Goal: Task Accomplishment & Management: Manage account settings

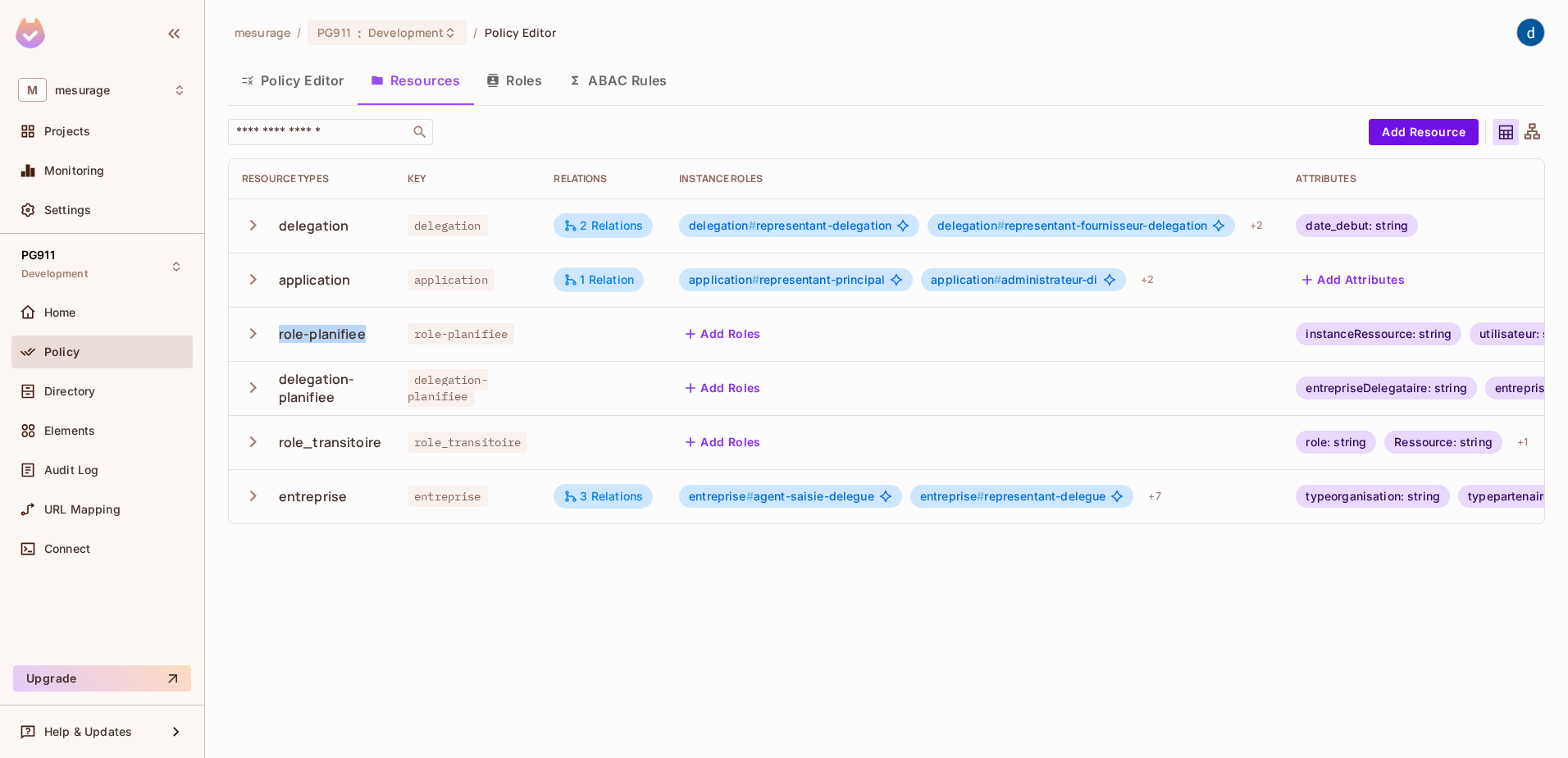
drag, startPoint x: 367, startPoint y: 335, endPoint x: 273, endPoint y: 336, distance: 94.0
click at [273, 336] on div "role-planifiee" at bounding box center [311, 334] width 139 height 35
copy div "role-planifiee"
click at [251, 330] on icon "button" at bounding box center [252, 333] width 22 height 22
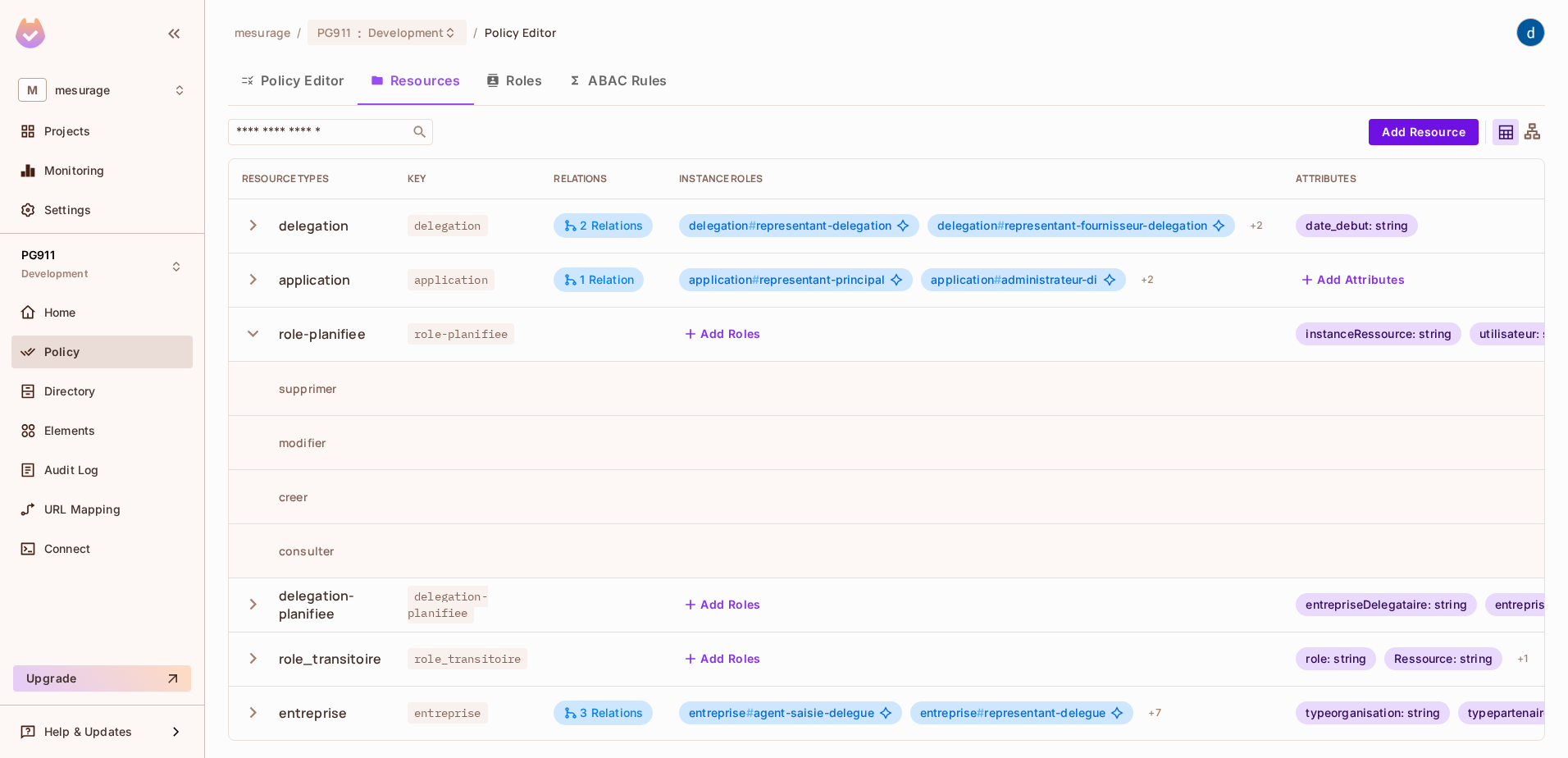
click at [1367, 331] on div "instanceRessource: string" at bounding box center [1378, 334] width 166 height 23
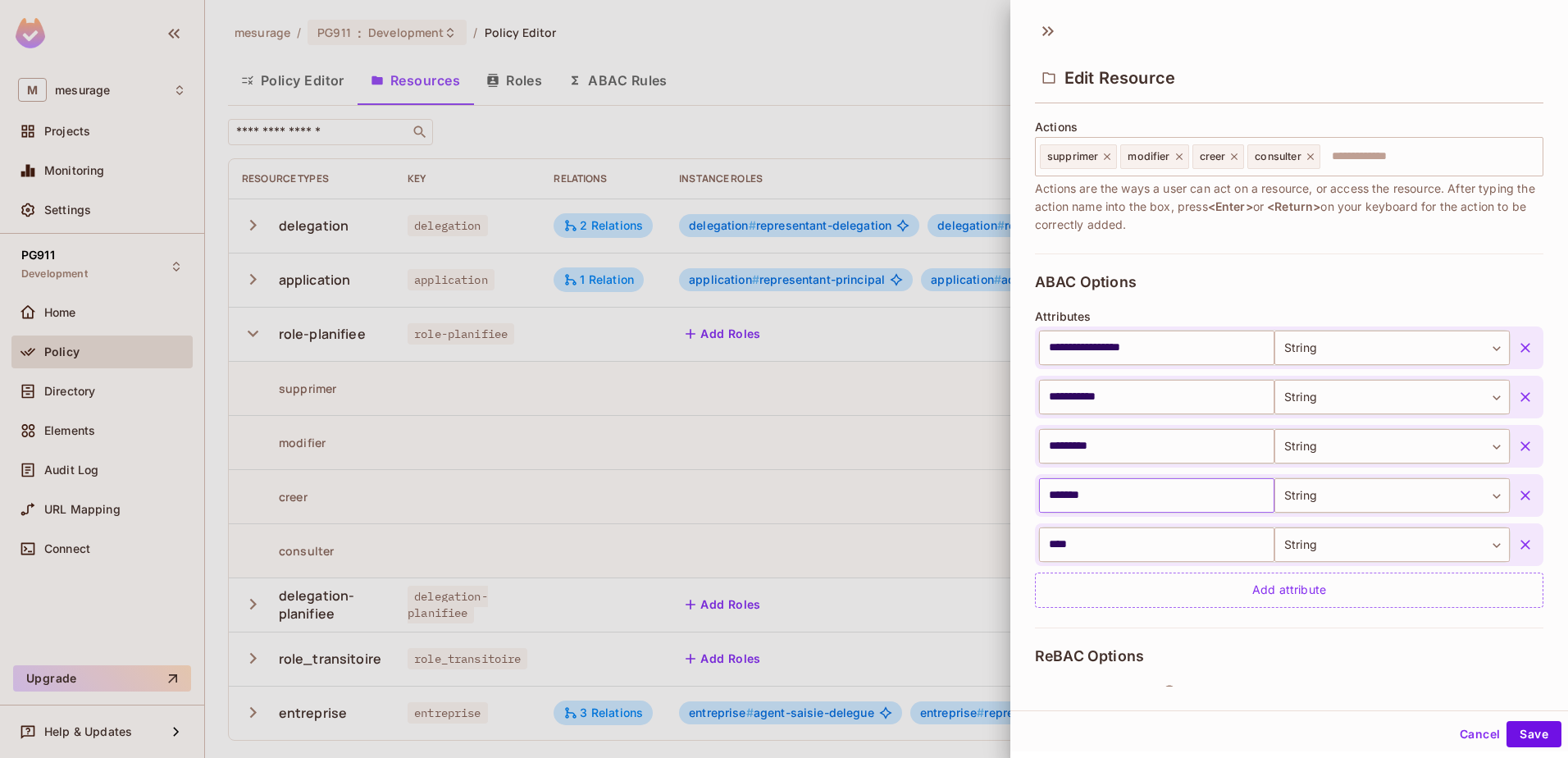
scroll to position [246, 0]
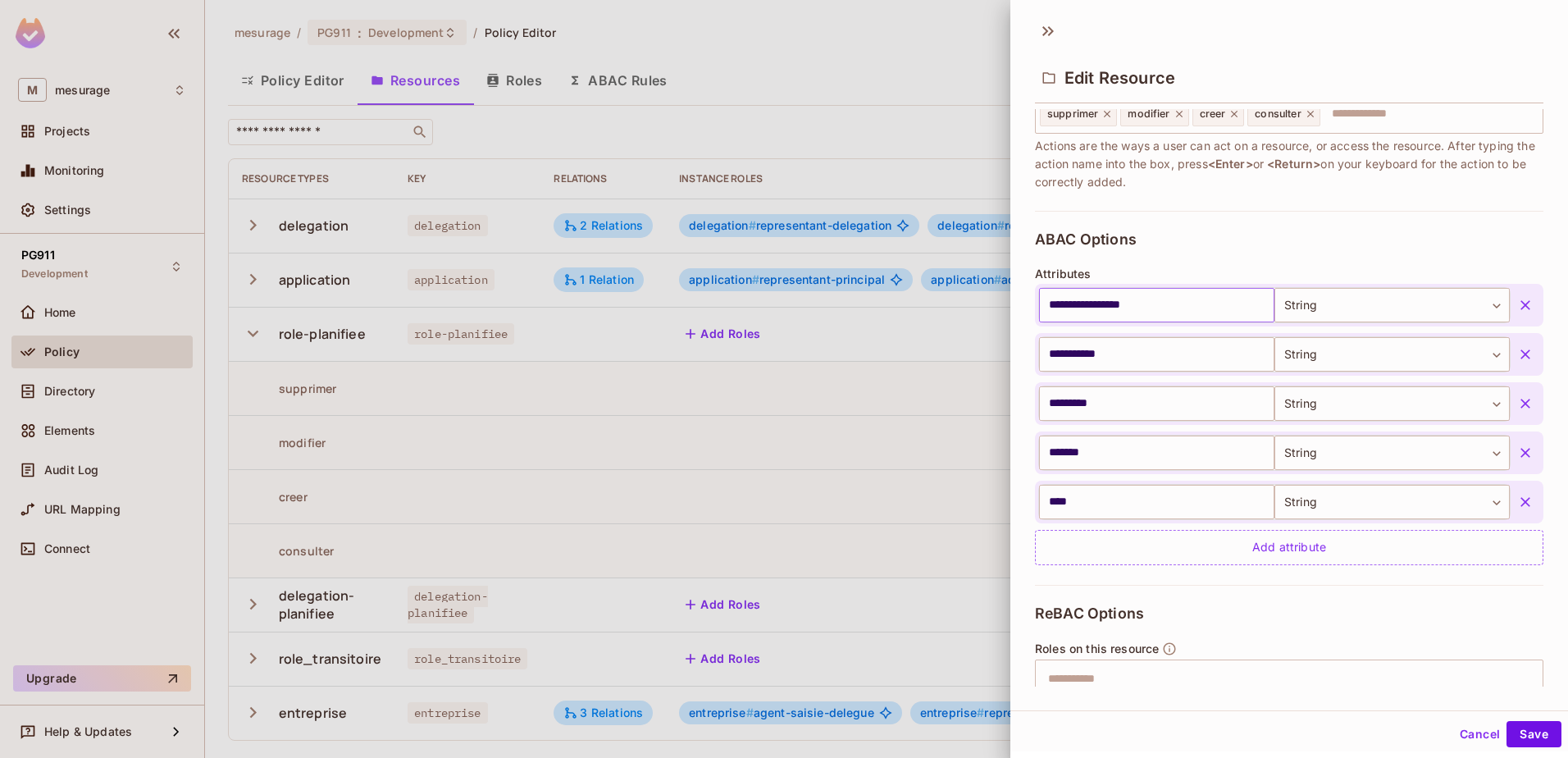
click at [1096, 304] on input "**********" at bounding box center [1156, 305] width 235 height 35
click at [1084, 355] on input "**********" at bounding box center [1156, 354] width 235 height 35
click at [1057, 498] on input "****" at bounding box center [1156, 502] width 235 height 35
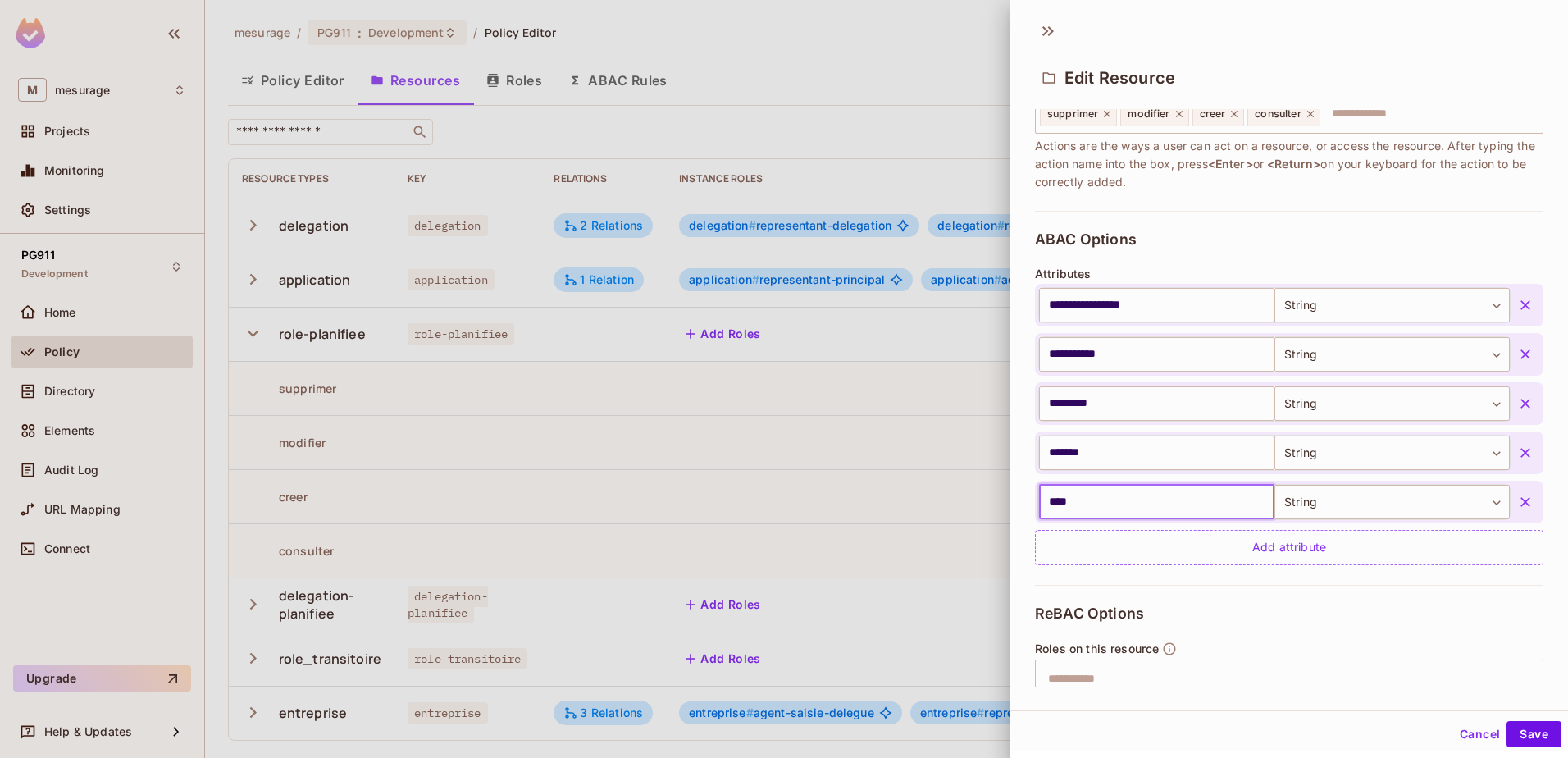
click at [1057, 498] on input "****" at bounding box center [1156, 502] width 235 height 35
click at [1097, 404] on input "*********" at bounding box center [1156, 404] width 235 height 35
click at [1072, 448] on input "*******" at bounding box center [1156, 453] width 235 height 35
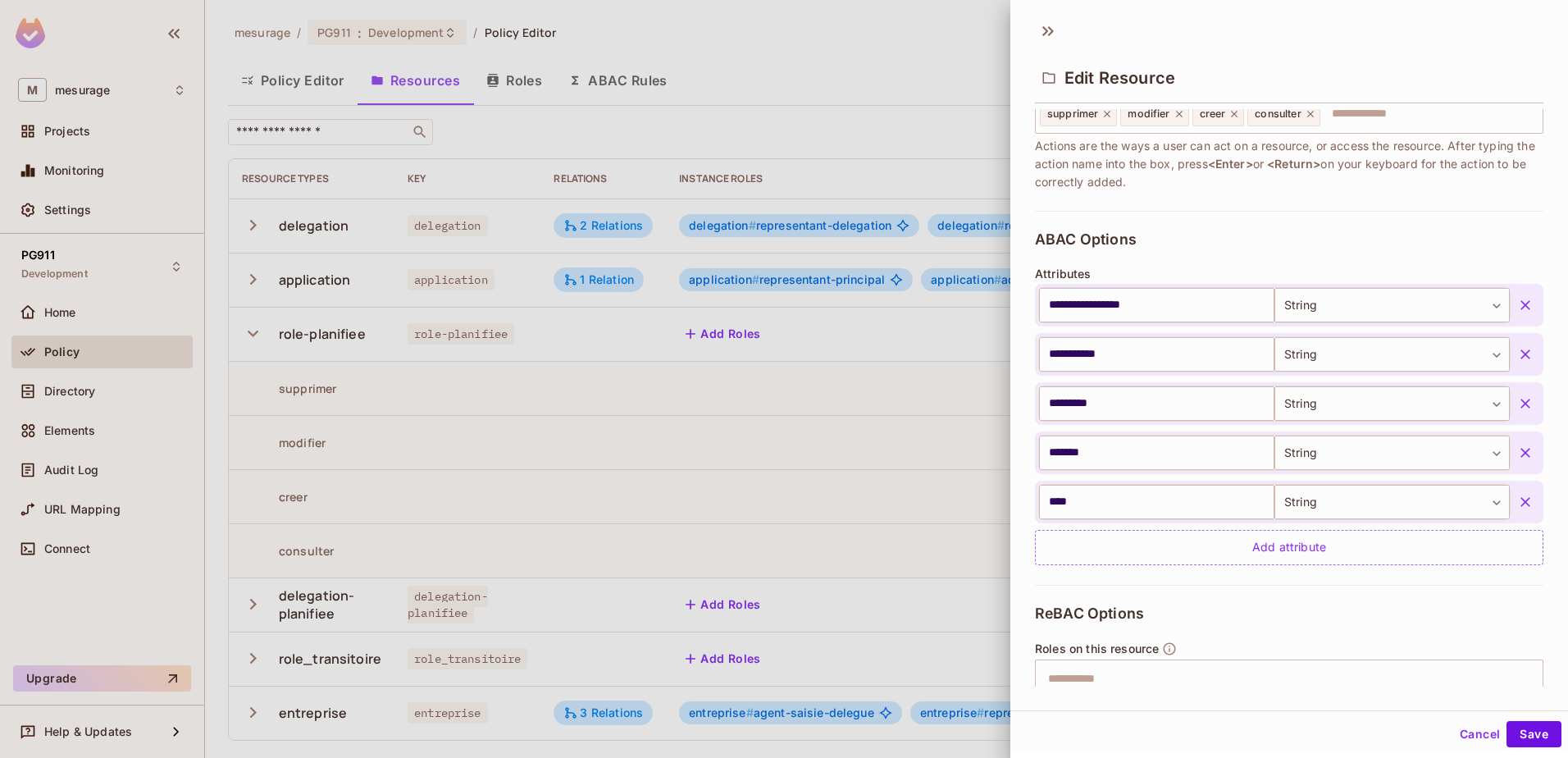
click at [62, 386] on div at bounding box center [784, 379] width 1568 height 758
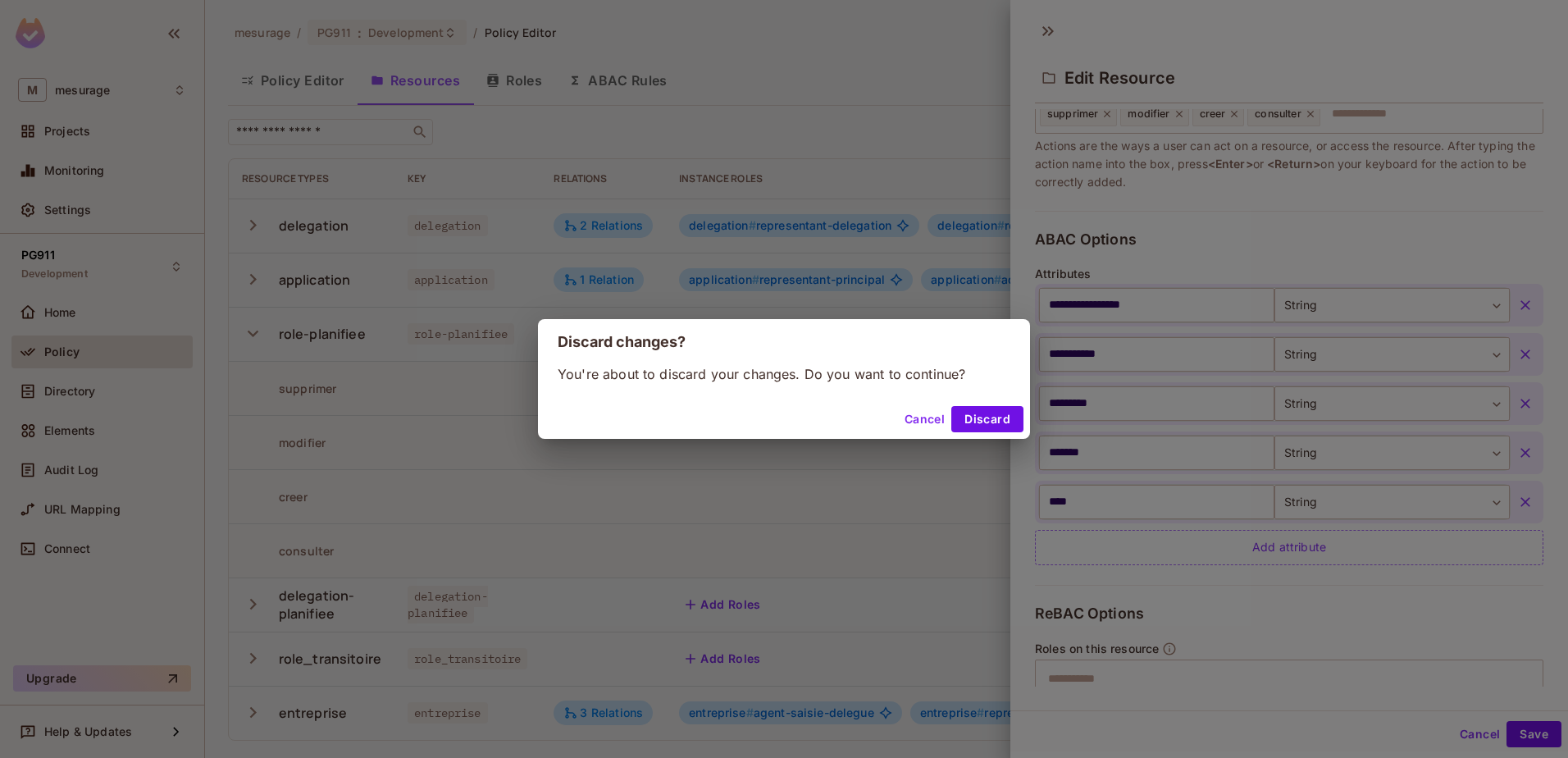
click at [59, 391] on div "Discard changes? You're about to discard your changes. Do you want to continue?…" at bounding box center [784, 379] width 1568 height 758
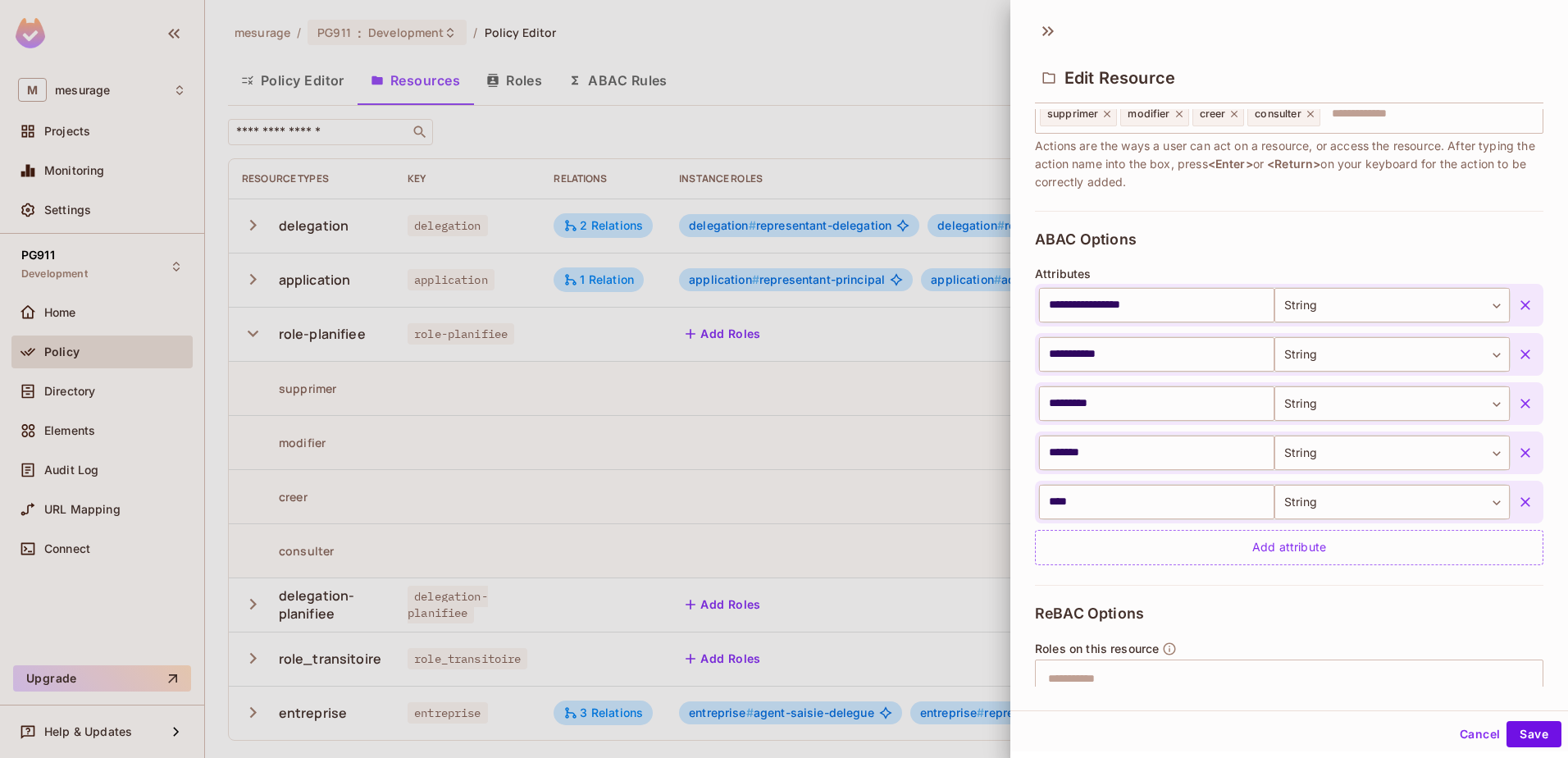
click at [88, 391] on div at bounding box center [784, 379] width 1568 height 758
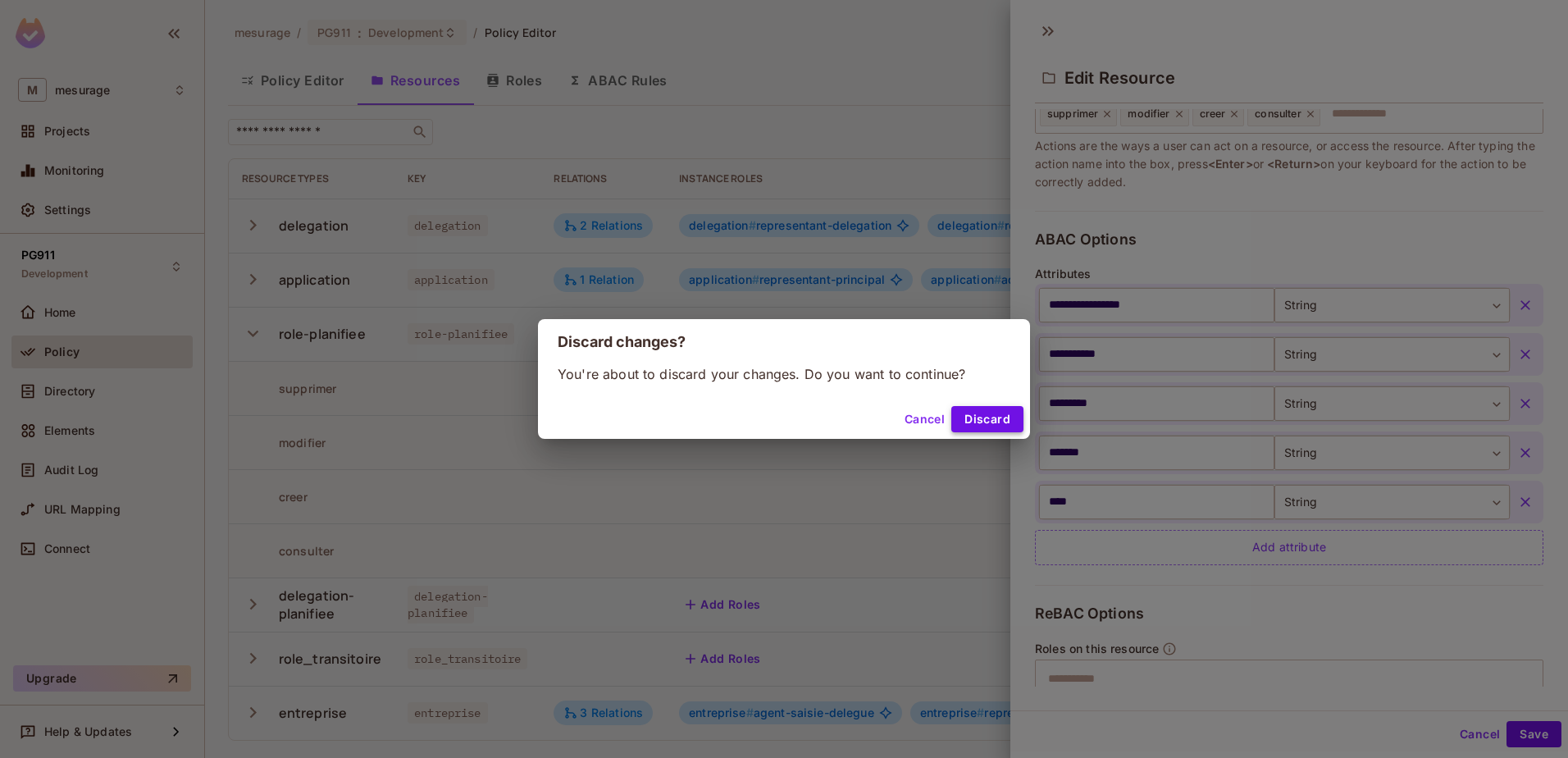
click at [990, 420] on button "Discard" at bounding box center [986, 418] width 72 height 26
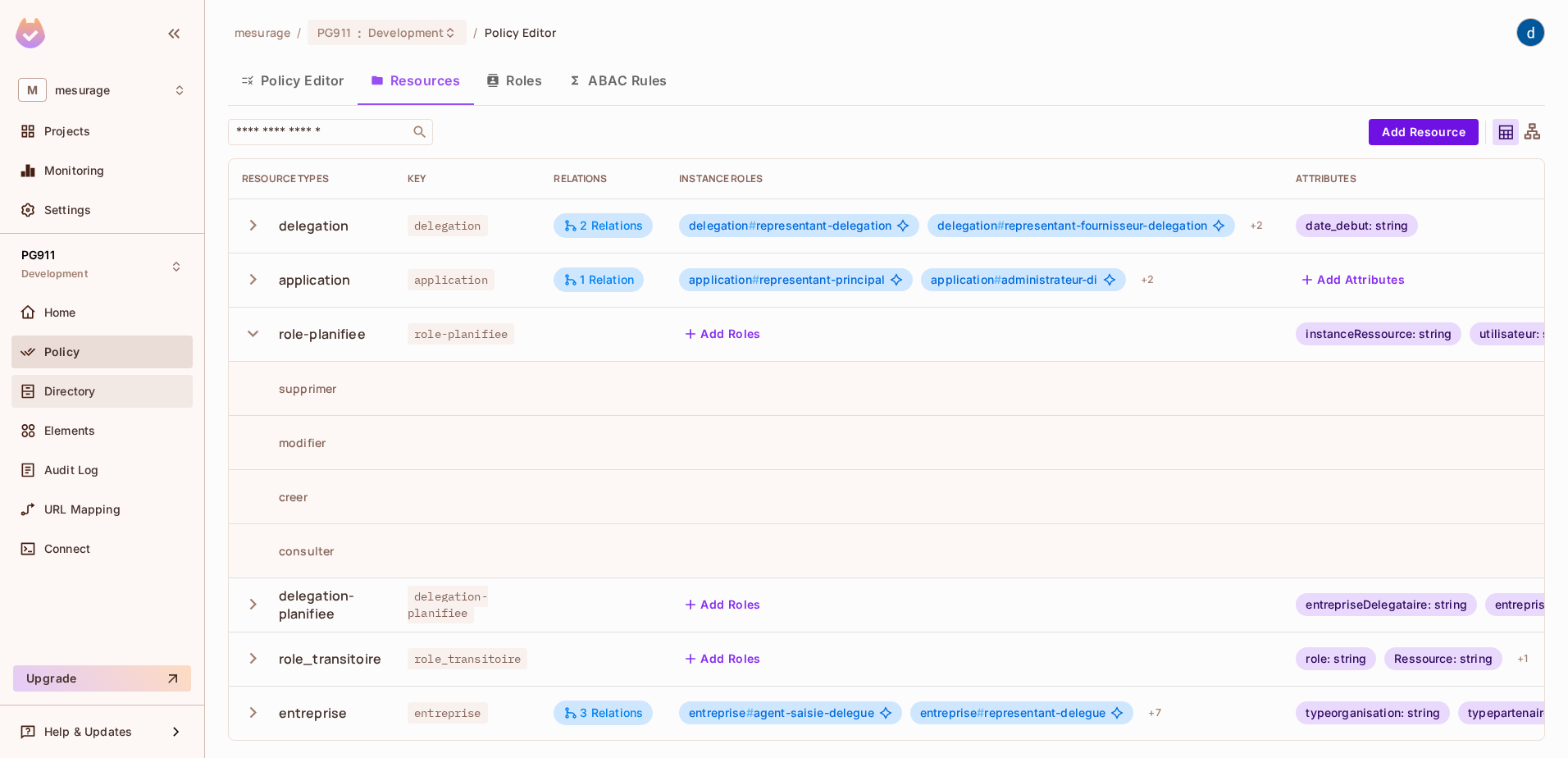
click at [68, 389] on span "Directory" at bounding box center [69, 391] width 51 height 13
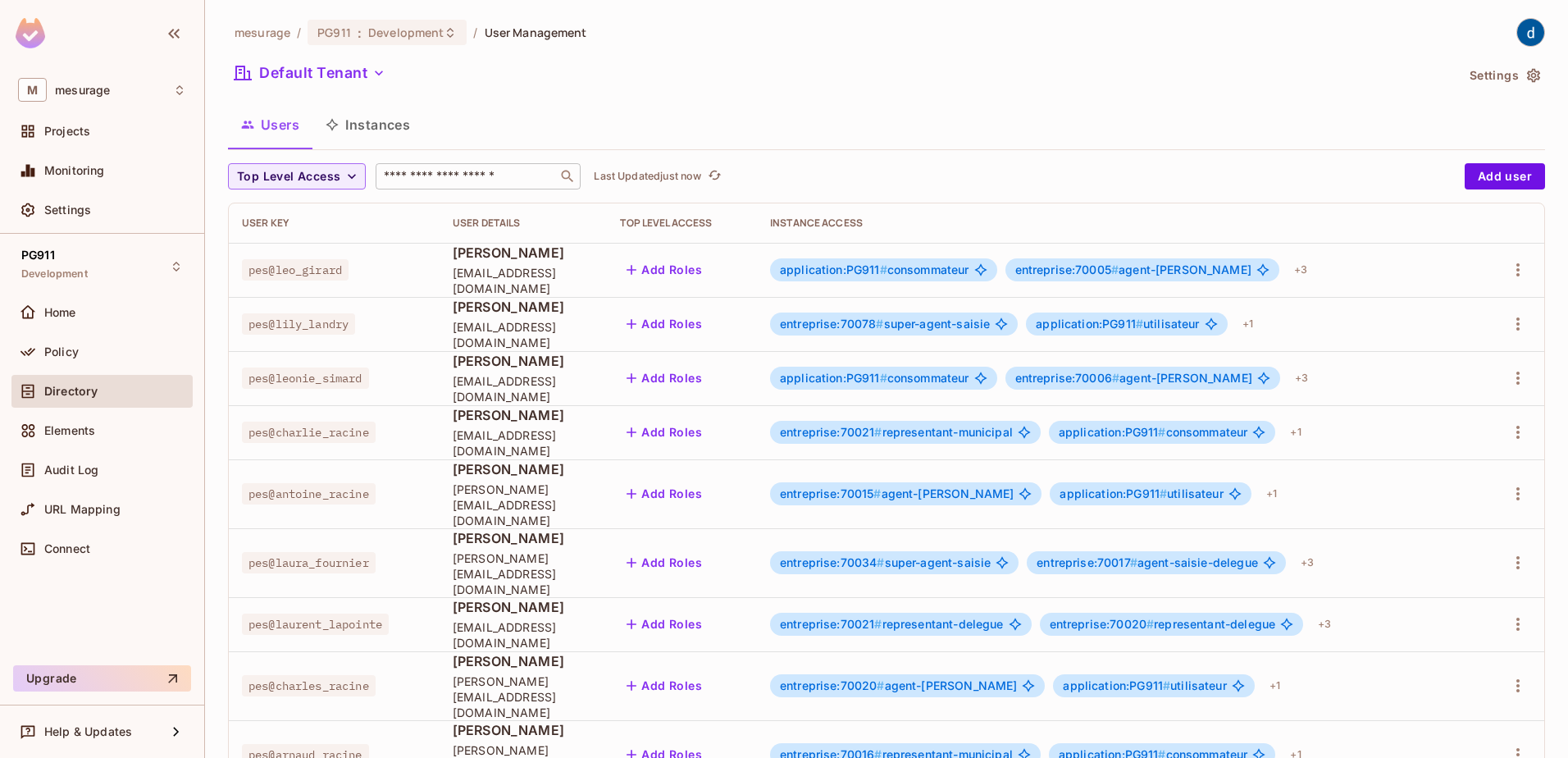
click at [466, 179] on input "text" at bounding box center [466, 176] width 172 height 16
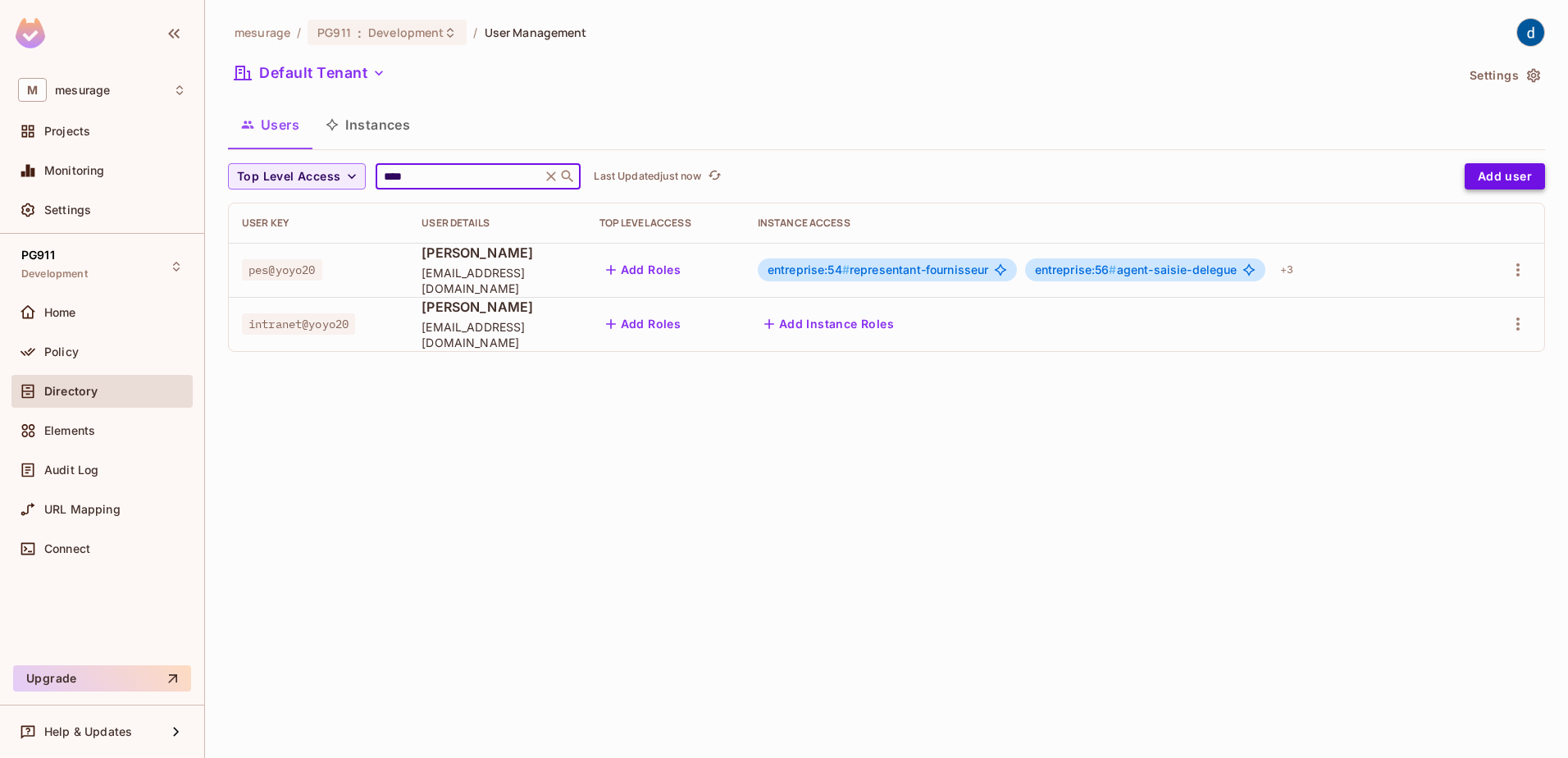
type input "****"
click at [1494, 178] on button "Add user" at bounding box center [1506, 176] width 81 height 26
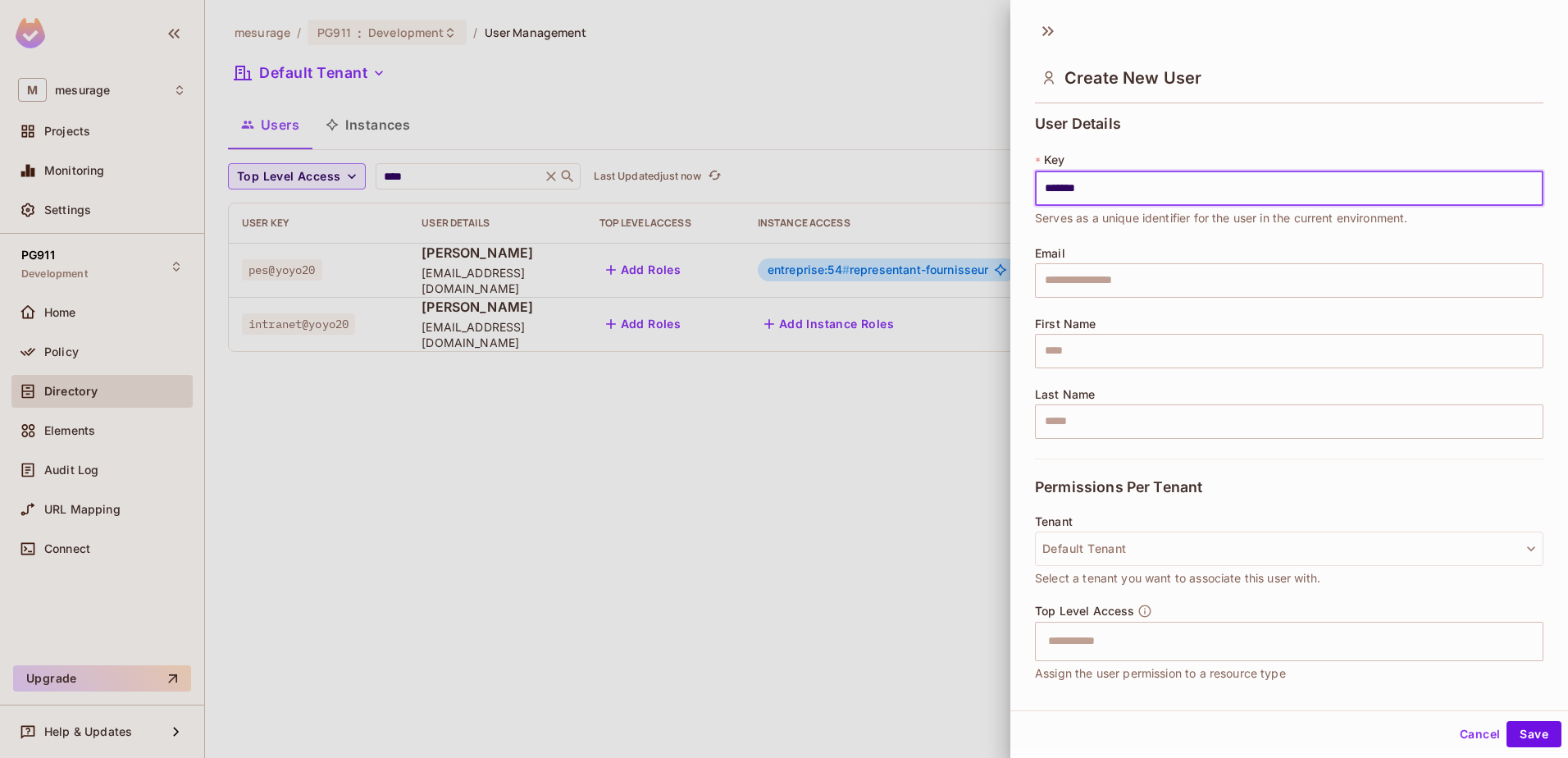
click at [1507, 721] on button "Save" at bounding box center [1533, 733] width 55 height 26
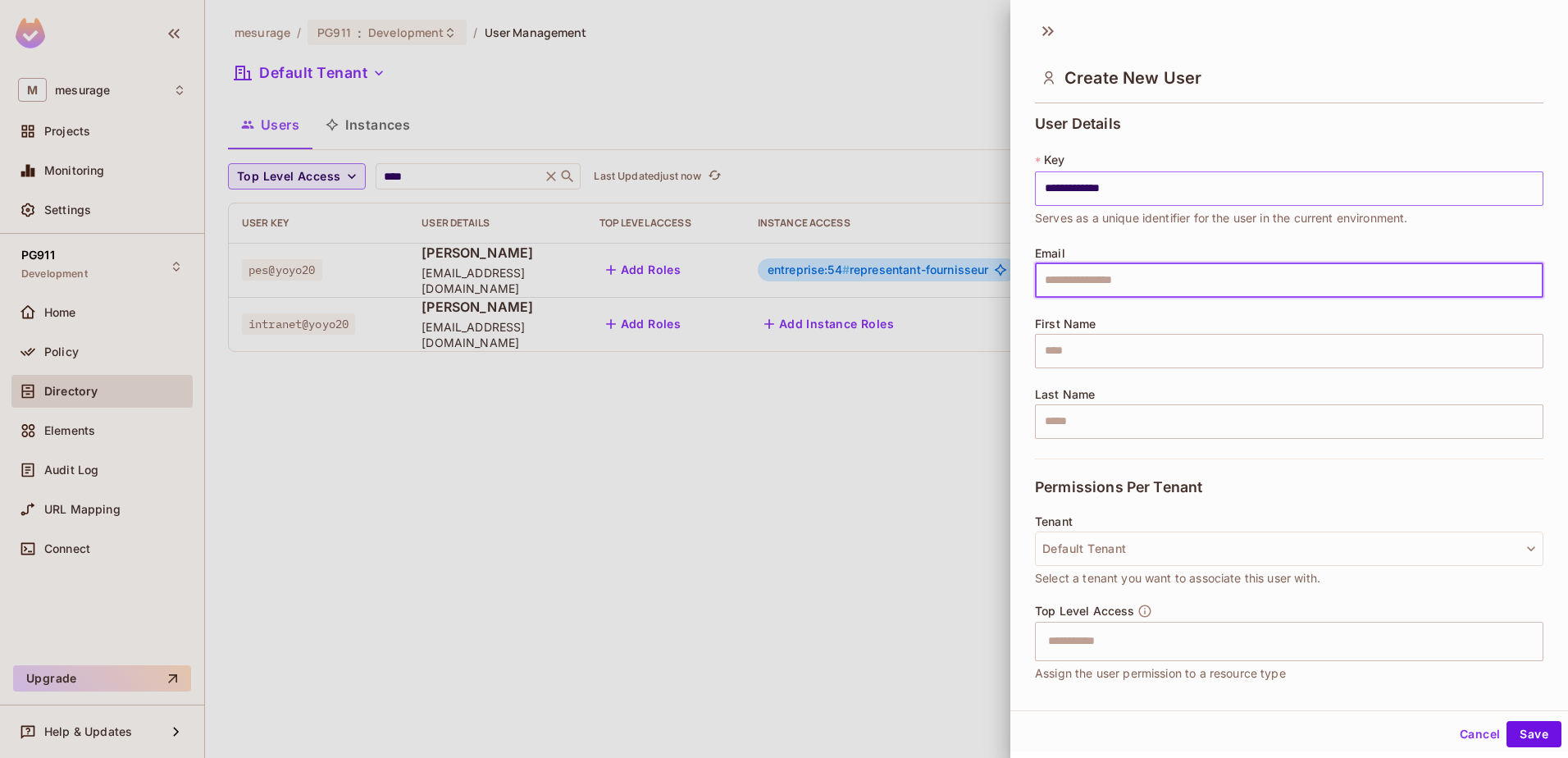
click at [1109, 190] on input "**********" at bounding box center [1290, 189] width 509 height 35
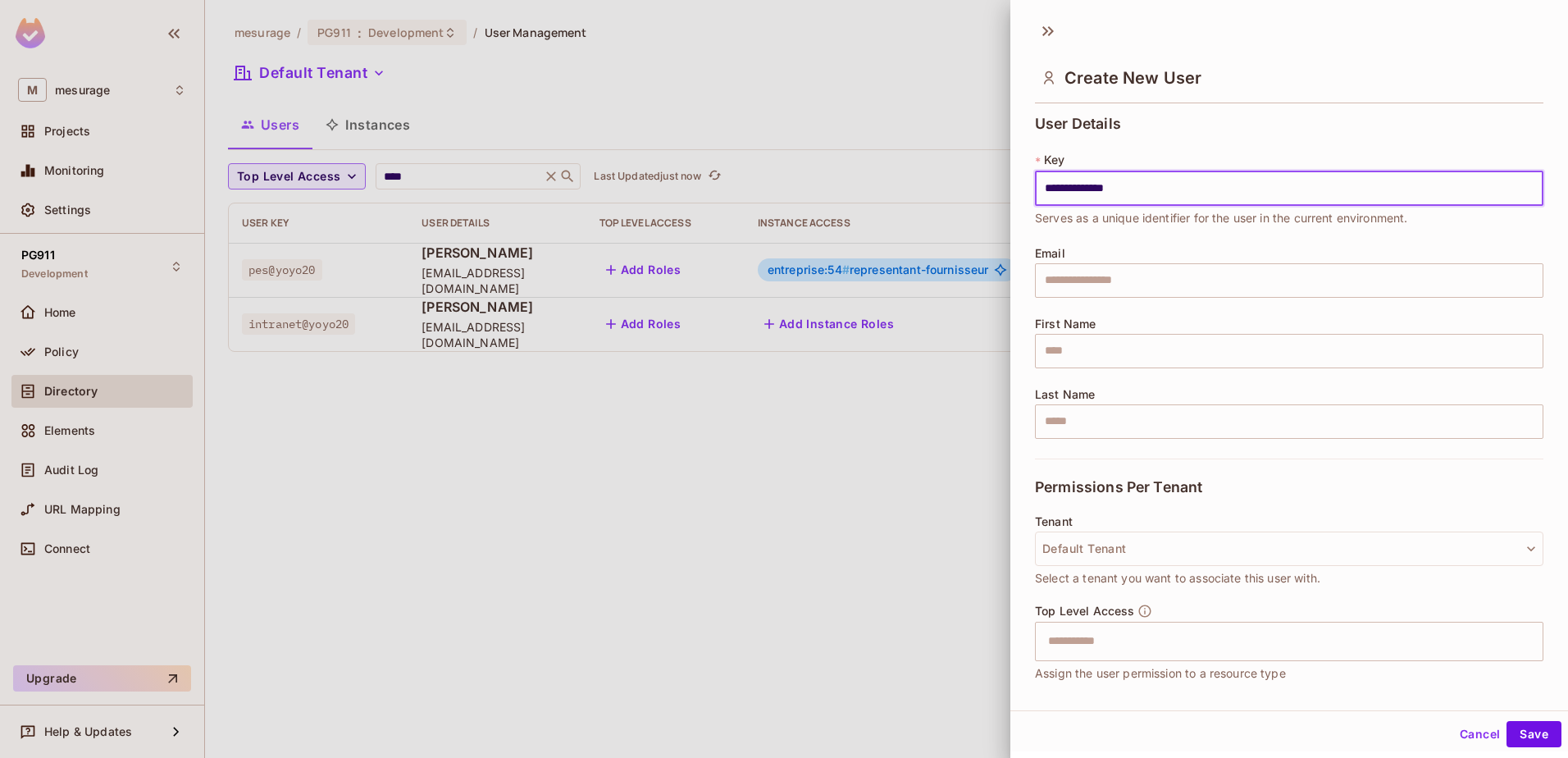
type input "**********"
click at [550, 333] on div at bounding box center [784, 379] width 1568 height 758
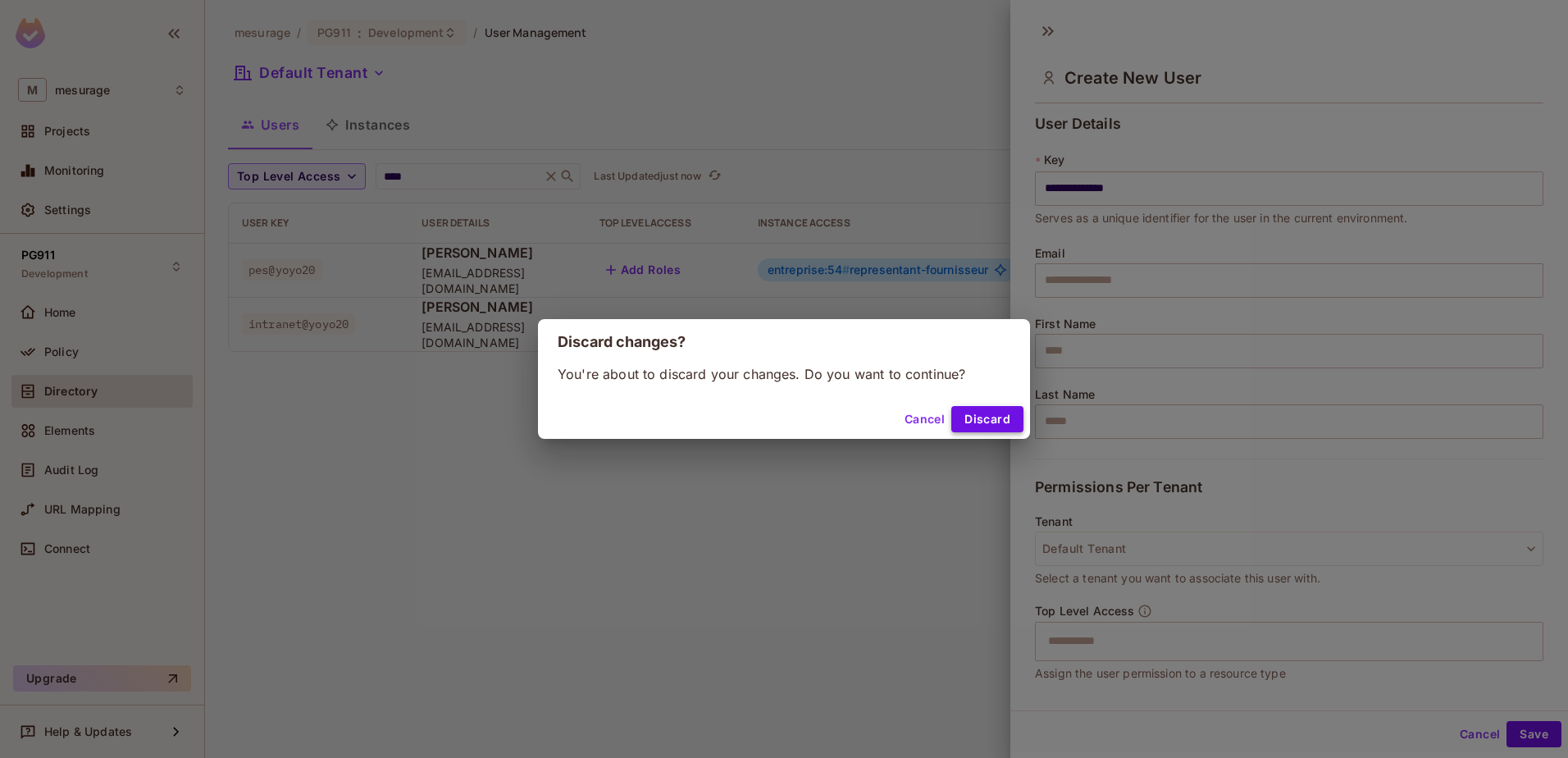
click at [977, 420] on button "Discard" at bounding box center [986, 418] width 72 height 26
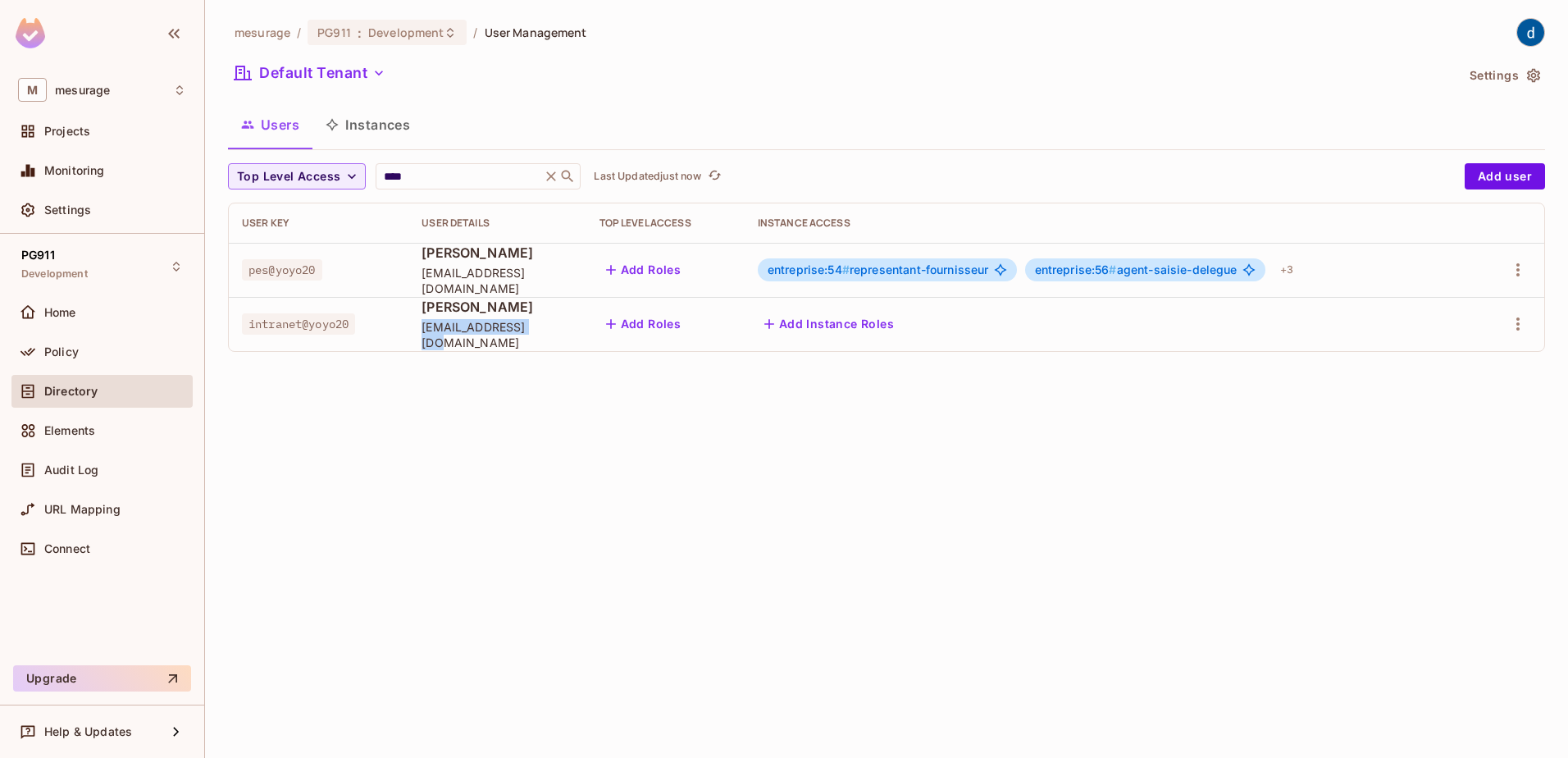
drag, startPoint x: 552, startPoint y: 333, endPoint x: 481, endPoint y: 342, distance: 71.6
click at [426, 331] on span "[EMAIL_ADDRESS][DOMAIN_NAME]" at bounding box center [496, 334] width 151 height 31
copy span "[EMAIL_ADDRESS][DOMAIN_NAME]"
click at [1476, 179] on button "Add user" at bounding box center [1506, 176] width 81 height 26
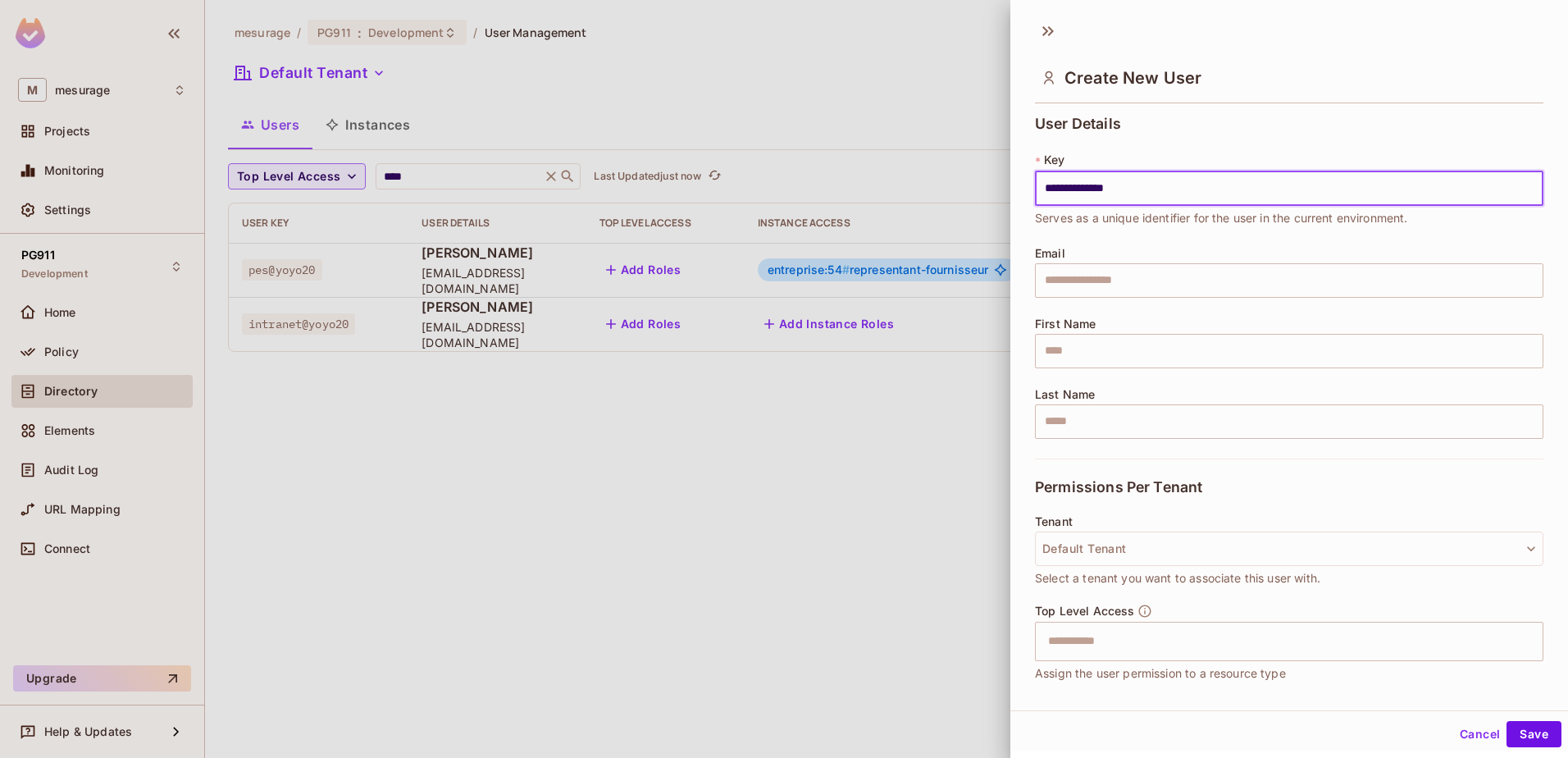
type input "**********"
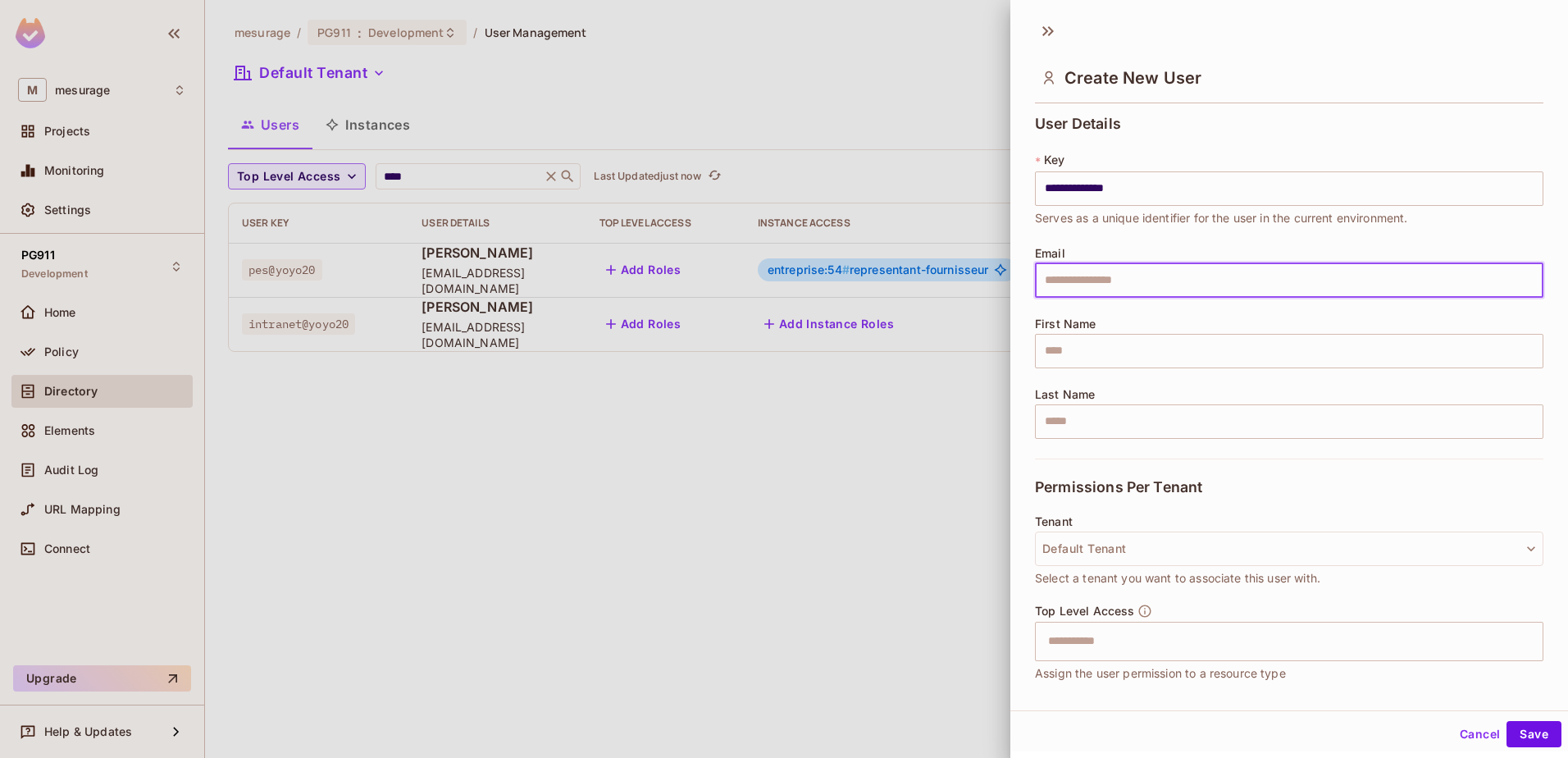
paste input "**********"
type input "**********"
click at [1172, 345] on input "text" at bounding box center [1290, 351] width 509 height 35
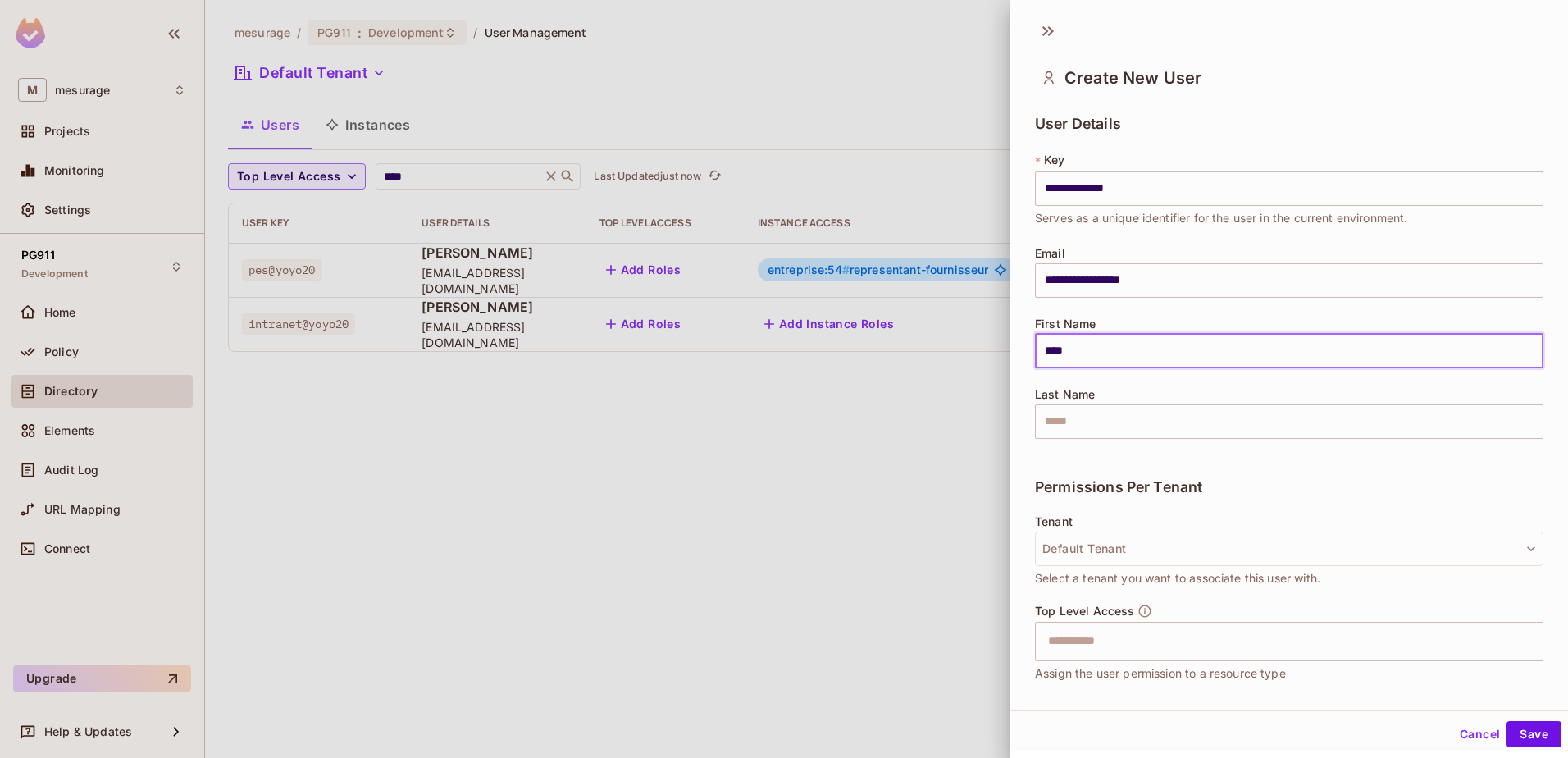
type input "****"
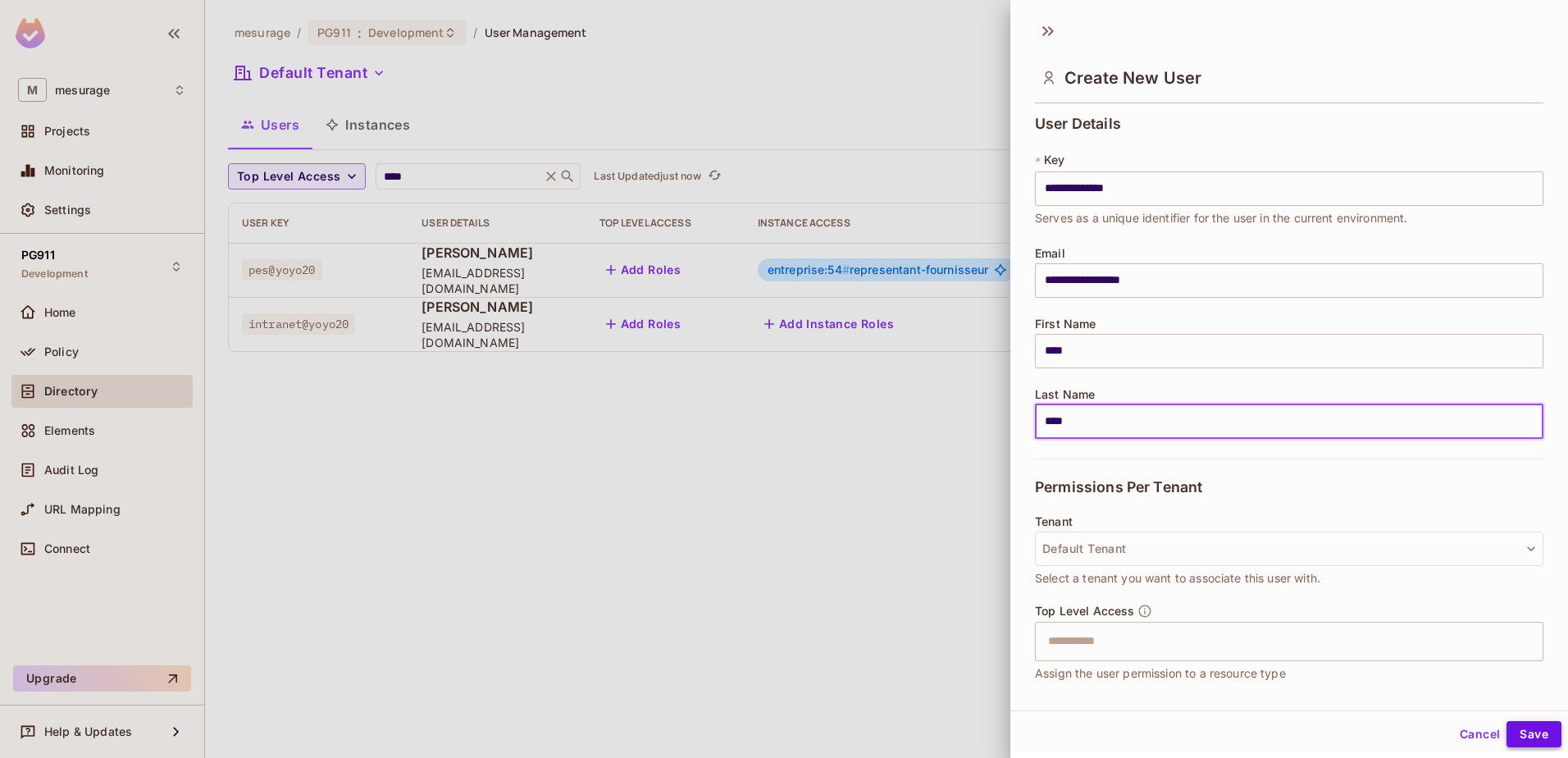
type input "****"
click at [1522, 725] on button "Save" at bounding box center [1533, 733] width 55 height 26
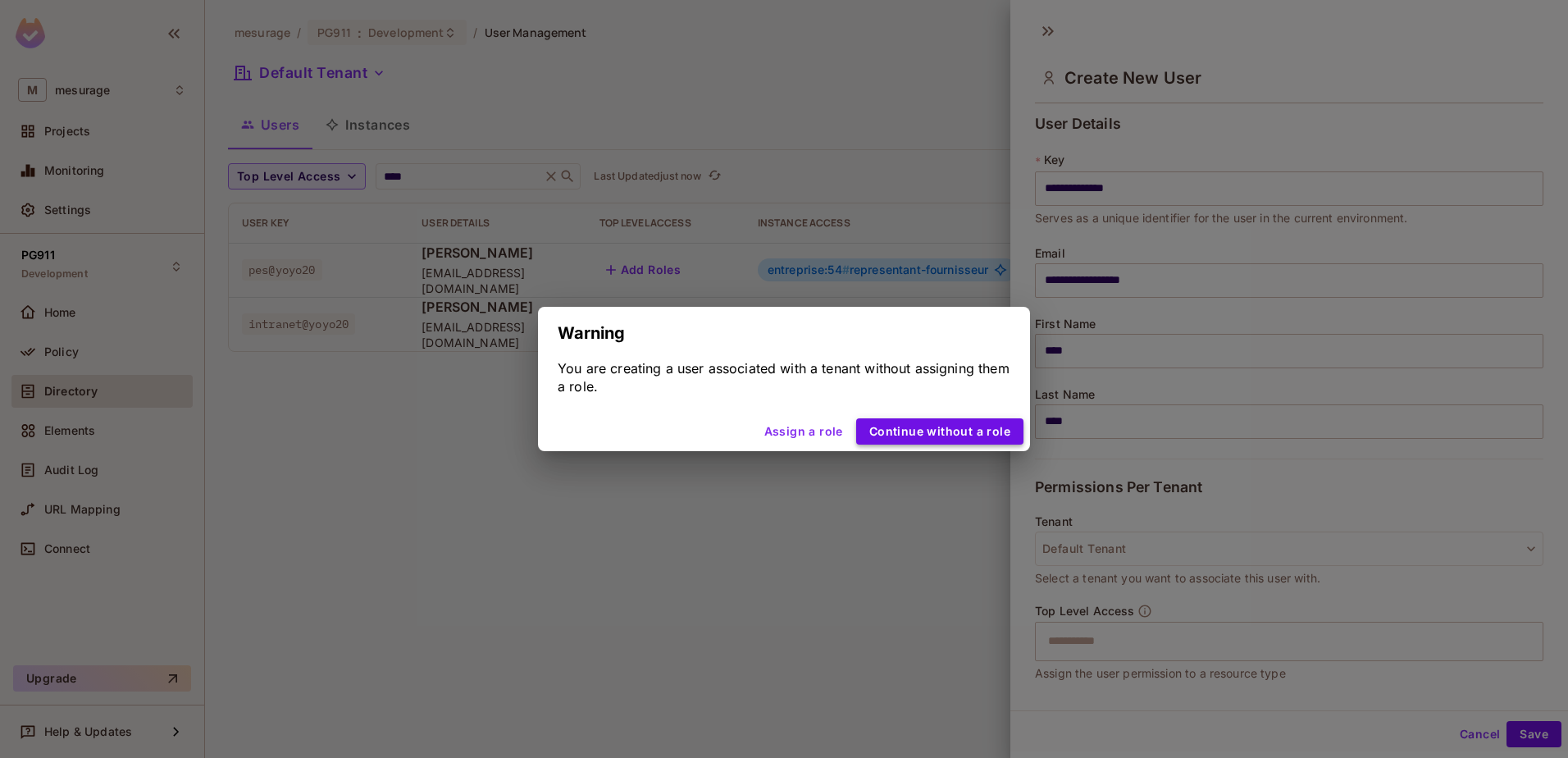
click at [942, 440] on button "Continue without a role" at bounding box center [939, 431] width 167 height 26
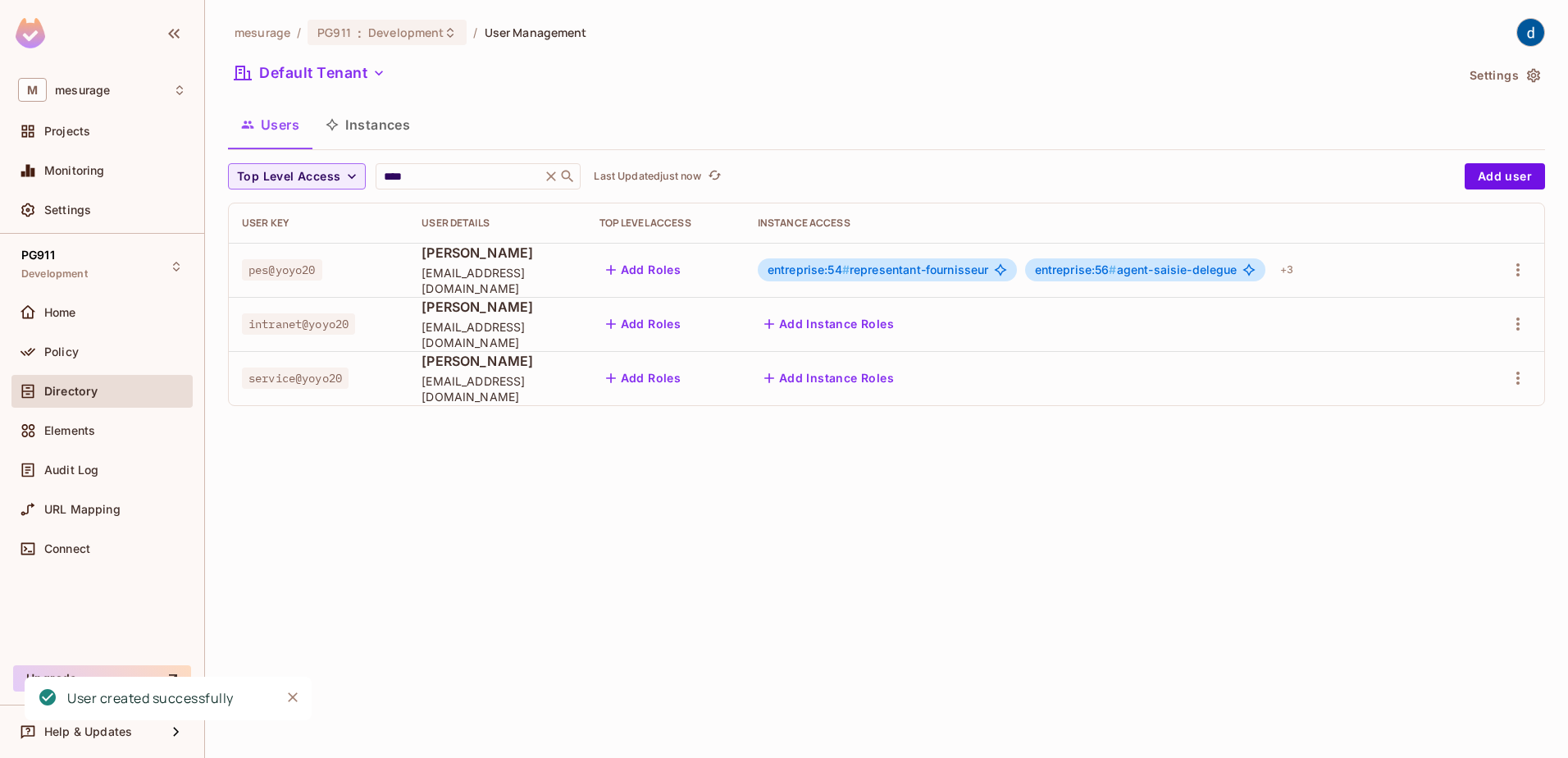
click at [321, 378] on span "service@yoyo20" at bounding box center [295, 378] width 107 height 21
click at [321, 377] on span "service@yoyo20" at bounding box center [295, 378] width 107 height 21
copy span "service@yoyo20"
click at [68, 348] on span "Policy" at bounding box center [61, 352] width 35 height 13
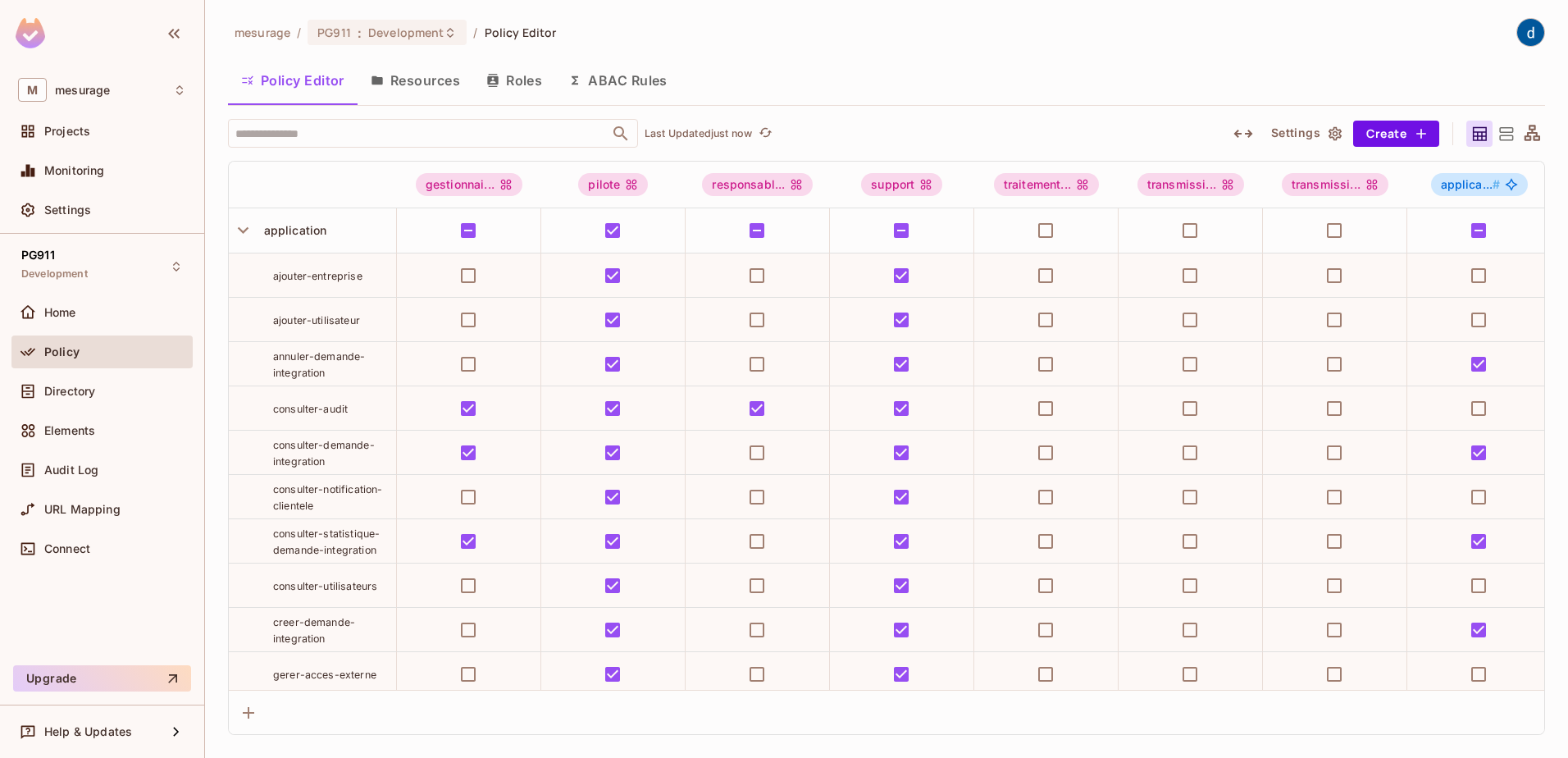
click at [527, 86] on button "Roles" at bounding box center [513, 80] width 82 height 41
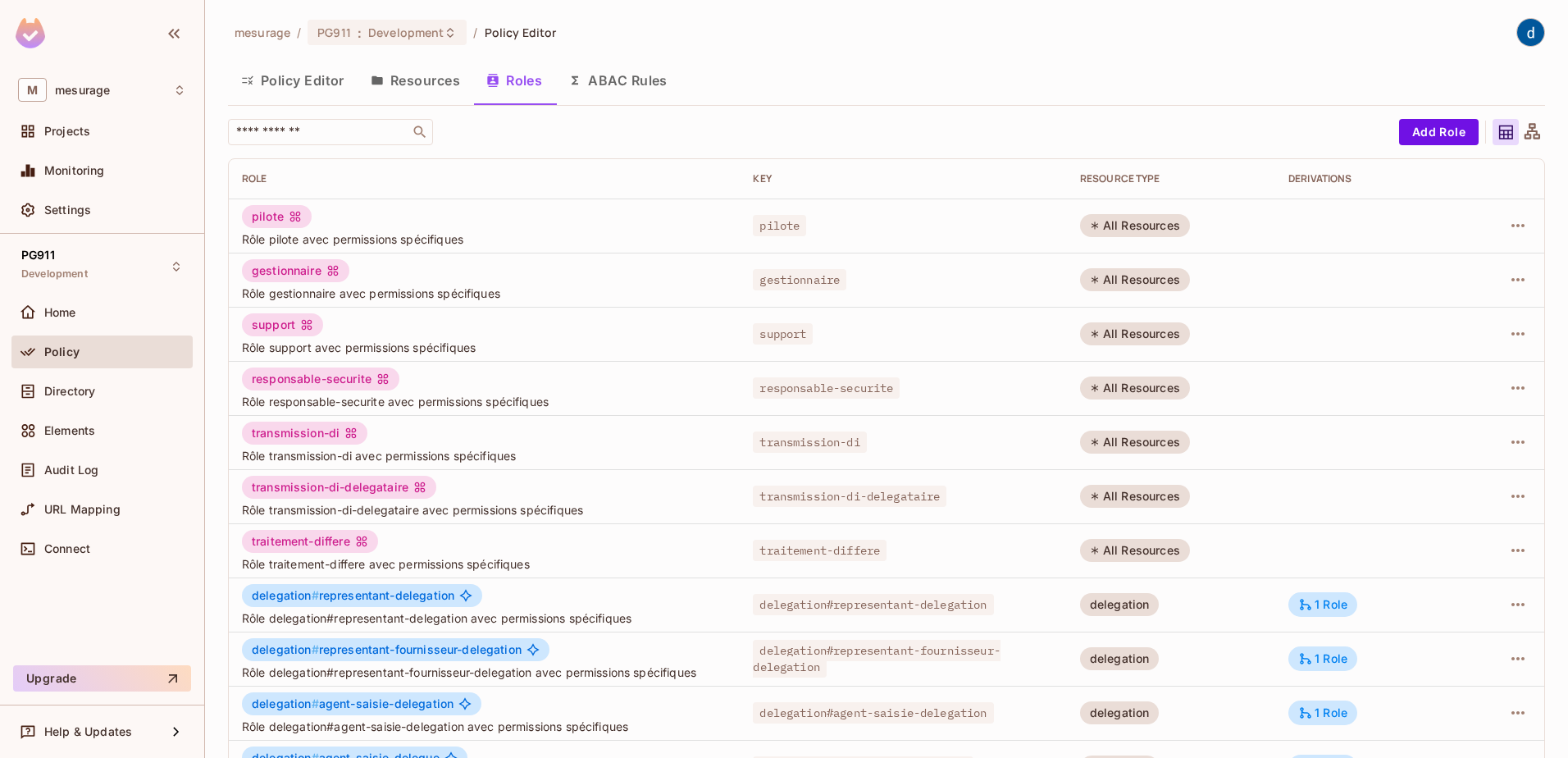
click at [435, 91] on button "Resources" at bounding box center [416, 80] width 116 height 41
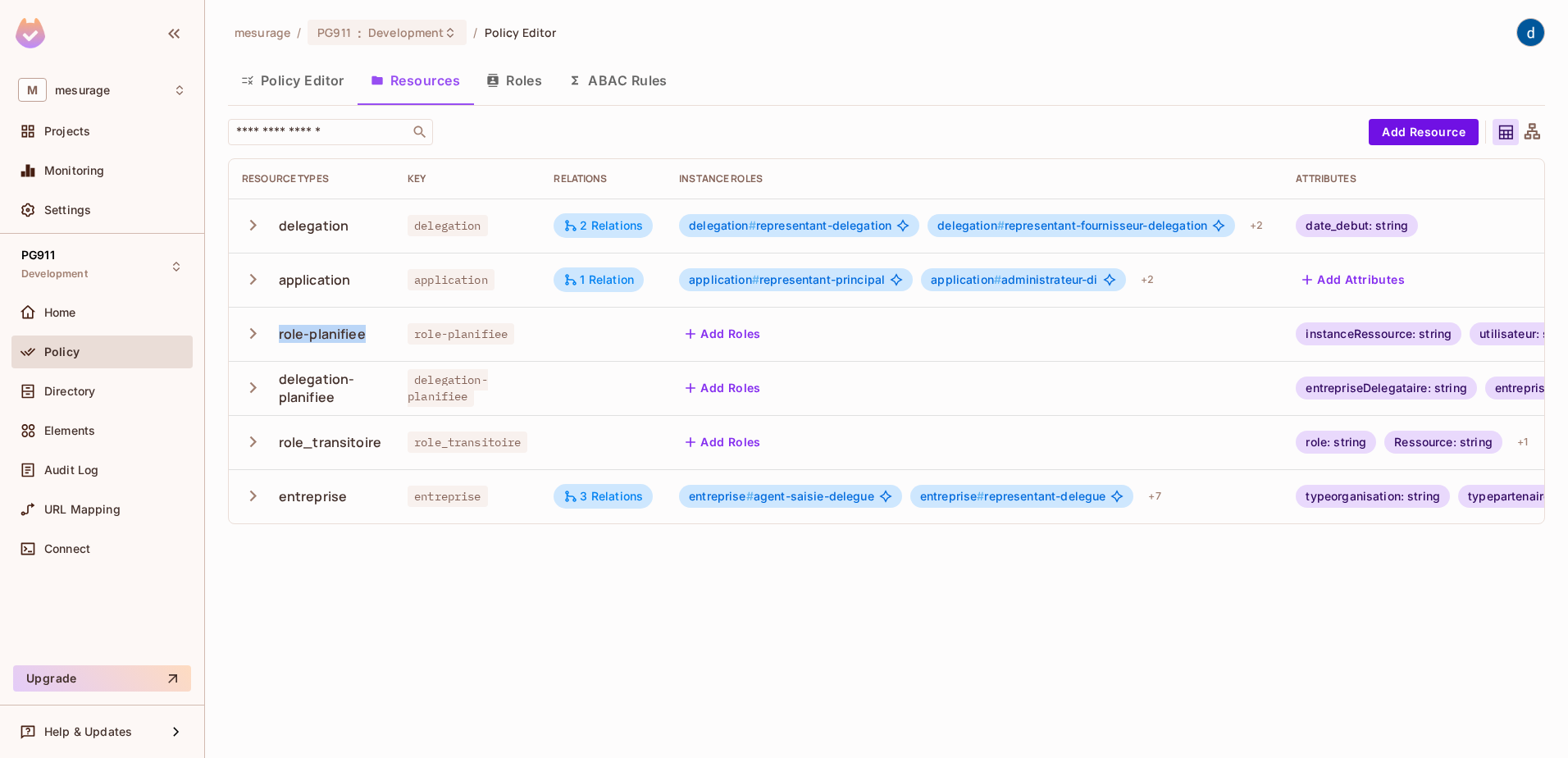
drag, startPoint x: 366, startPoint y: 333, endPoint x: 279, endPoint y: 333, distance: 87.0
click at [279, 333] on div "role-planifiee" at bounding box center [311, 334] width 139 height 35
copy div "role-planifiee"
click at [73, 127] on span "Projects" at bounding box center [67, 131] width 46 height 13
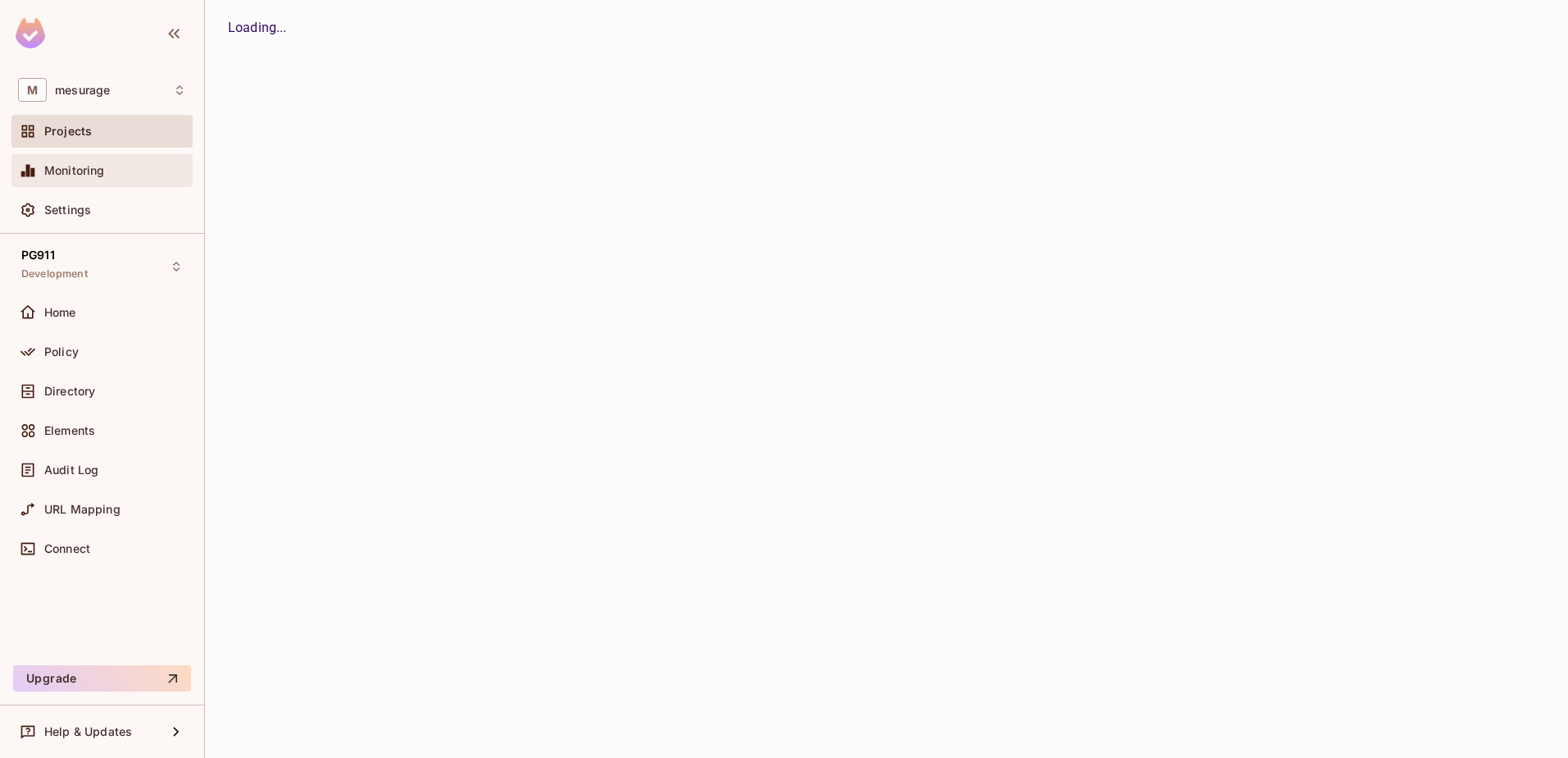
click at [75, 164] on span "Monitoring" at bounding box center [74, 171] width 60 height 13
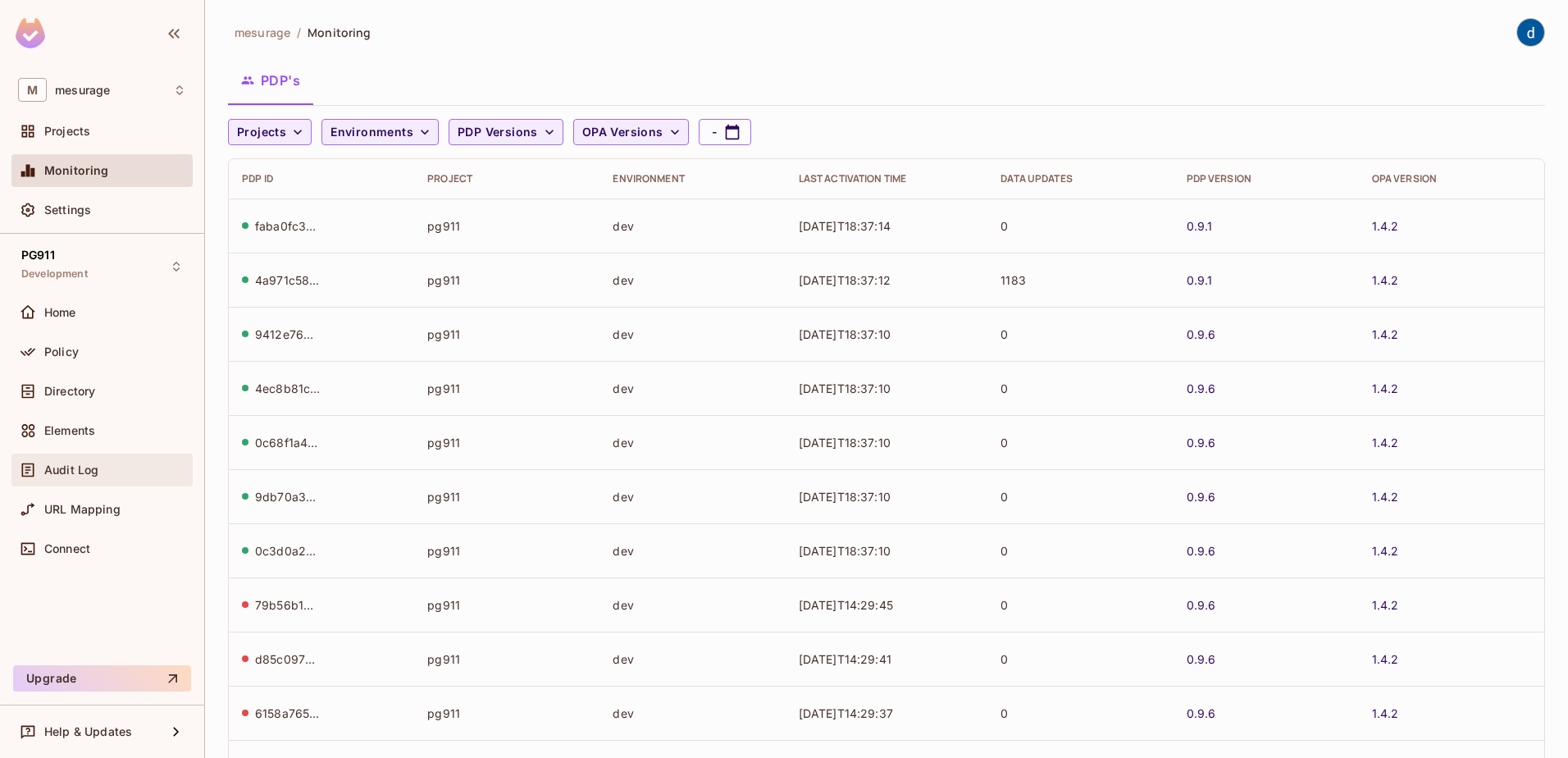
click at [83, 477] on div "Audit Log" at bounding box center [102, 469] width 168 height 20
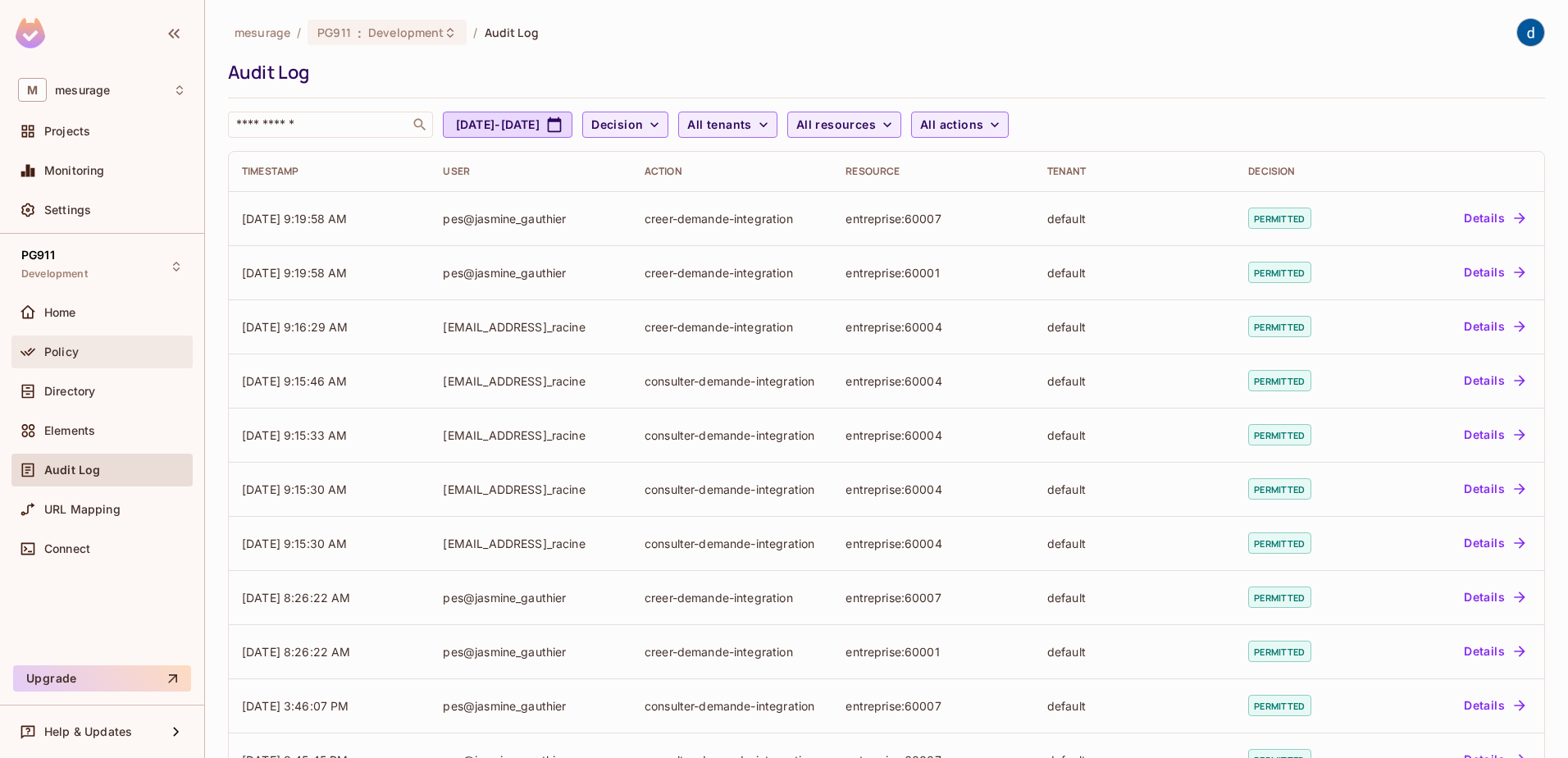
click at [98, 359] on div "Policy" at bounding box center [102, 351] width 168 height 20
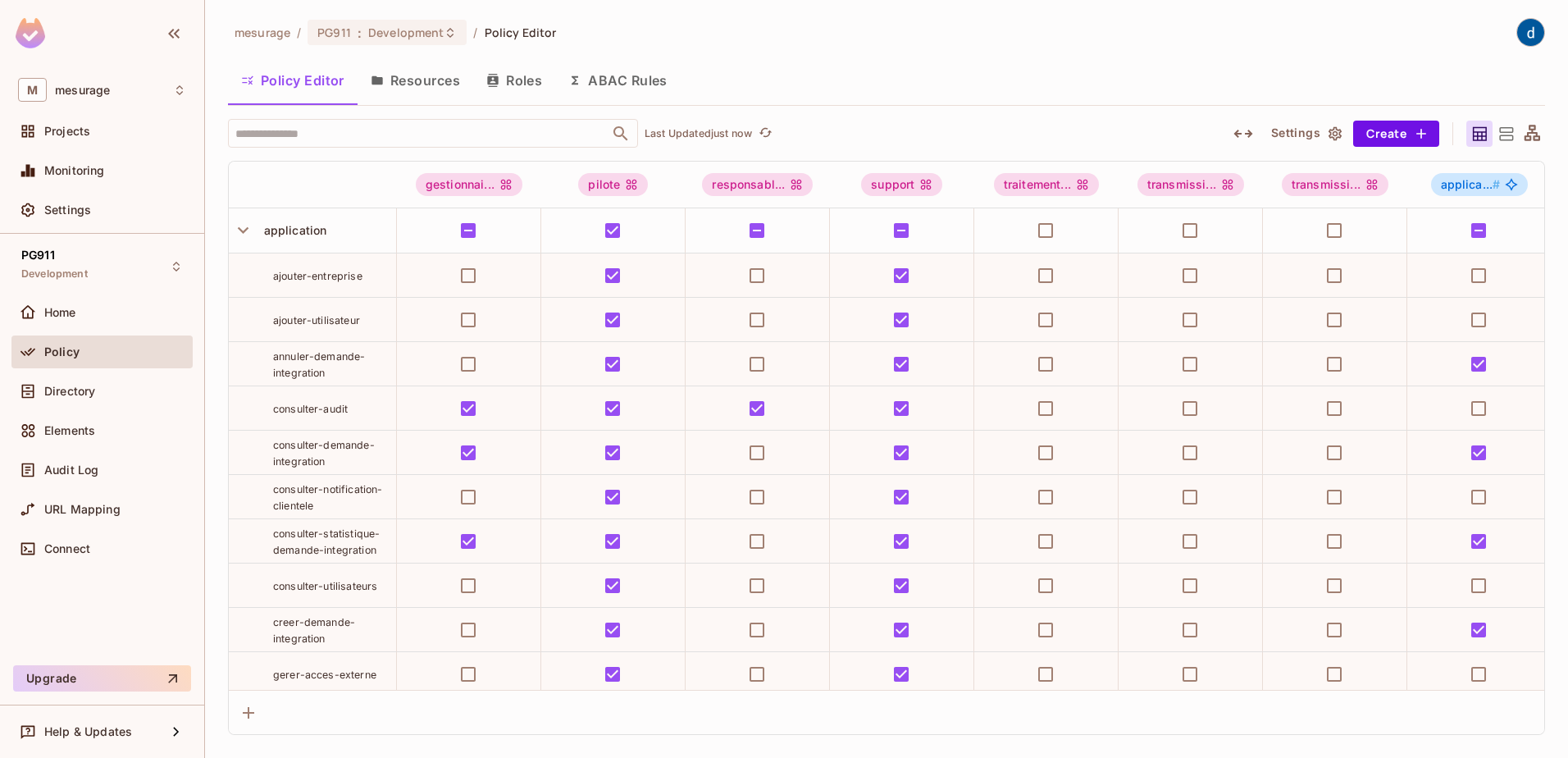
click at [445, 82] on button "Resources" at bounding box center [416, 80] width 116 height 41
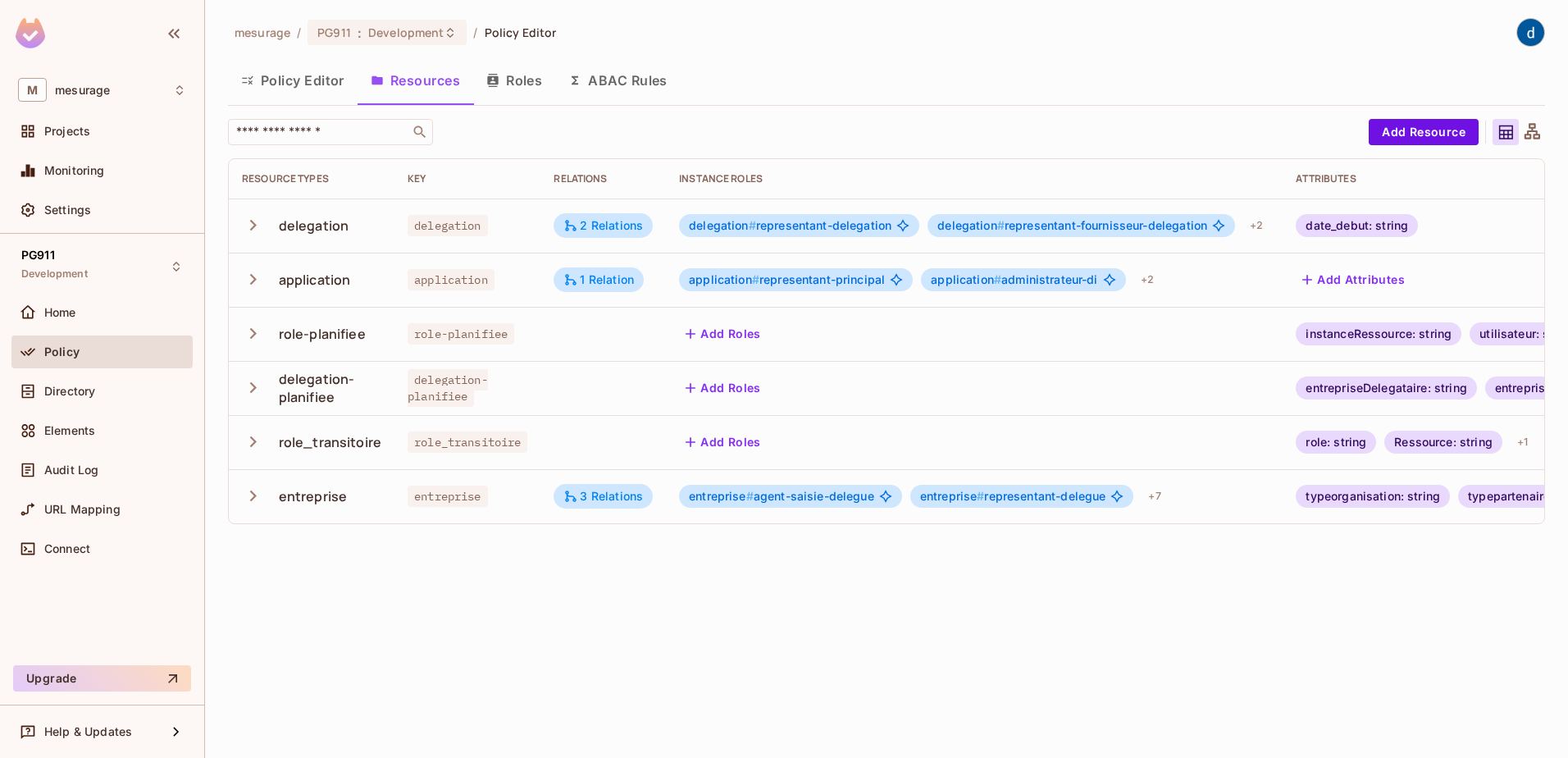
click at [333, 280] on div "application" at bounding box center [315, 279] width 72 height 18
copy div "application"
click at [534, 82] on button "Roles" at bounding box center [513, 80] width 82 height 41
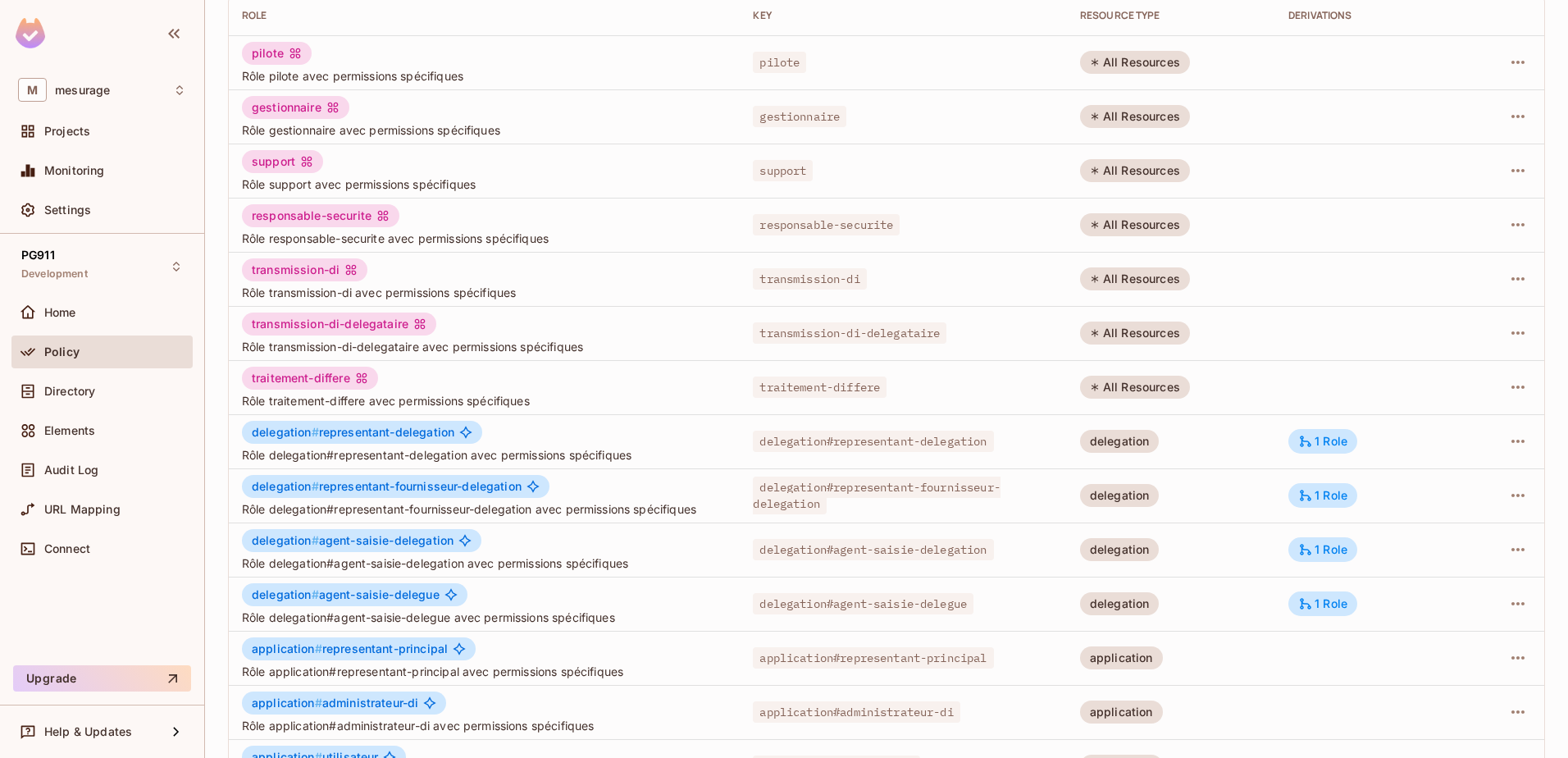
scroll to position [164, 0]
click at [422, 432] on span "delegation # representant-delegation" at bounding box center [352, 432] width 202 height 13
drag, startPoint x: 455, startPoint y: 430, endPoint x: 249, endPoint y: 435, distance: 206.1
click at [249, 435] on div "delegation # representant-delegation" at bounding box center [362, 432] width 240 height 23
copy span "delegation # representant-delegation"
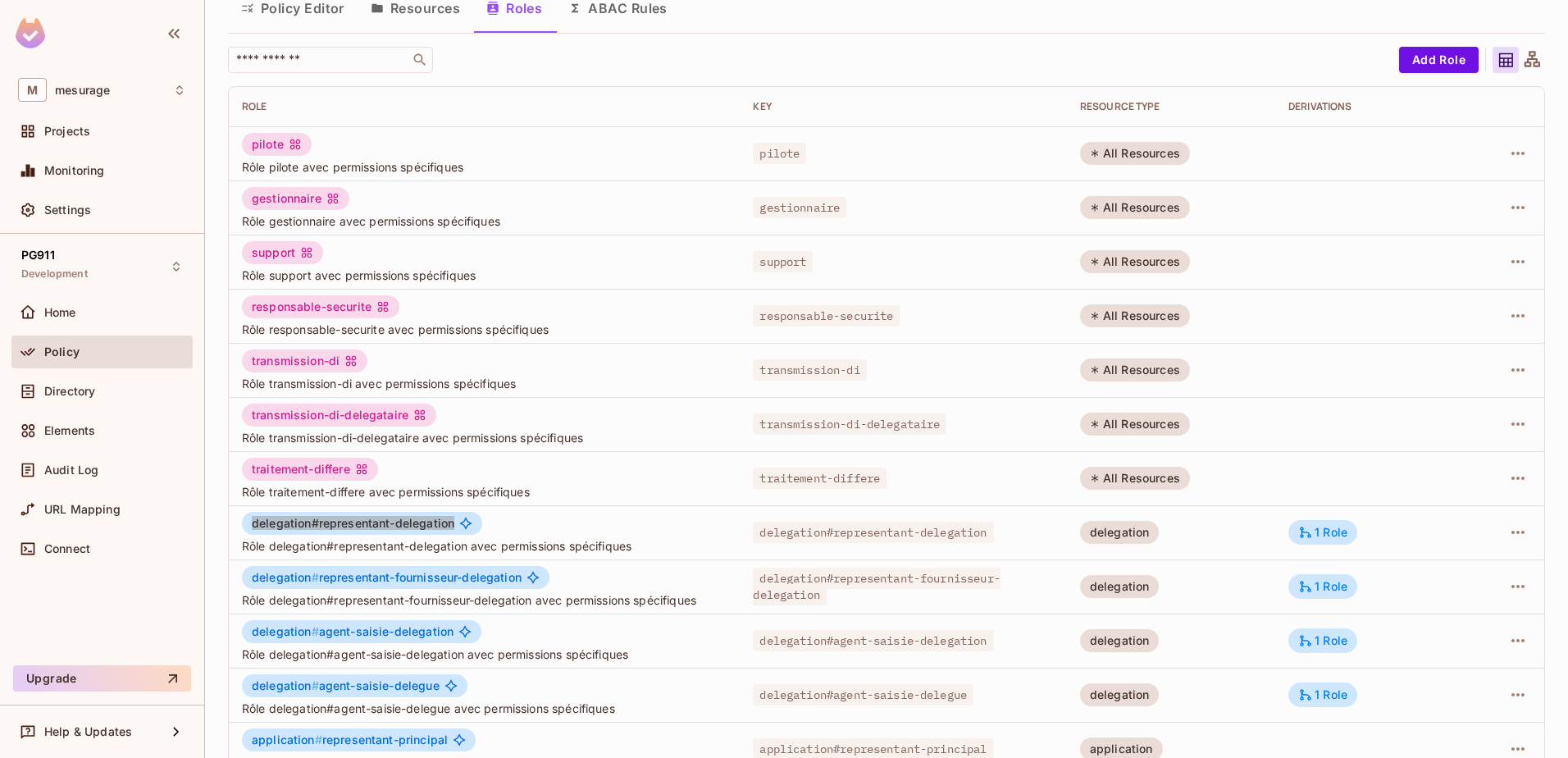
scroll to position [0, 0]
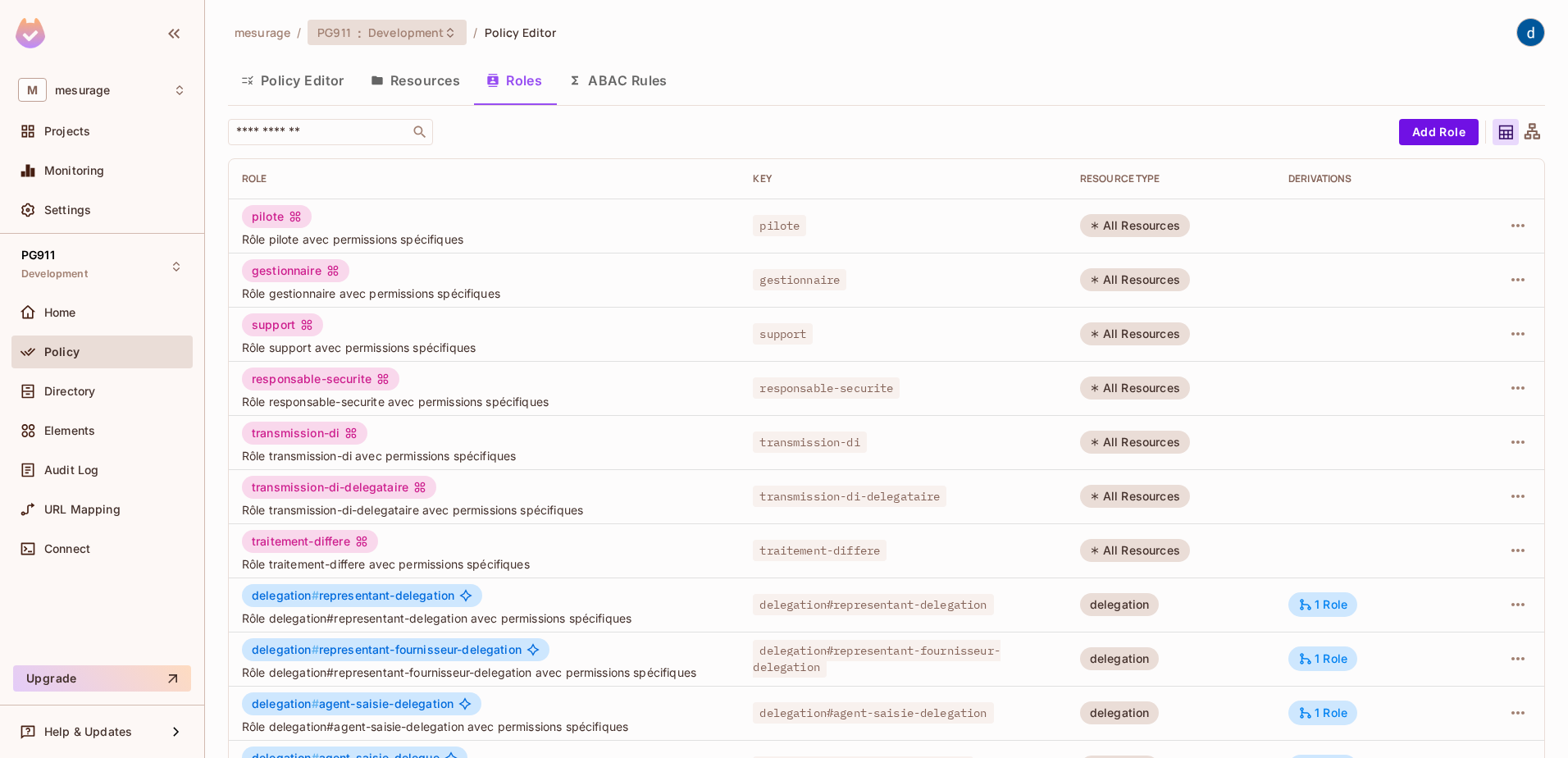
click at [378, 33] on span "Development" at bounding box center [406, 33] width 76 height 15
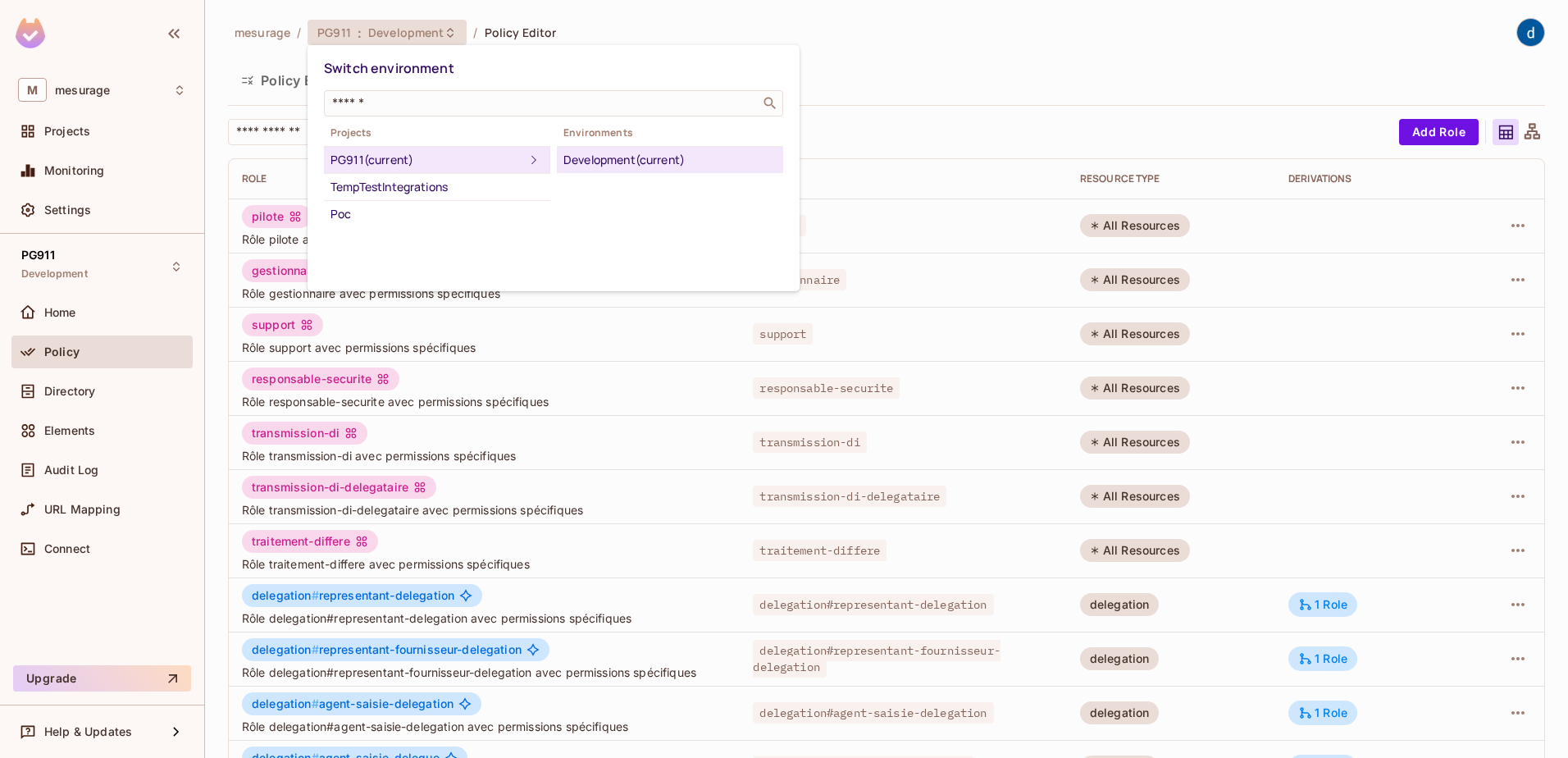
click at [99, 167] on div at bounding box center [784, 379] width 1568 height 758
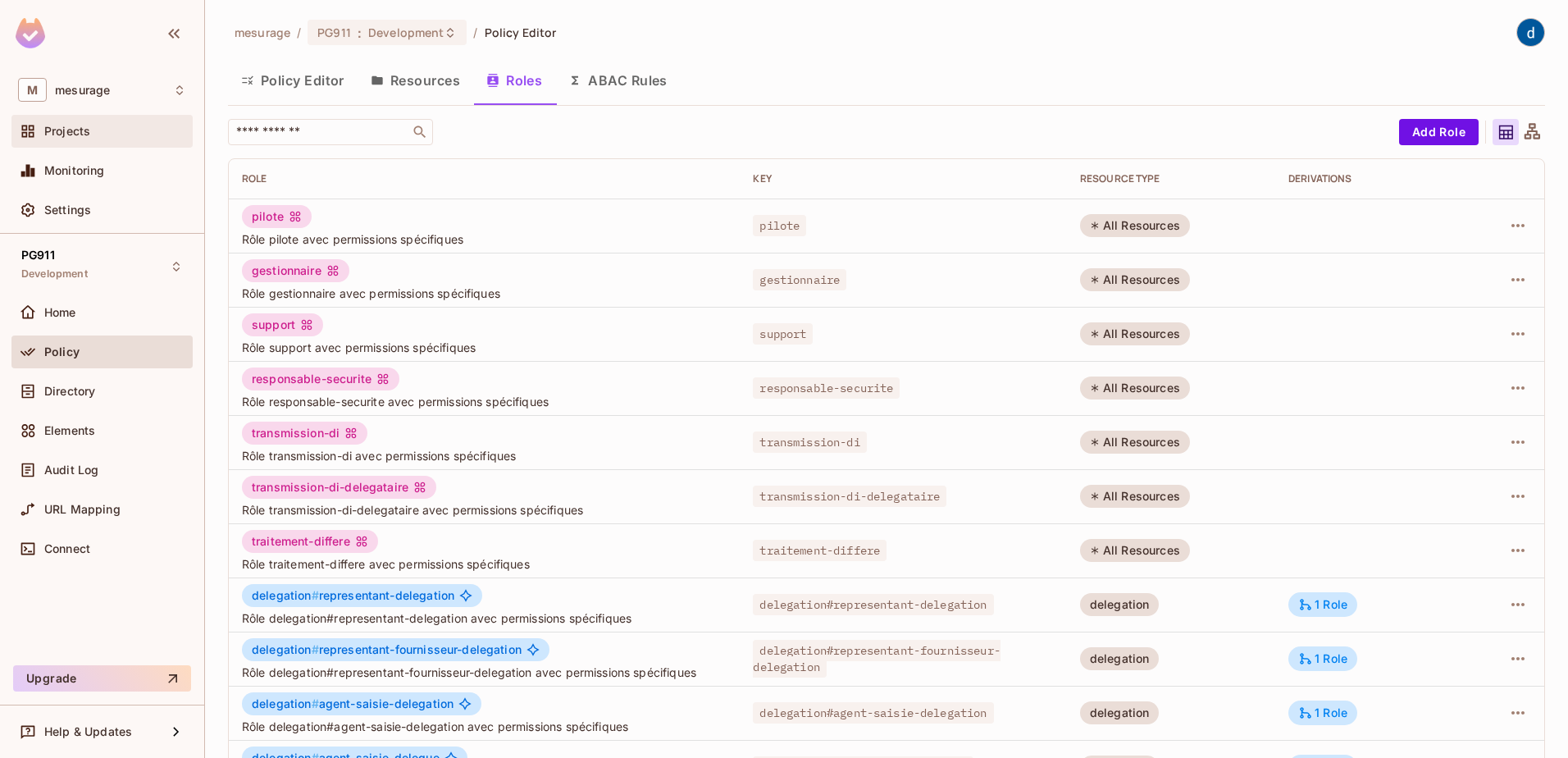
click at [76, 136] on span "Projects" at bounding box center [67, 131] width 46 height 13
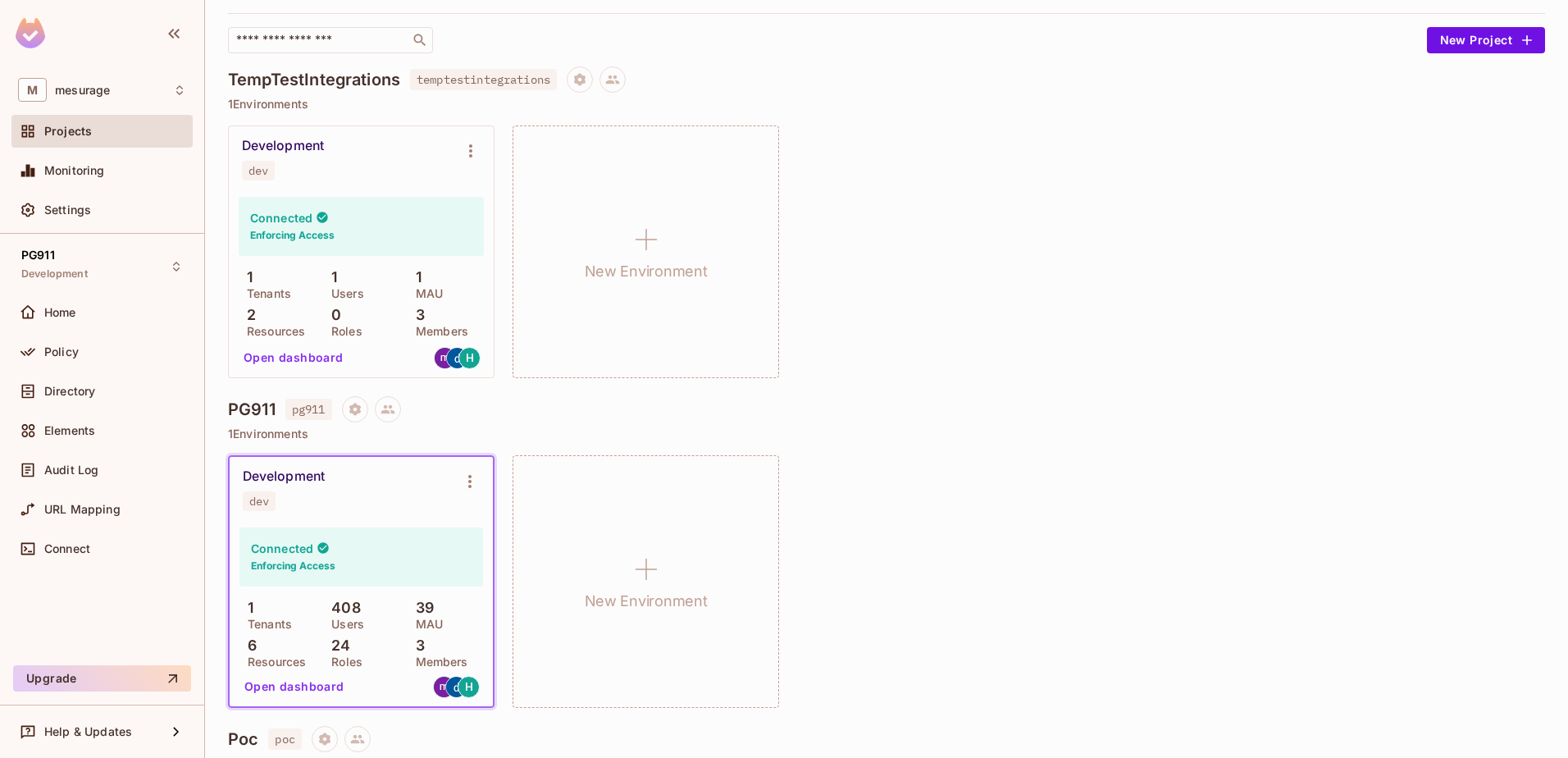
scroll to position [246, 0]
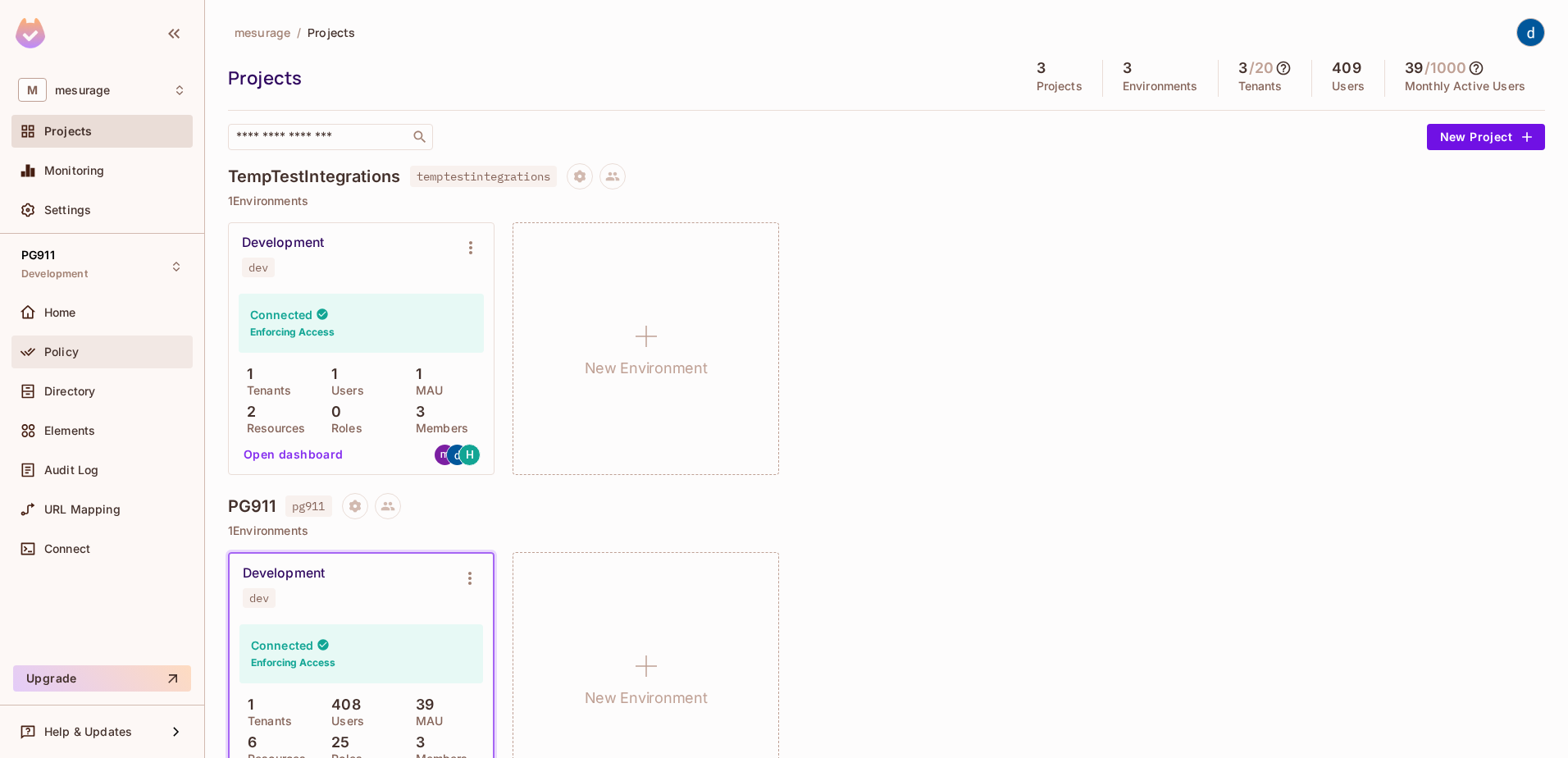
click at [124, 357] on div "Policy" at bounding box center [115, 352] width 142 height 13
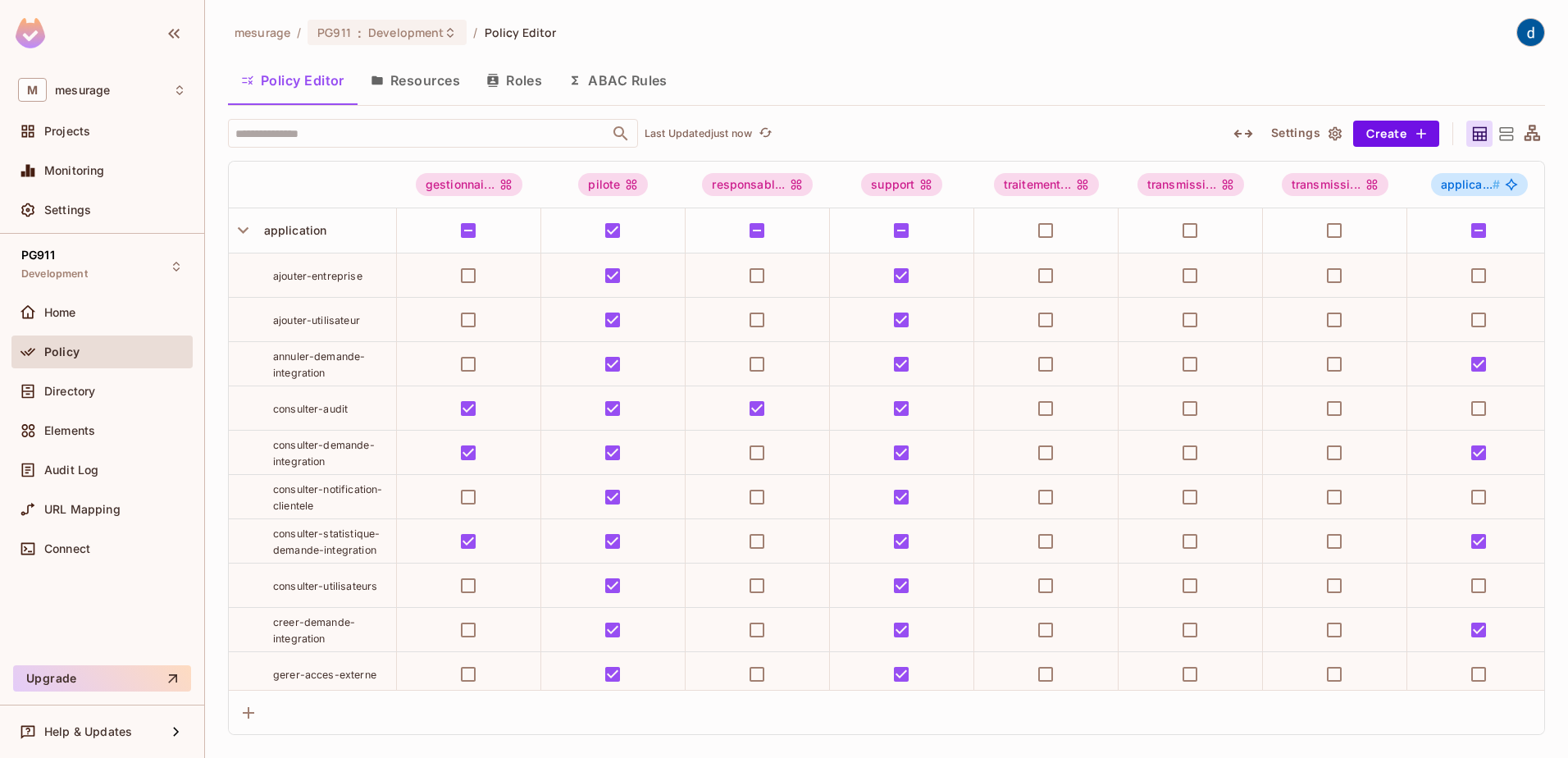
click at [532, 94] on button "Roles" at bounding box center [513, 80] width 82 height 41
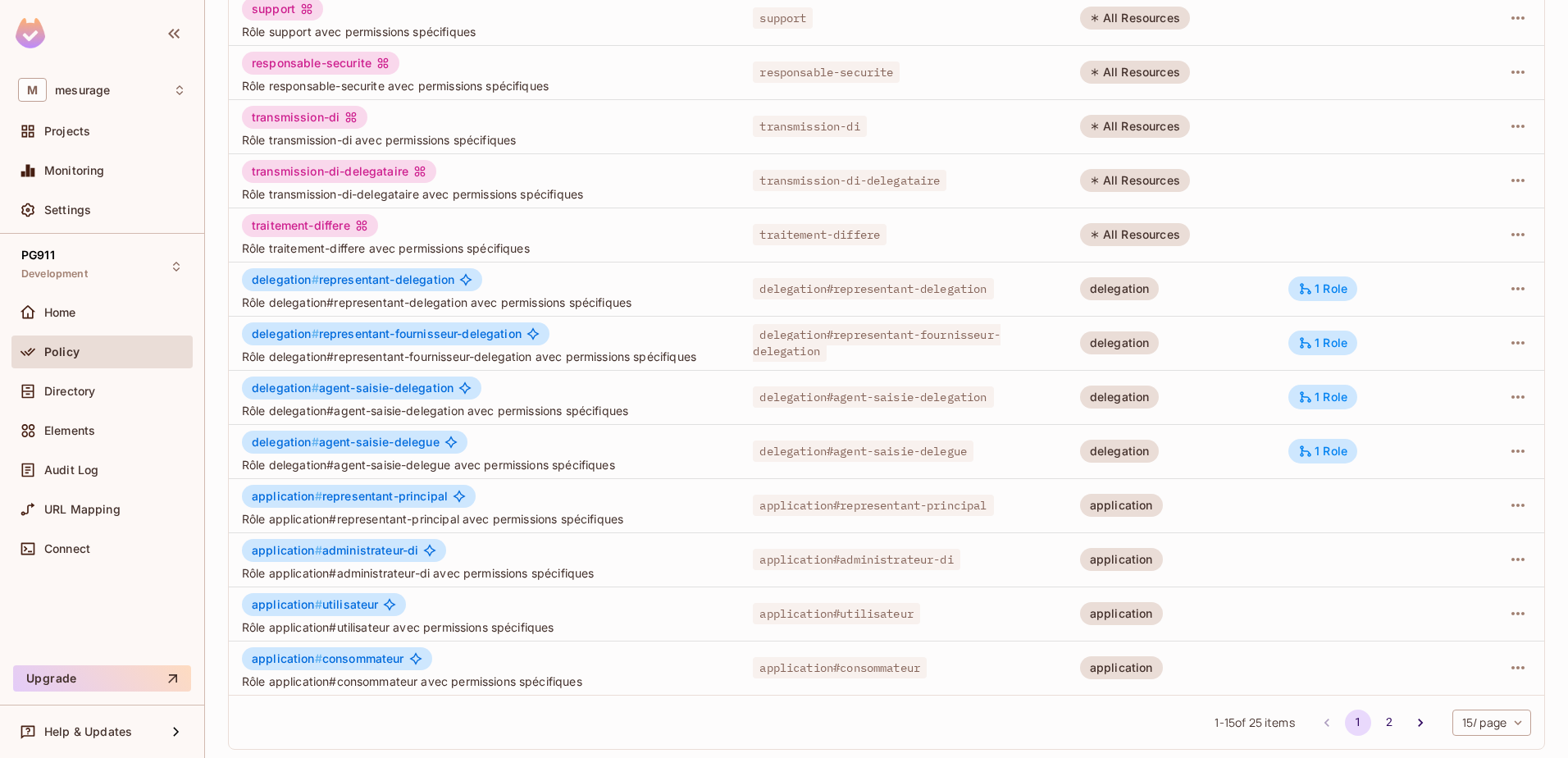
scroll to position [320, 0]
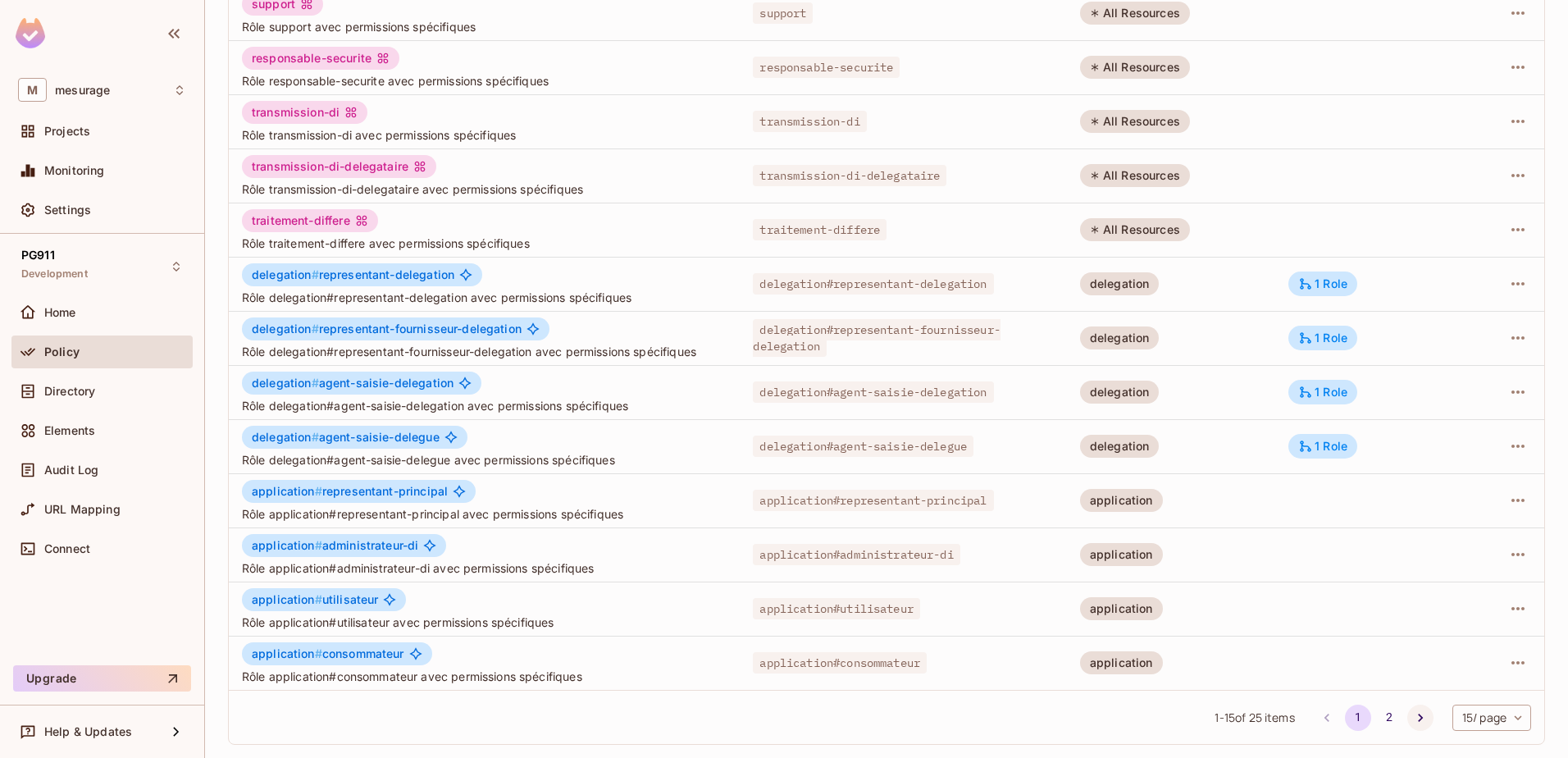
click at [1413, 712] on icon "Go to next page" at bounding box center [1420, 717] width 16 height 16
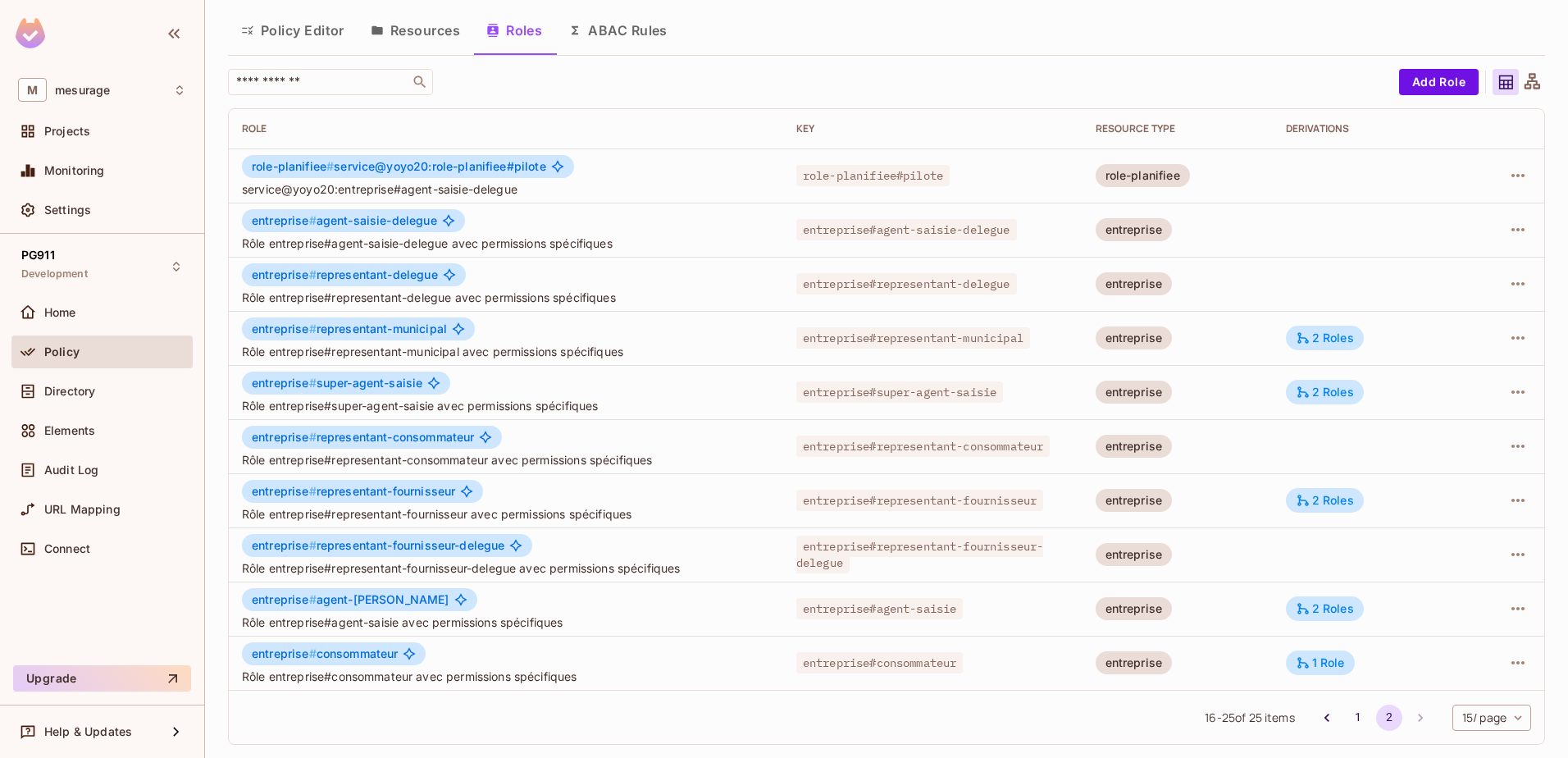
scroll to position [0, 0]
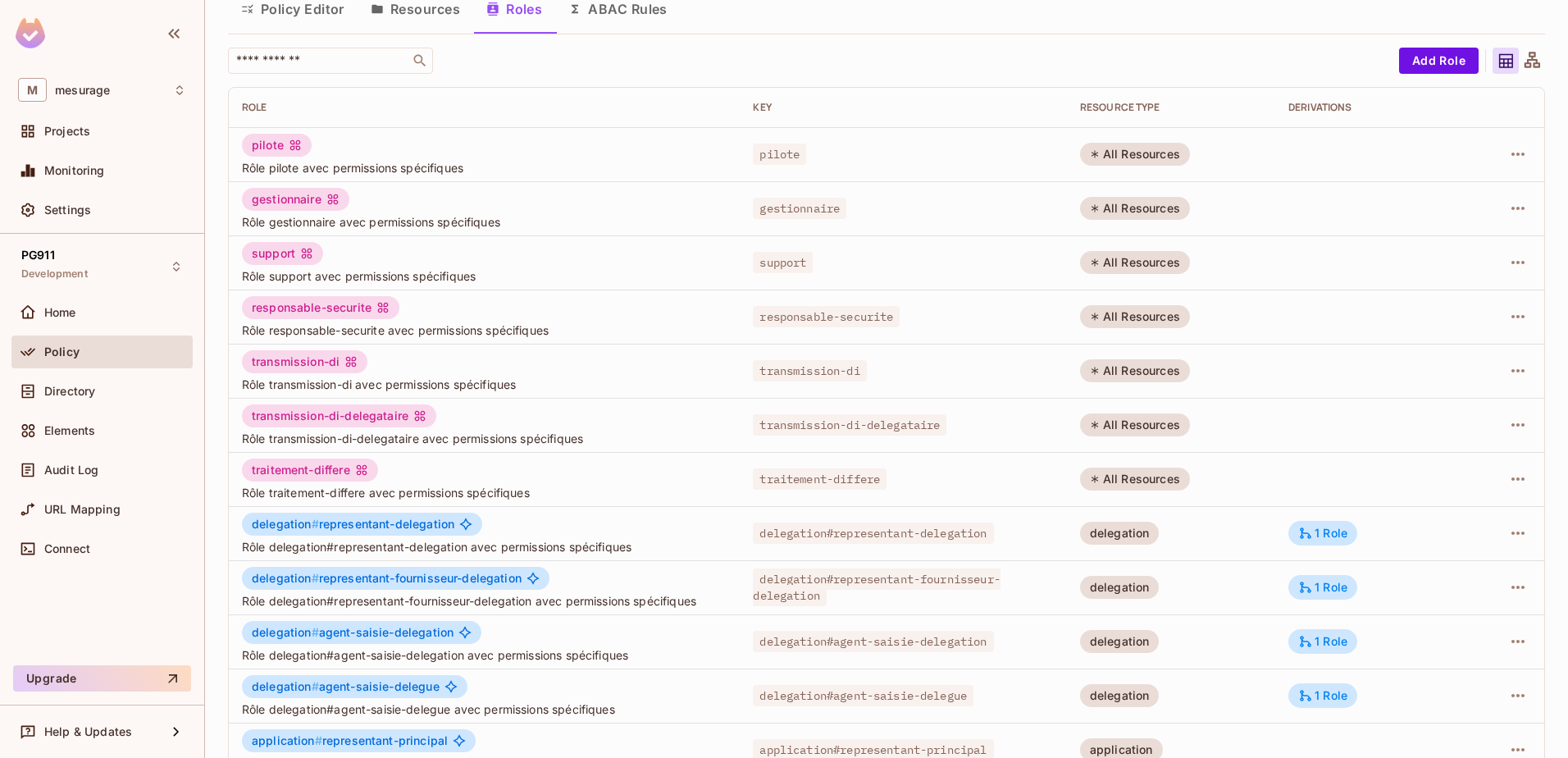
scroll to position [320, 0]
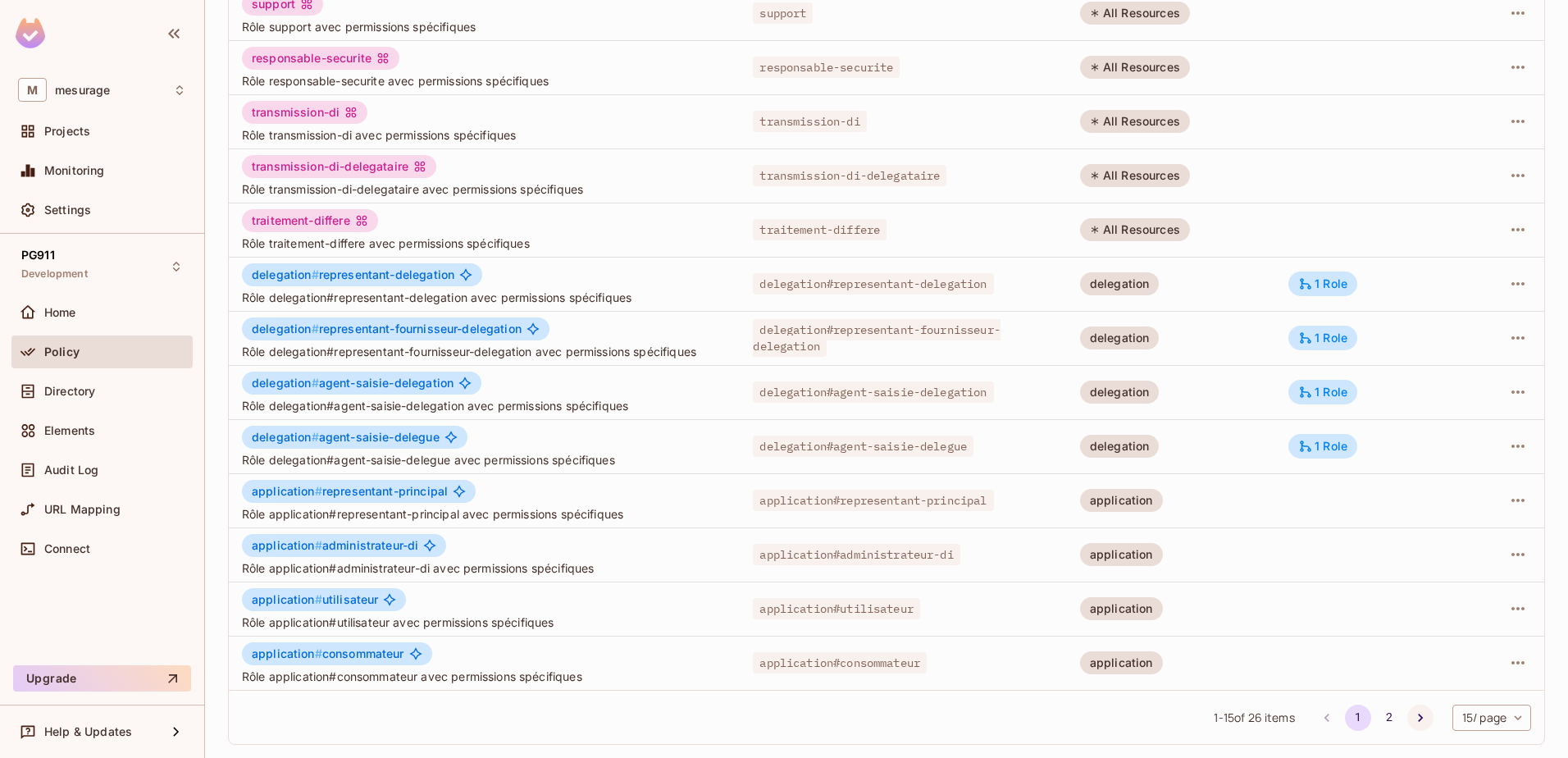
click at [1413, 715] on icon "Go to next page" at bounding box center [1420, 717] width 16 height 16
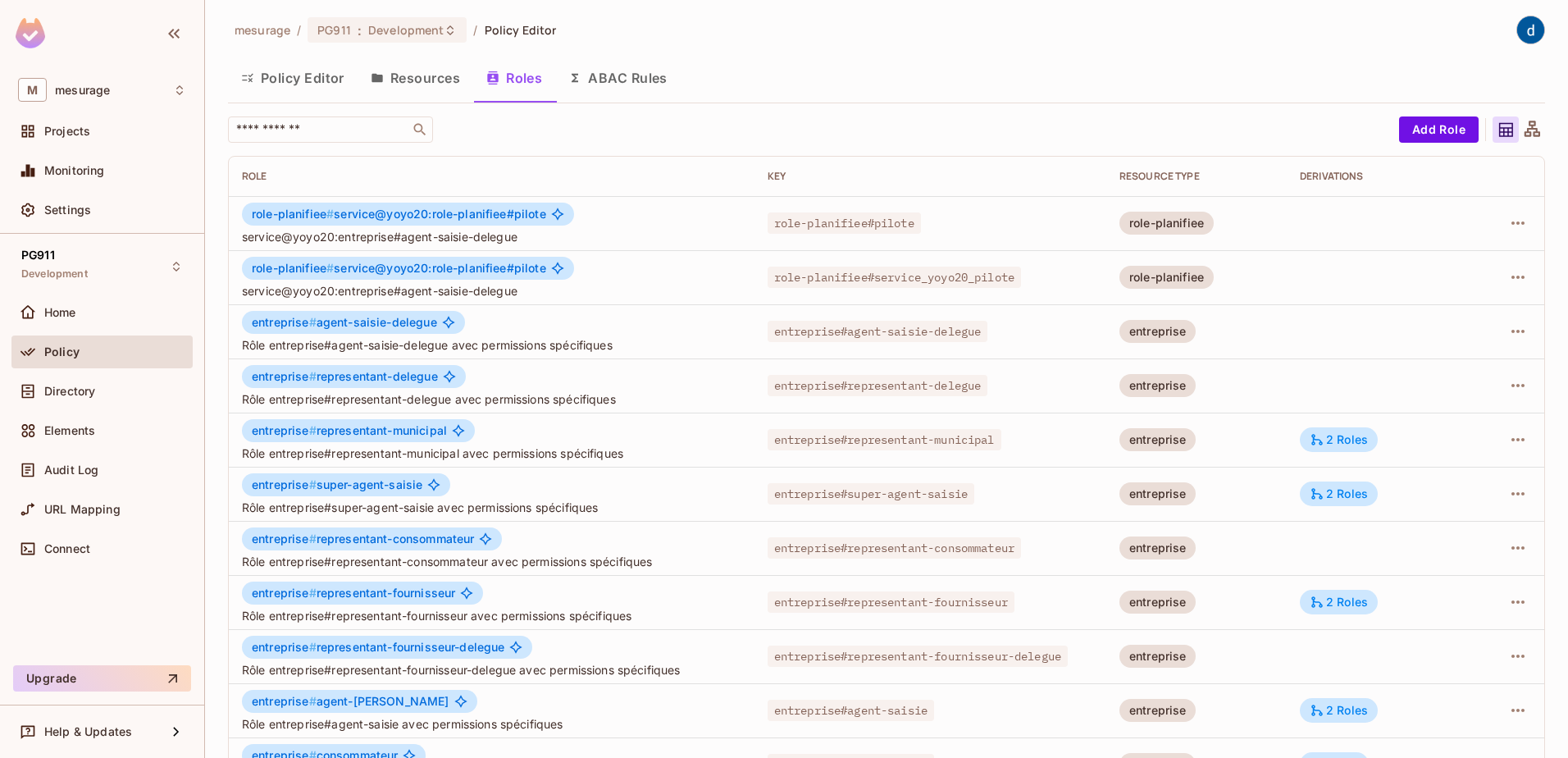
scroll to position [0, 0]
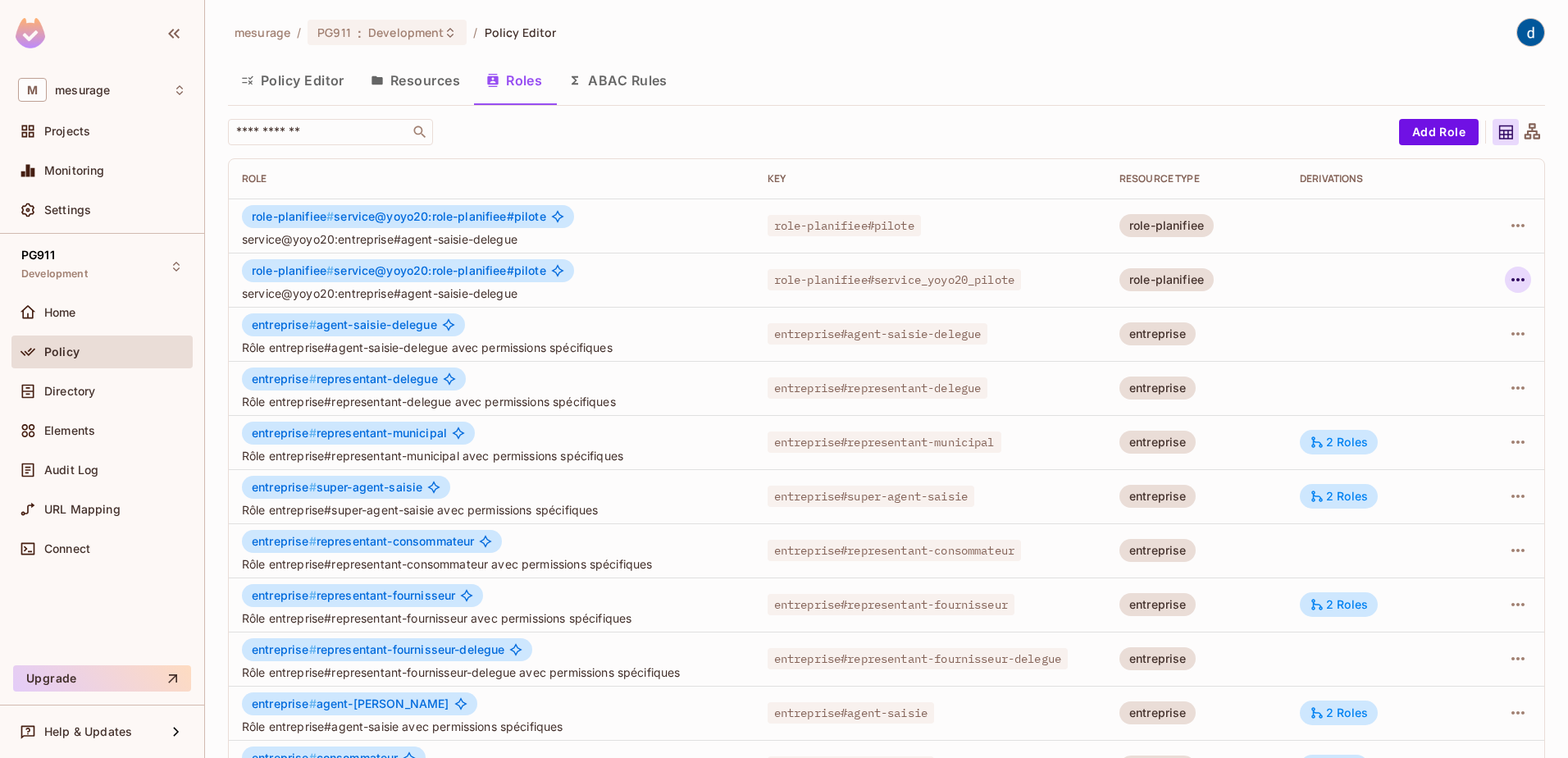
click at [1515, 283] on icon "button" at bounding box center [1518, 279] width 20 height 20
click at [1441, 389] on div "Delete Role" at bounding box center [1440, 389] width 63 height 16
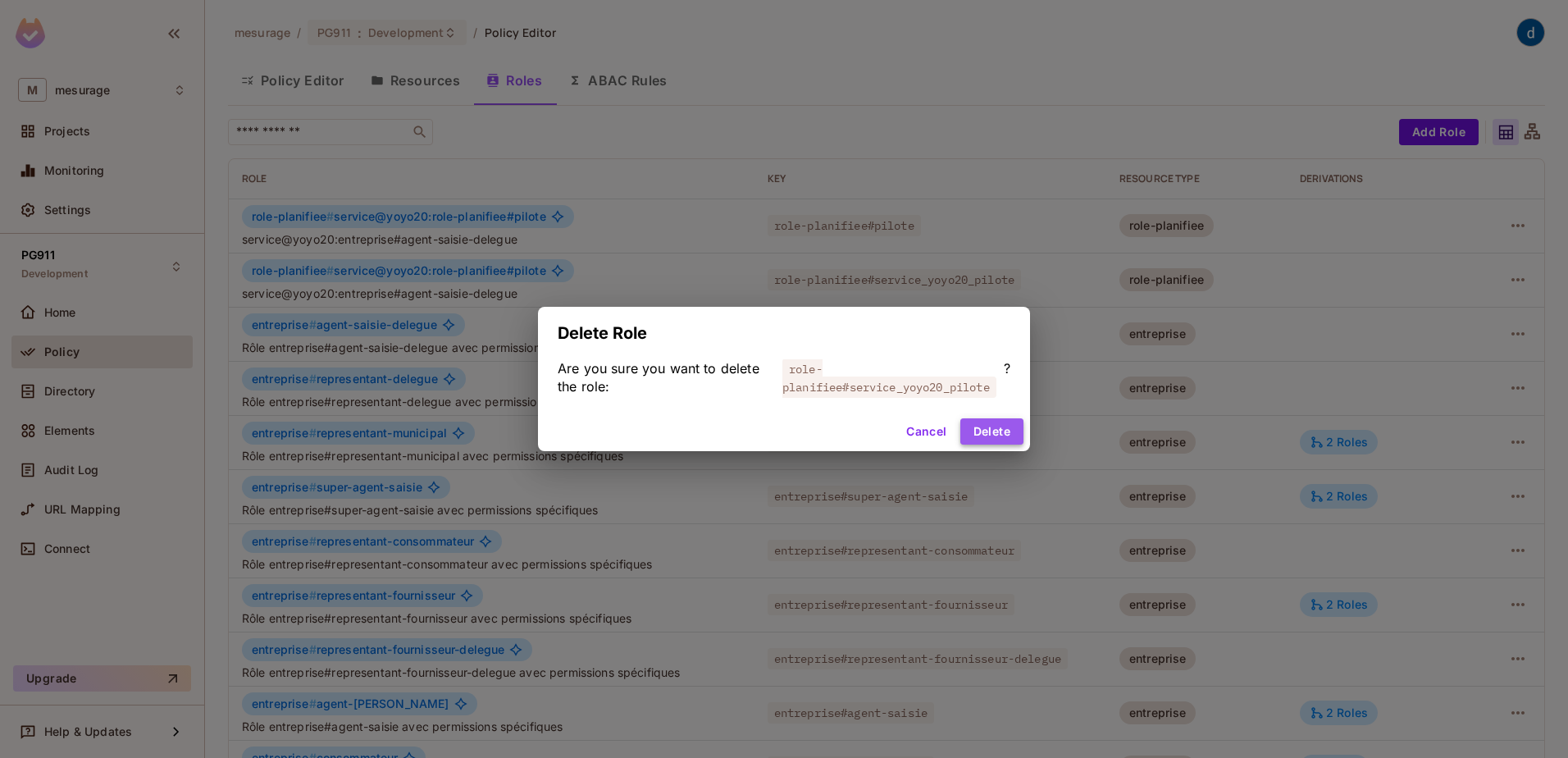
click at [991, 430] on button "Delete" at bounding box center [992, 431] width 63 height 26
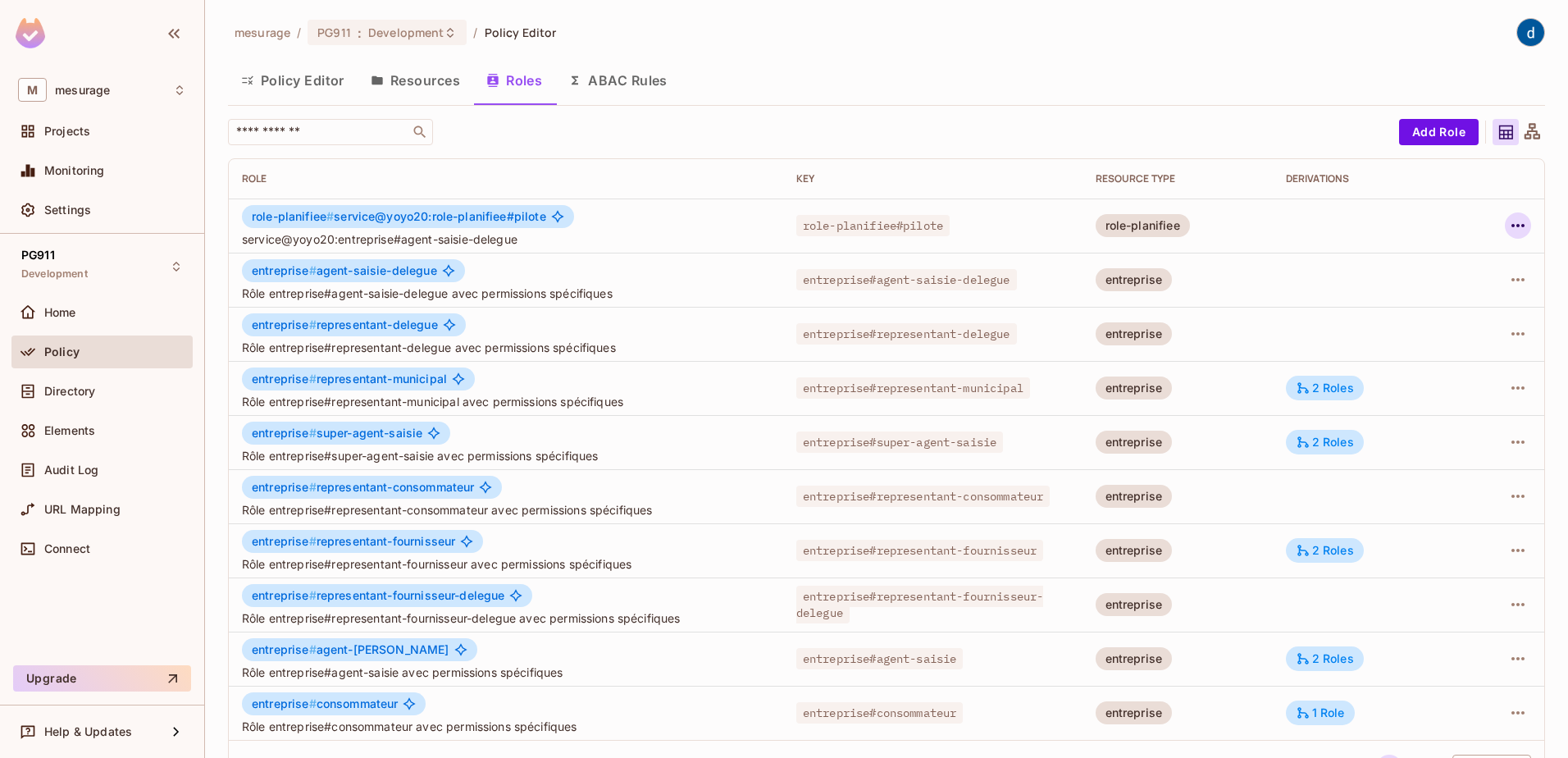
click at [1509, 234] on icon "button" at bounding box center [1518, 225] width 20 height 20
click at [1443, 336] on div "Delete Role" at bounding box center [1440, 335] width 63 height 16
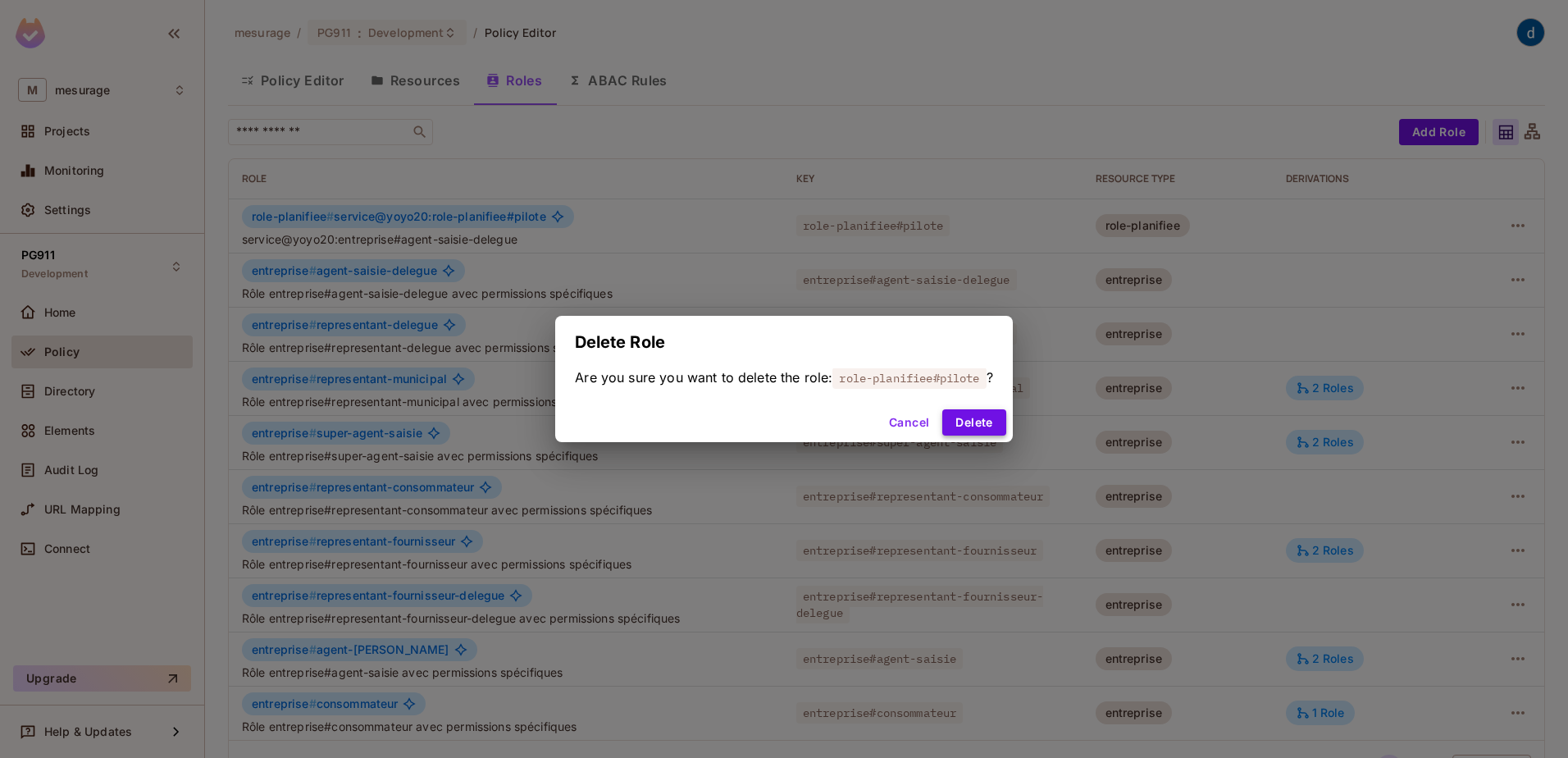
click at [991, 421] on button "Delete" at bounding box center [974, 422] width 63 height 26
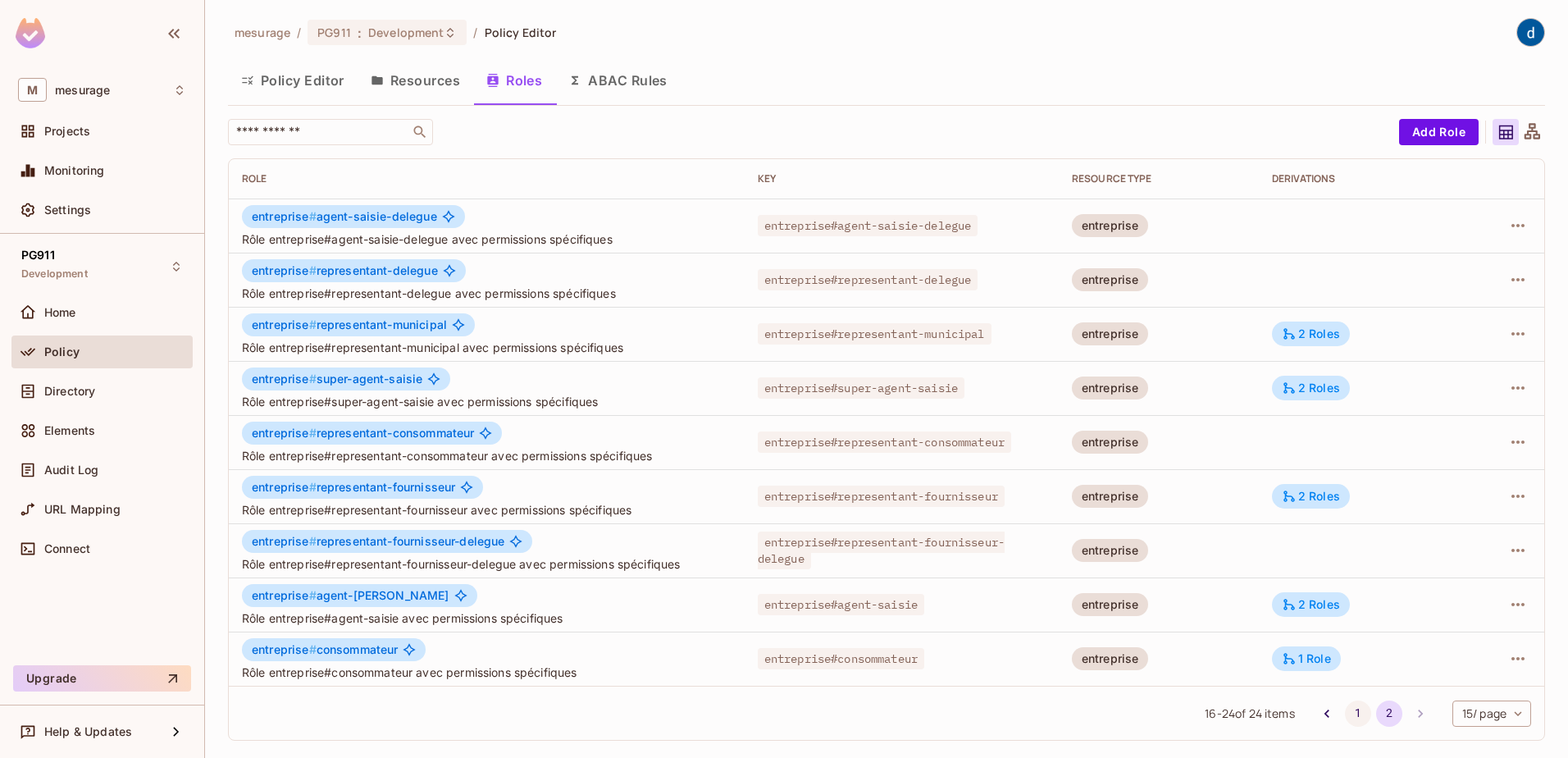
click at [1350, 705] on button "1" at bounding box center [1358, 713] width 26 height 26
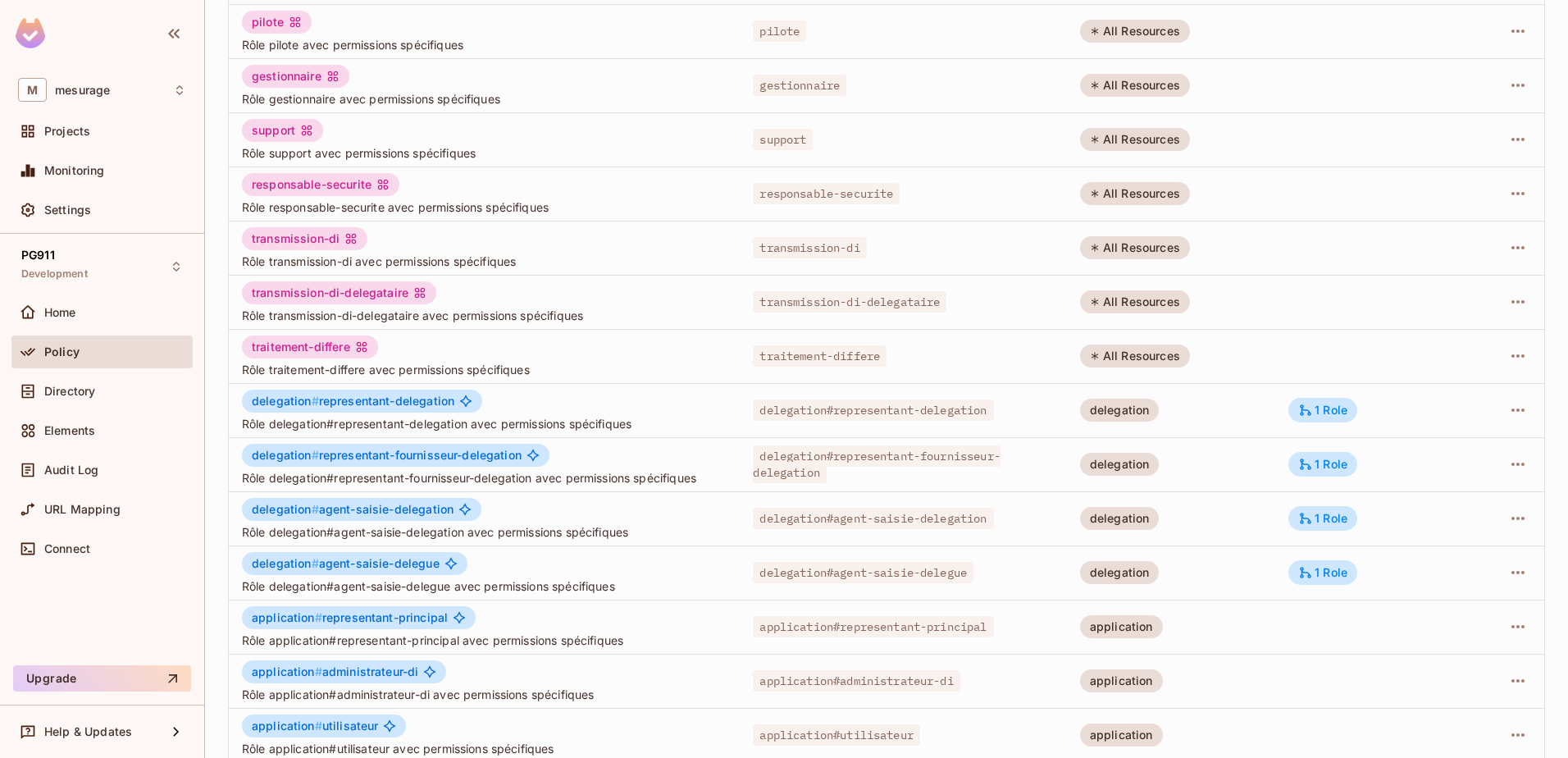
scroll to position [320, 0]
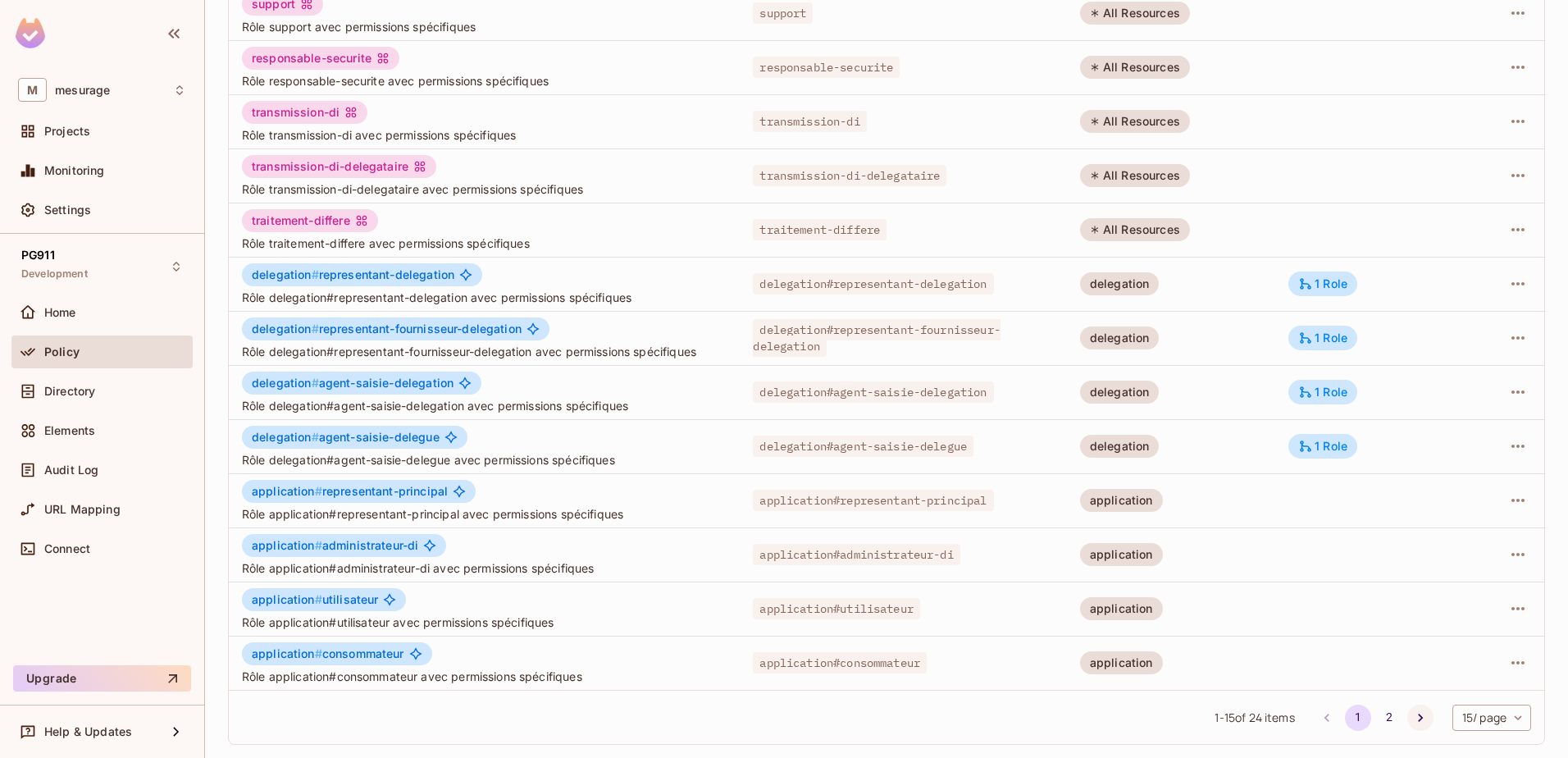
click at [1413, 715] on icon "Go to next page" at bounding box center [1420, 717] width 16 height 16
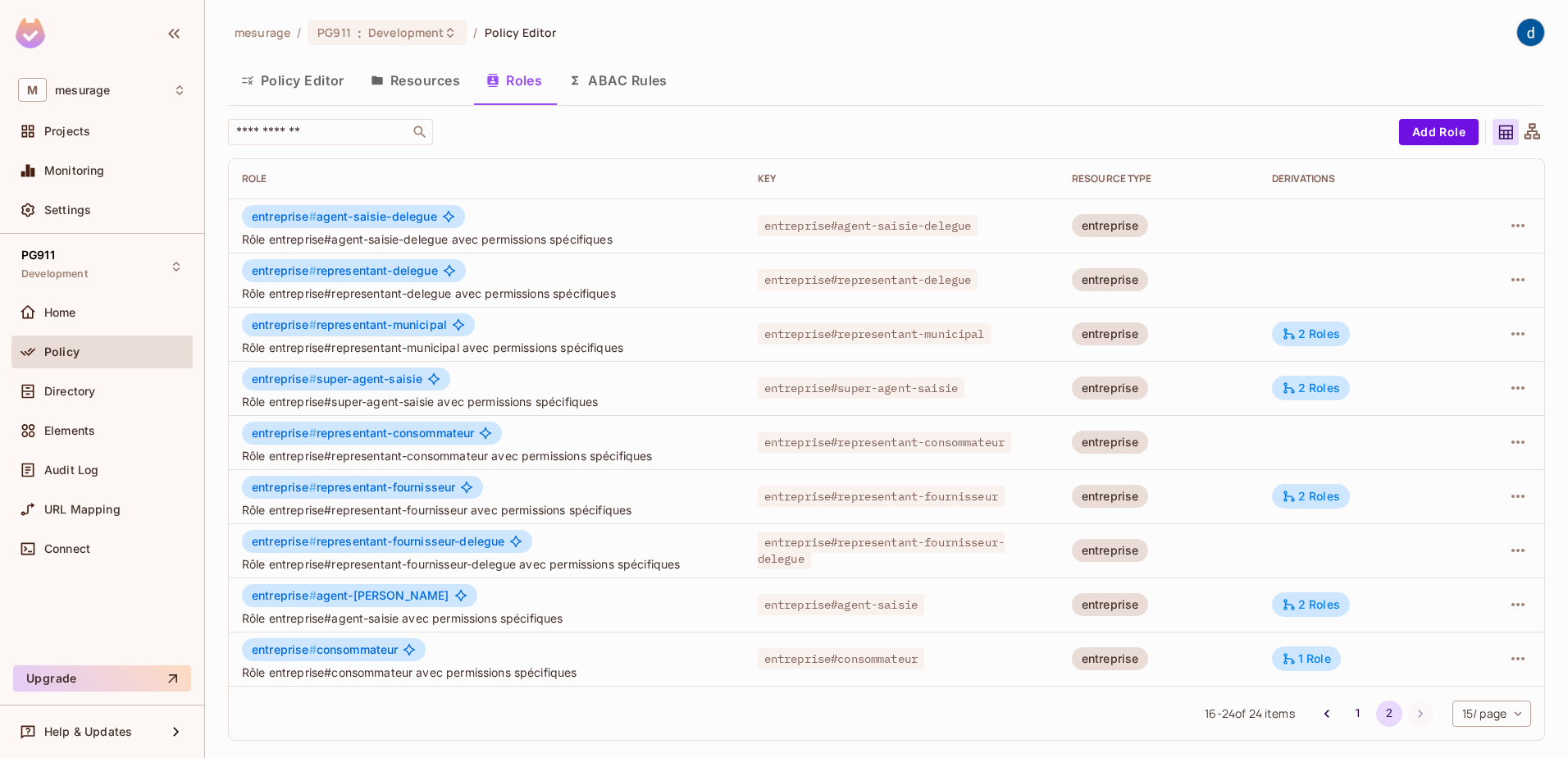
scroll to position [0, 0]
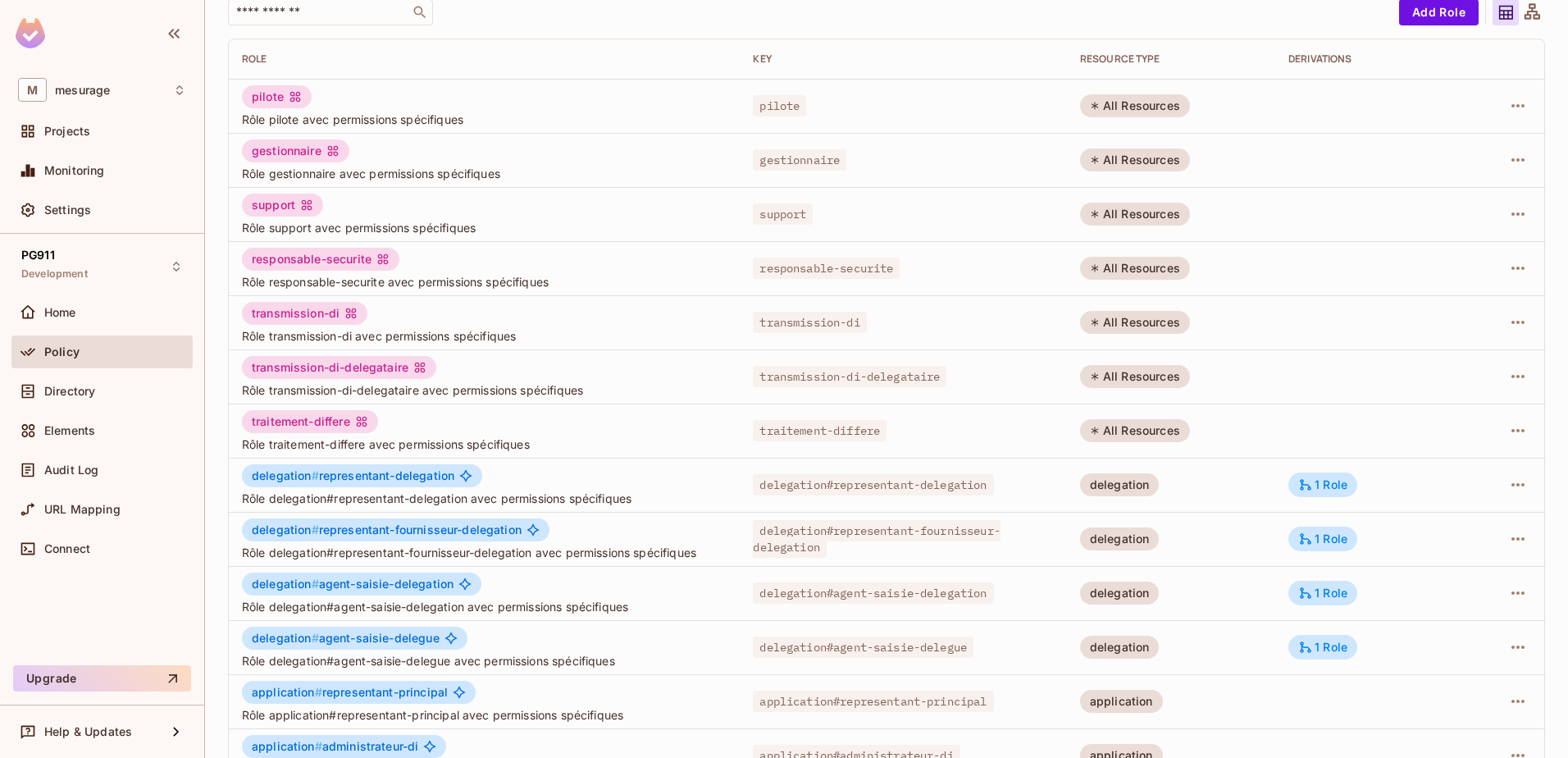
scroll to position [320, 0]
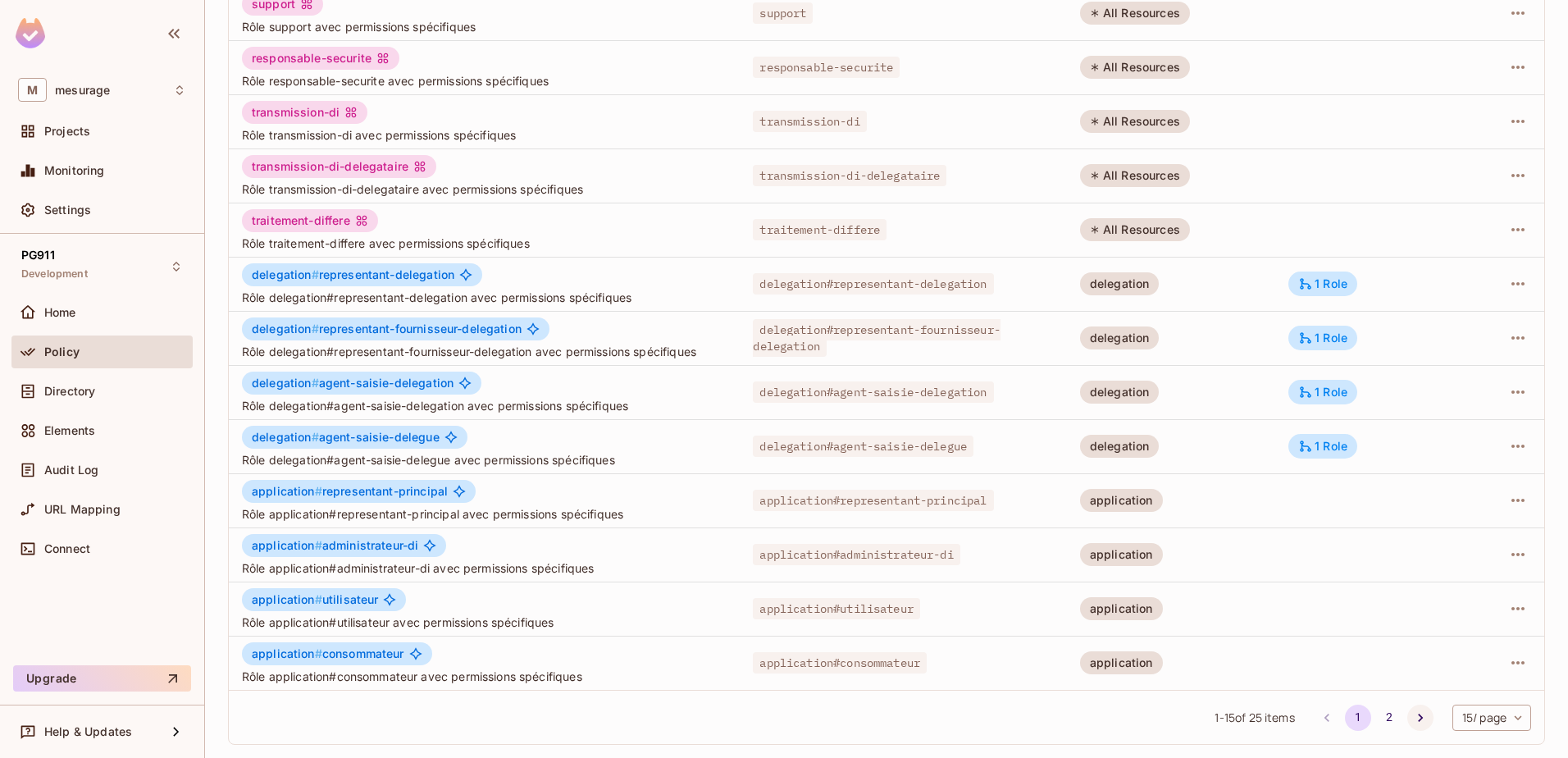
click at [1413, 712] on icon "Go to next page" at bounding box center [1420, 717] width 16 height 16
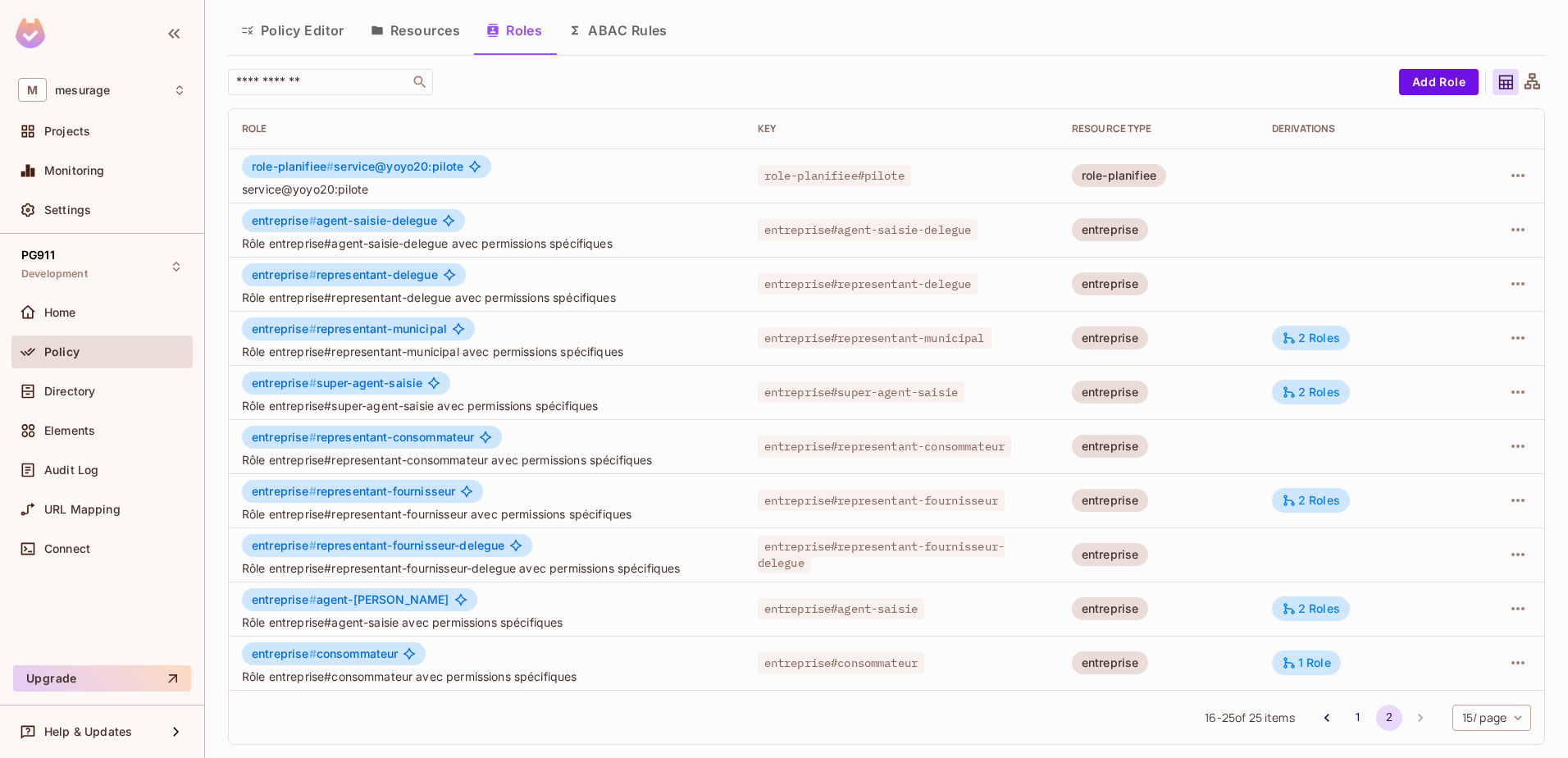
scroll to position [0, 0]
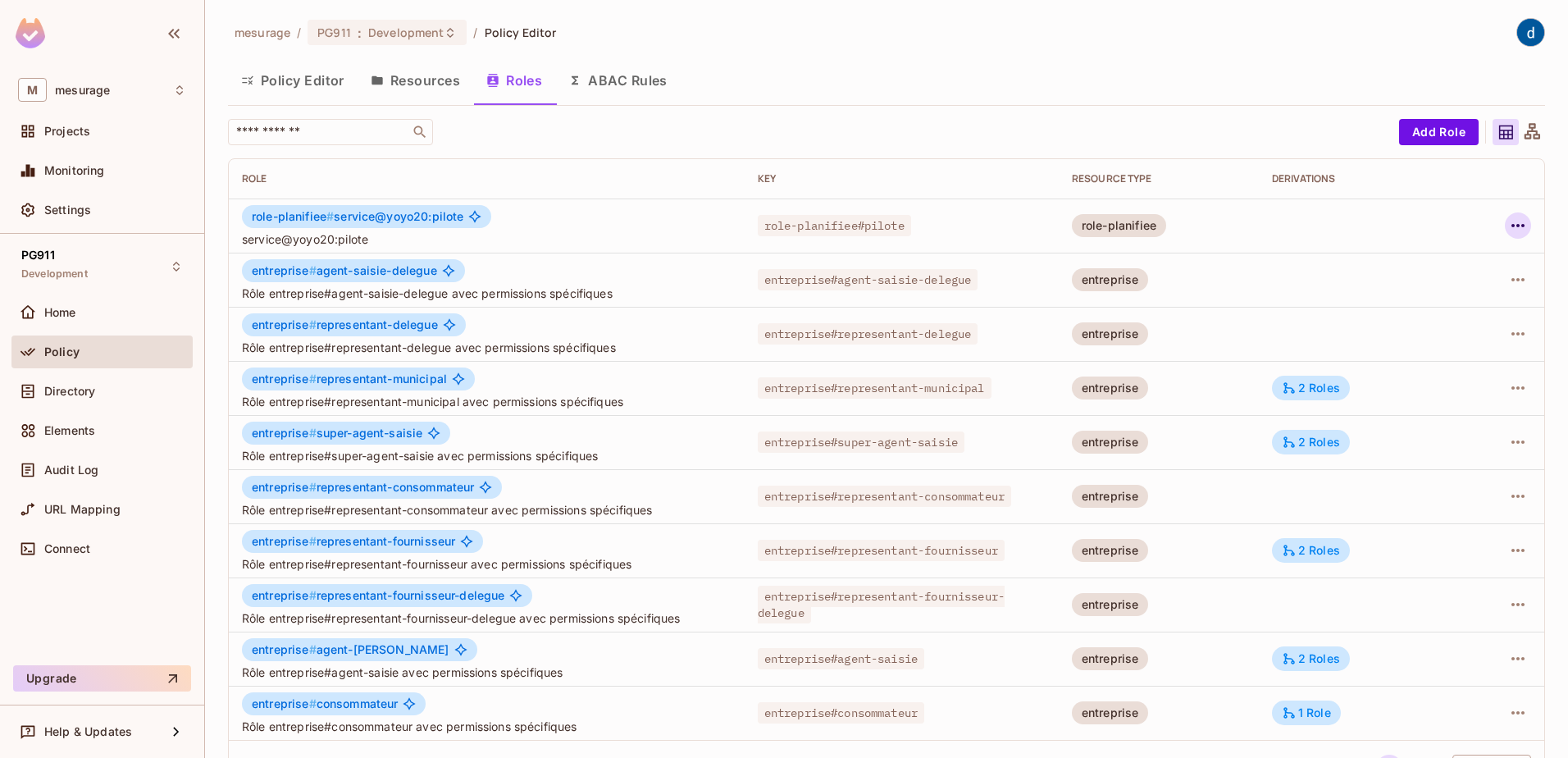
click at [1513, 225] on icon "button" at bounding box center [1518, 225] width 20 height 20
click at [1450, 294] on div "Edit Attributes" at bounding box center [1449, 298] width 82 height 16
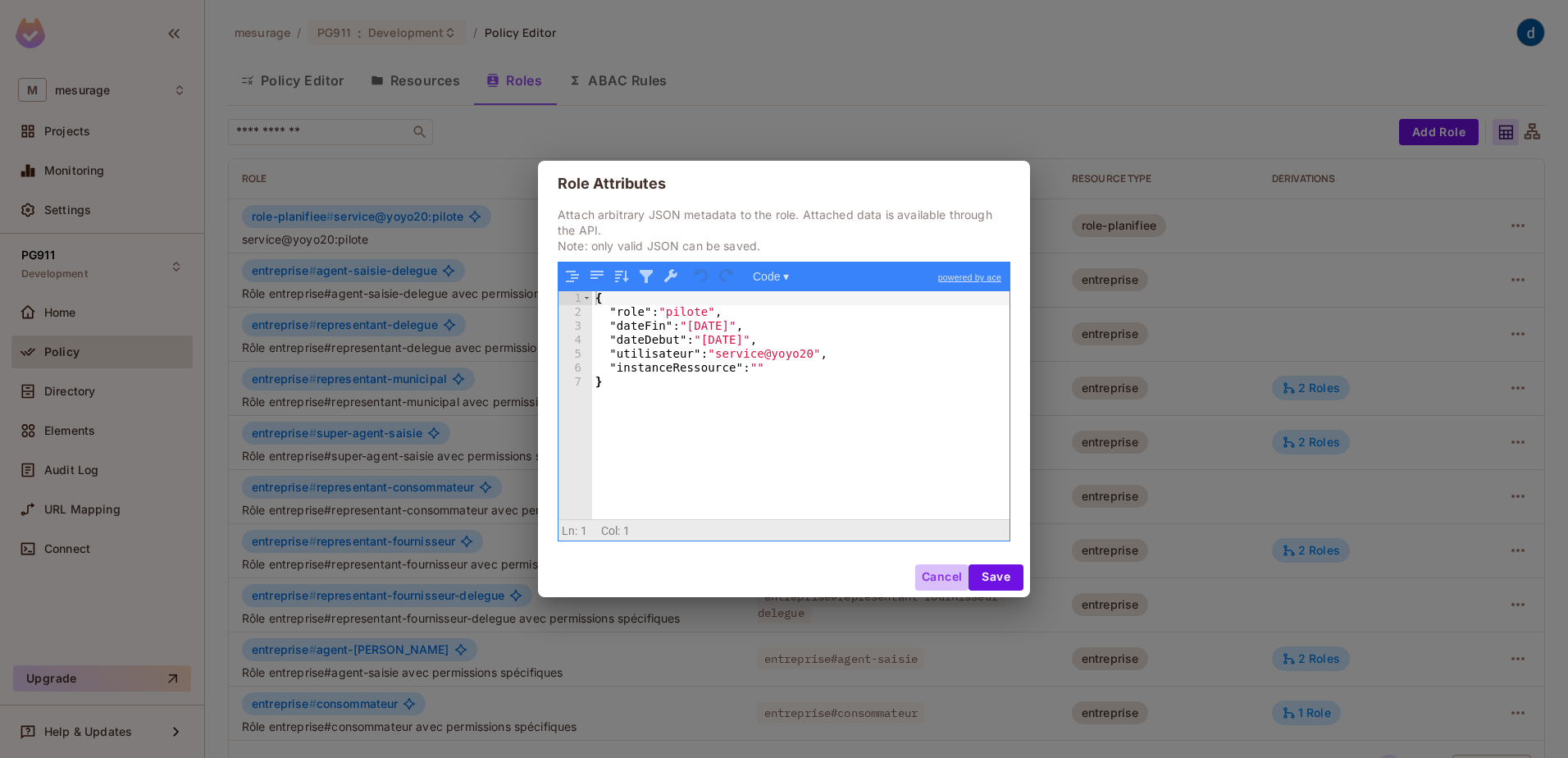
click at [929, 573] on button "Cancel" at bounding box center [942, 577] width 54 height 26
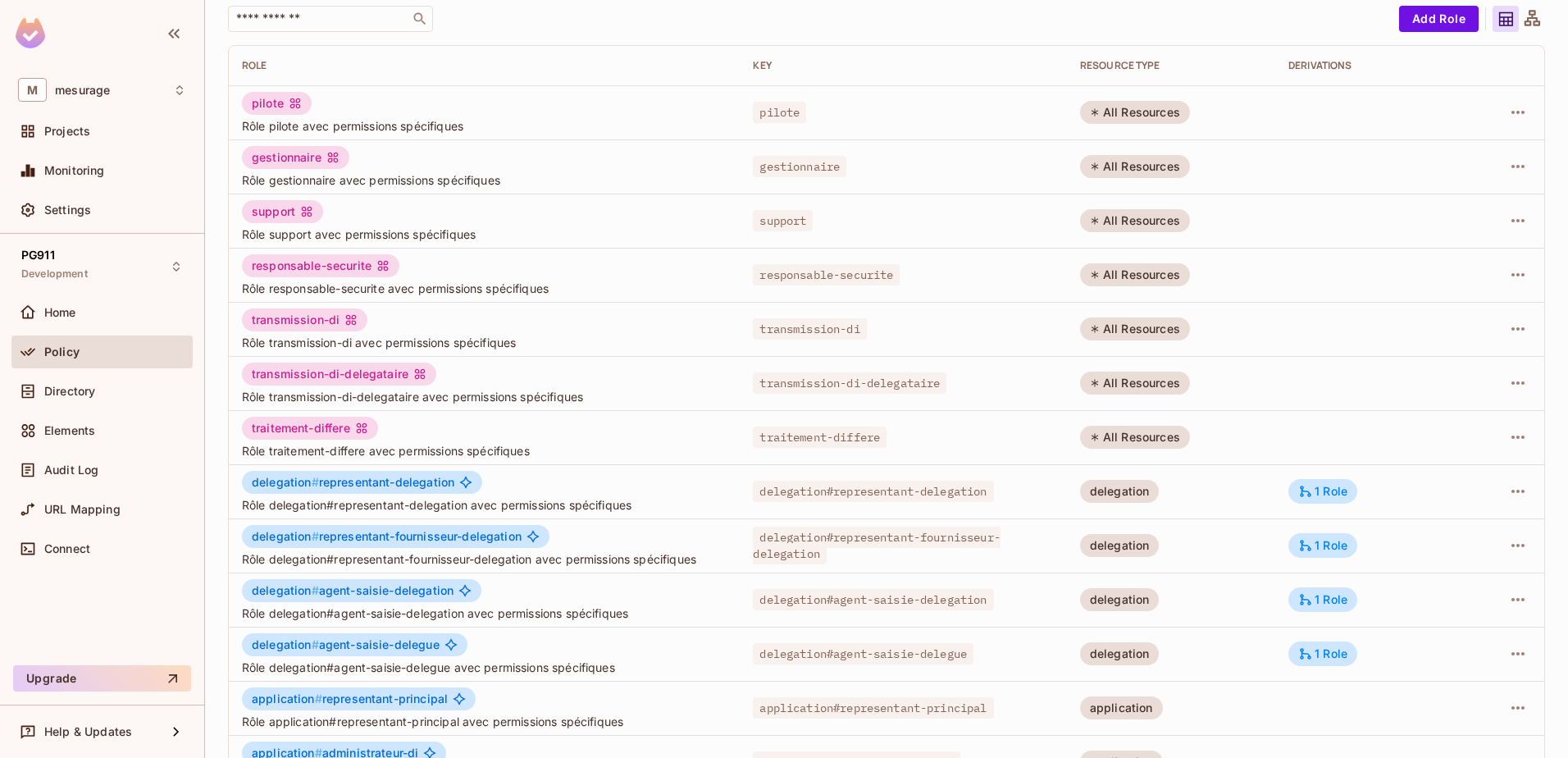
scroll to position [320, 0]
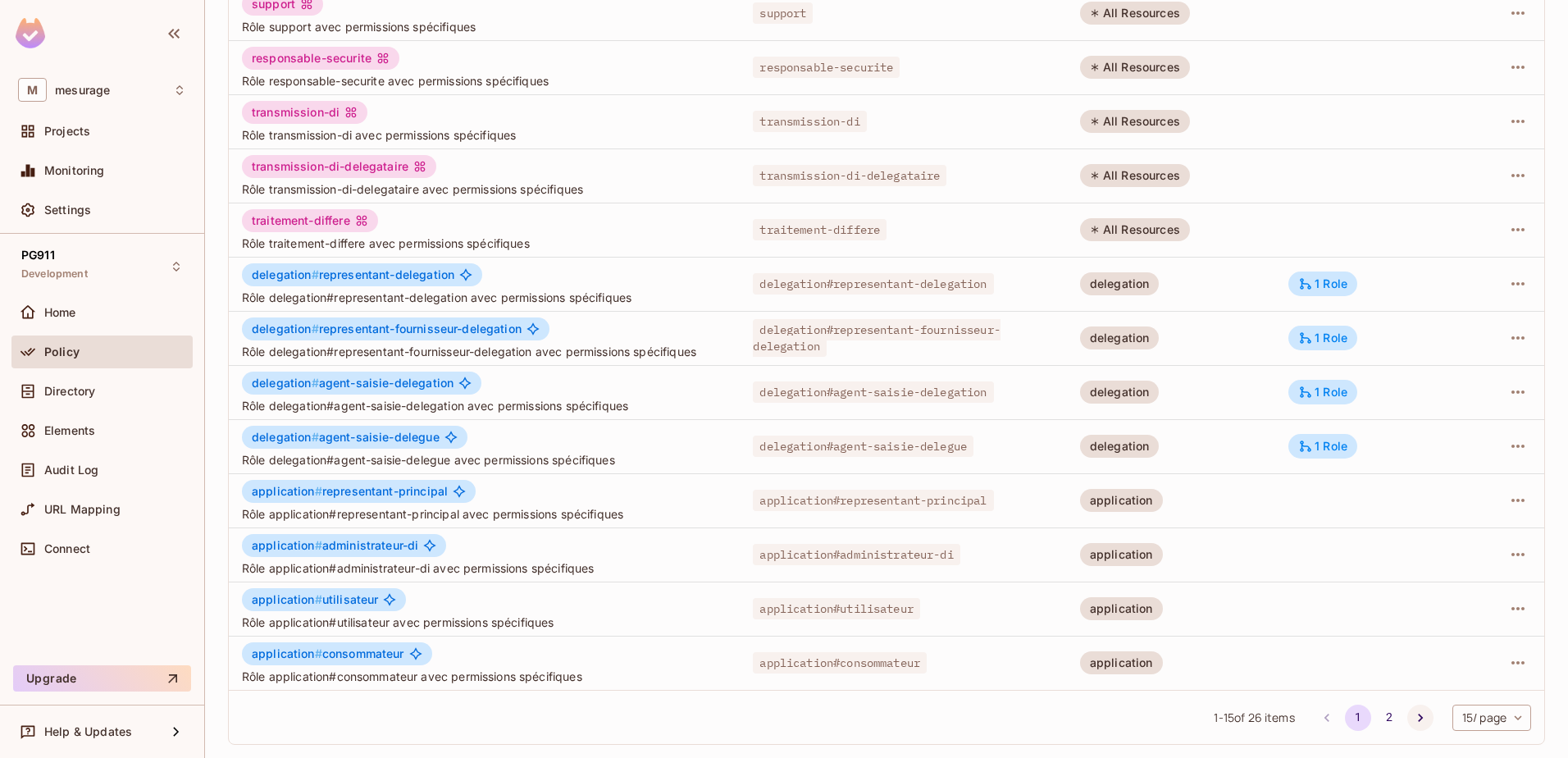
click at [1413, 713] on icon "Go to next page" at bounding box center [1420, 717] width 16 height 16
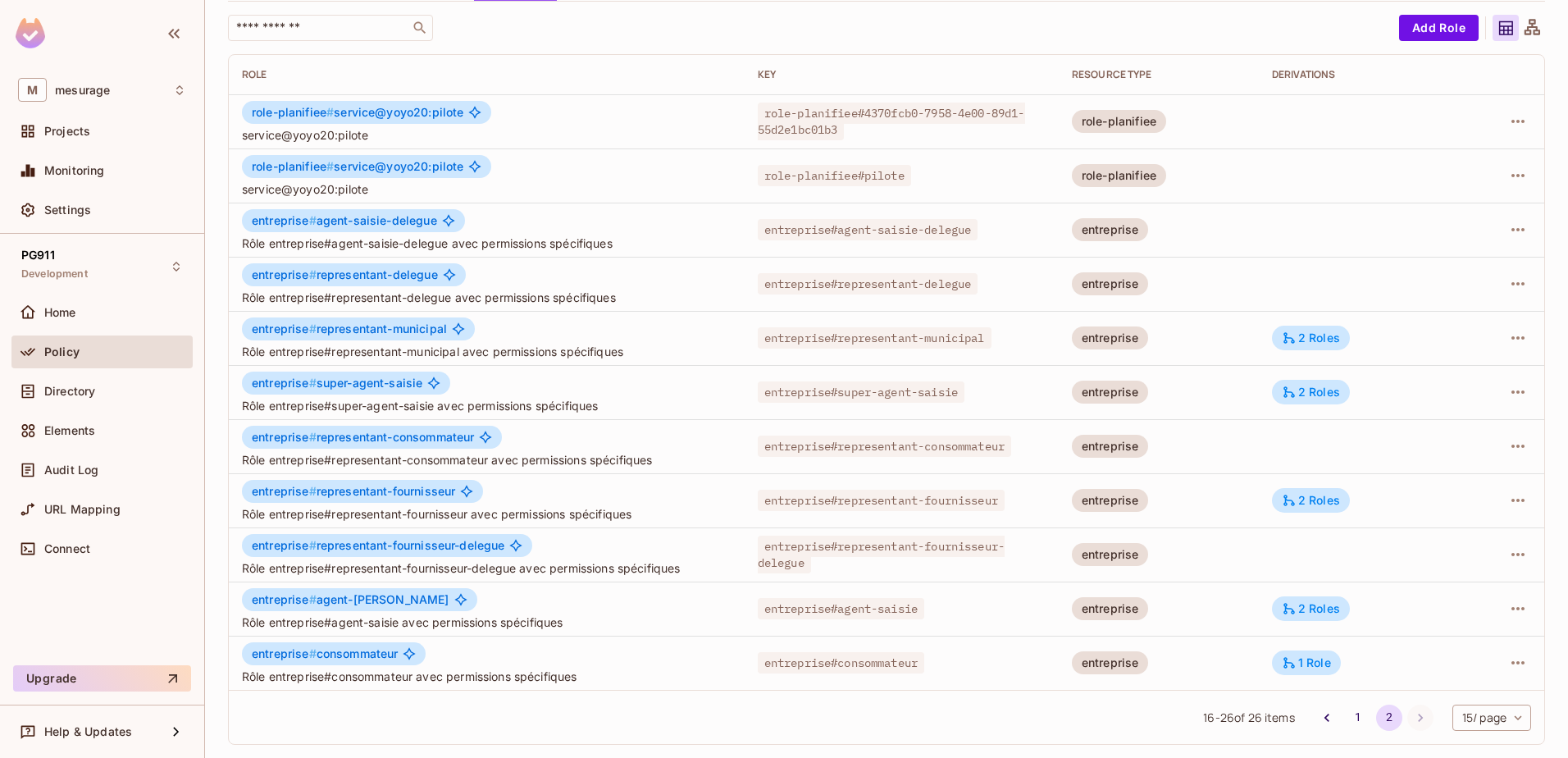
scroll to position [105, 0]
click at [1511, 174] on icon "button" at bounding box center [1518, 175] width 13 height 3
click at [1415, 287] on div "Delete Role" at bounding box center [1440, 285] width 63 height 16
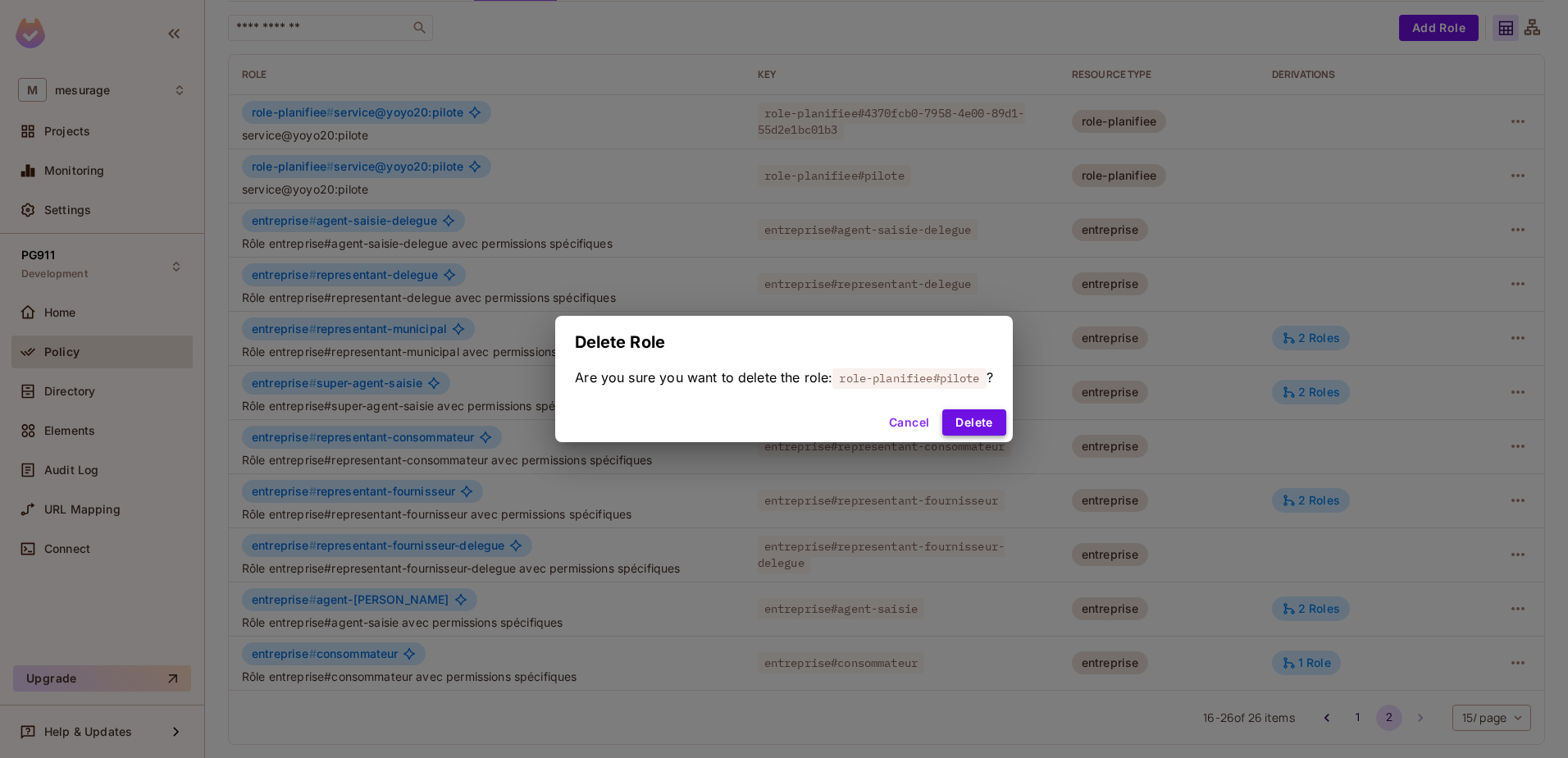
click at [970, 428] on button "Delete" at bounding box center [974, 422] width 63 height 26
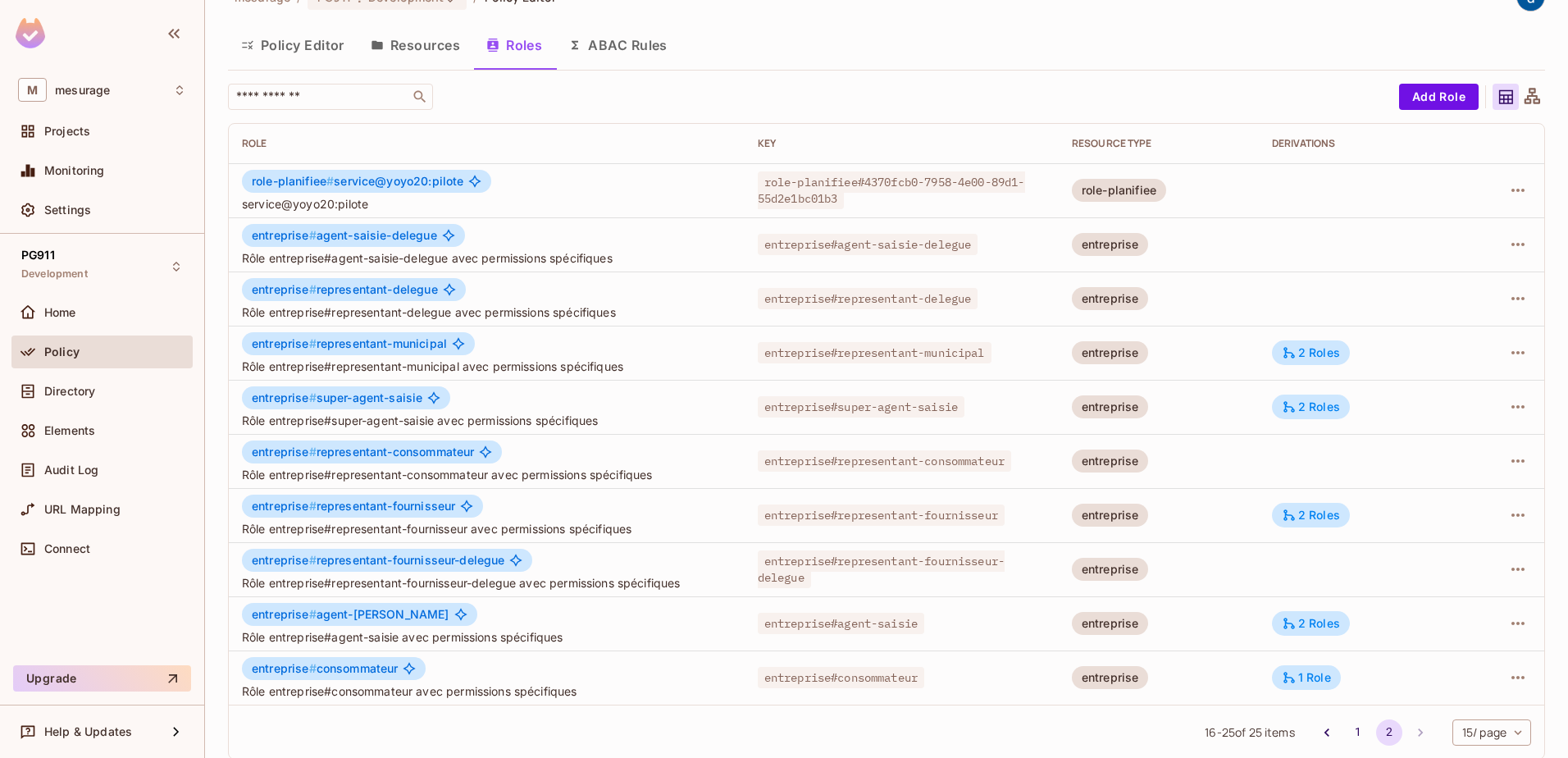
scroll to position [50, 0]
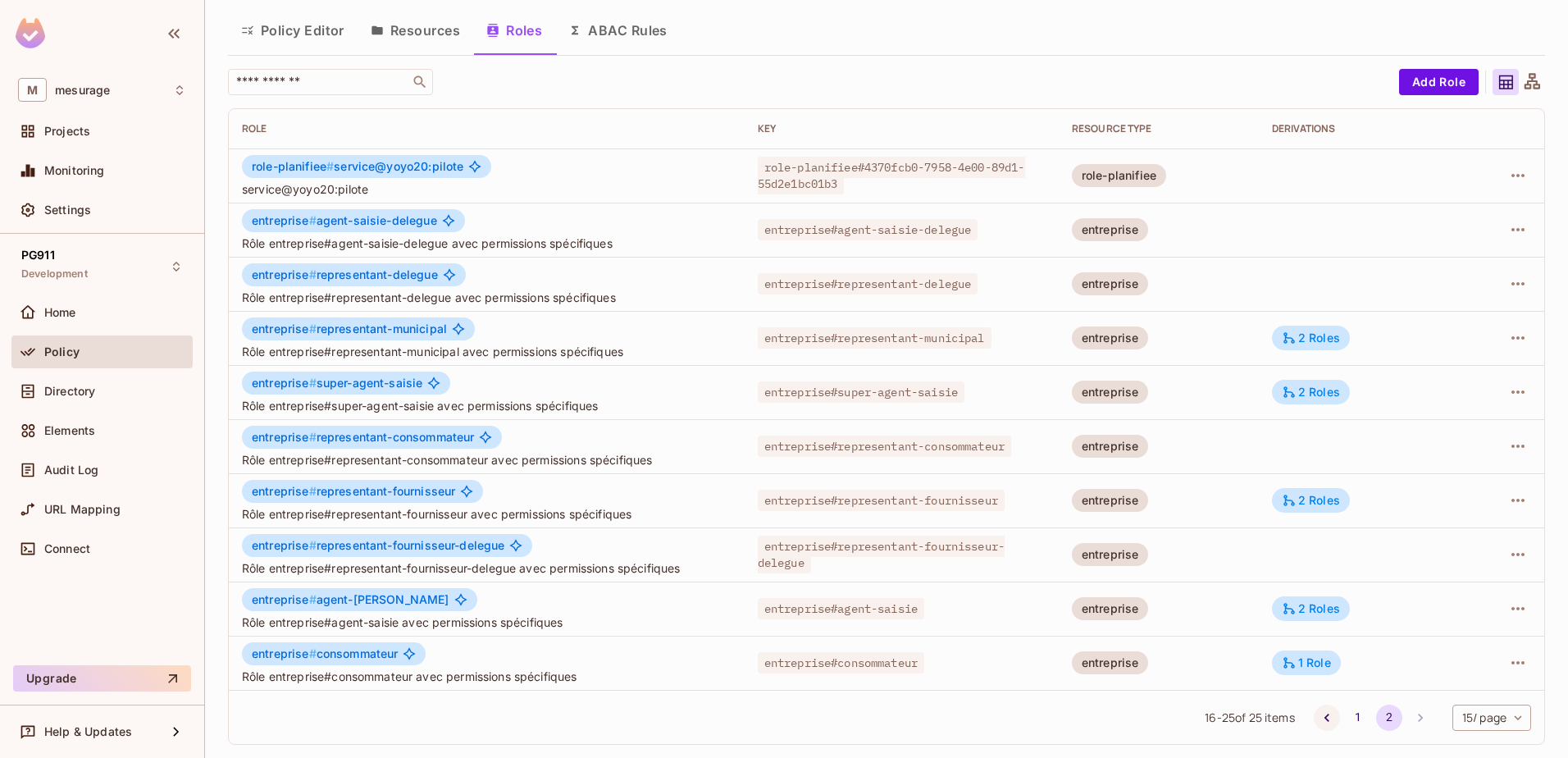
click at [1320, 723] on button "Go to previous page" at bounding box center [1326, 717] width 26 height 26
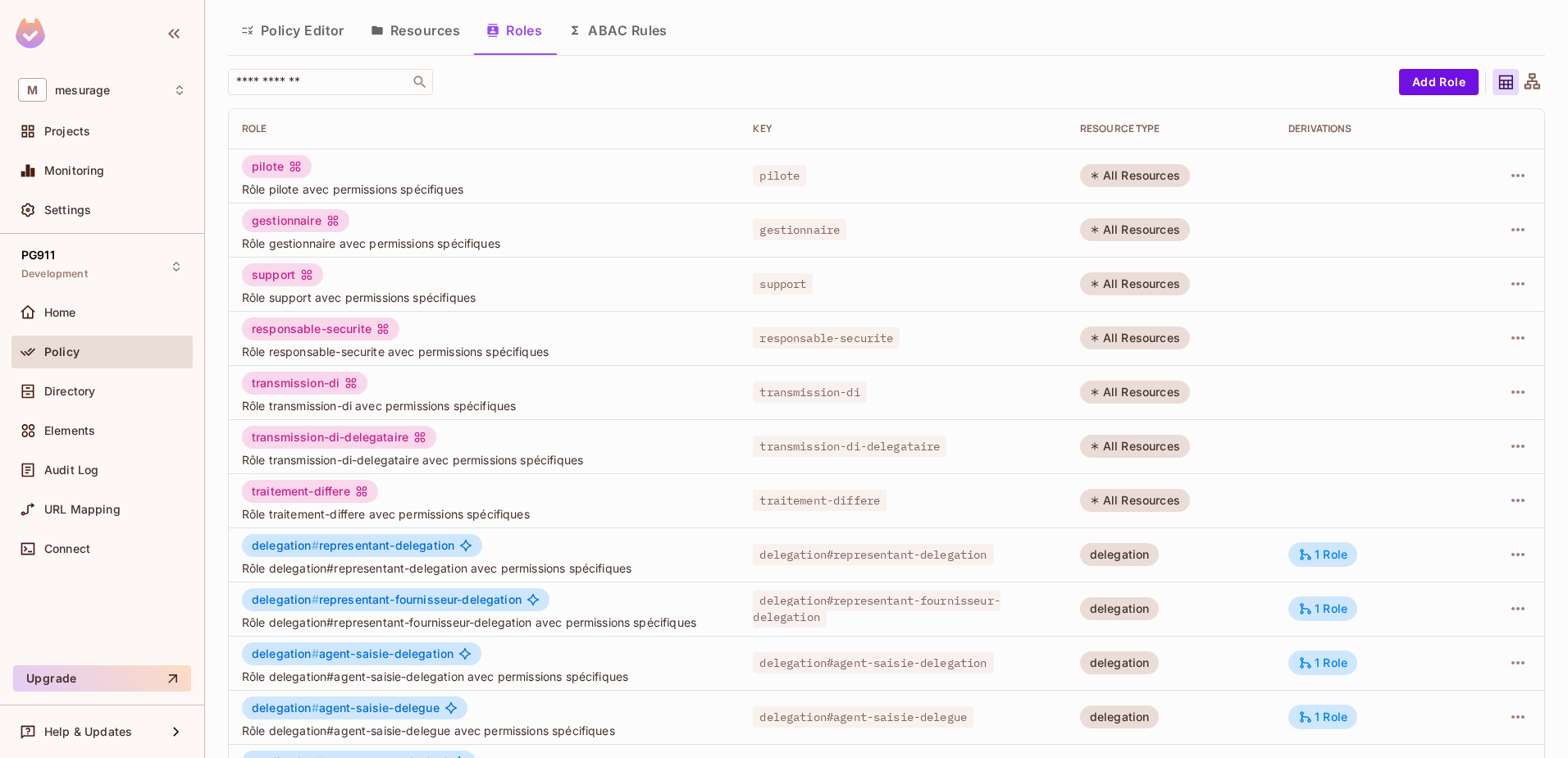
scroll to position [0, 0]
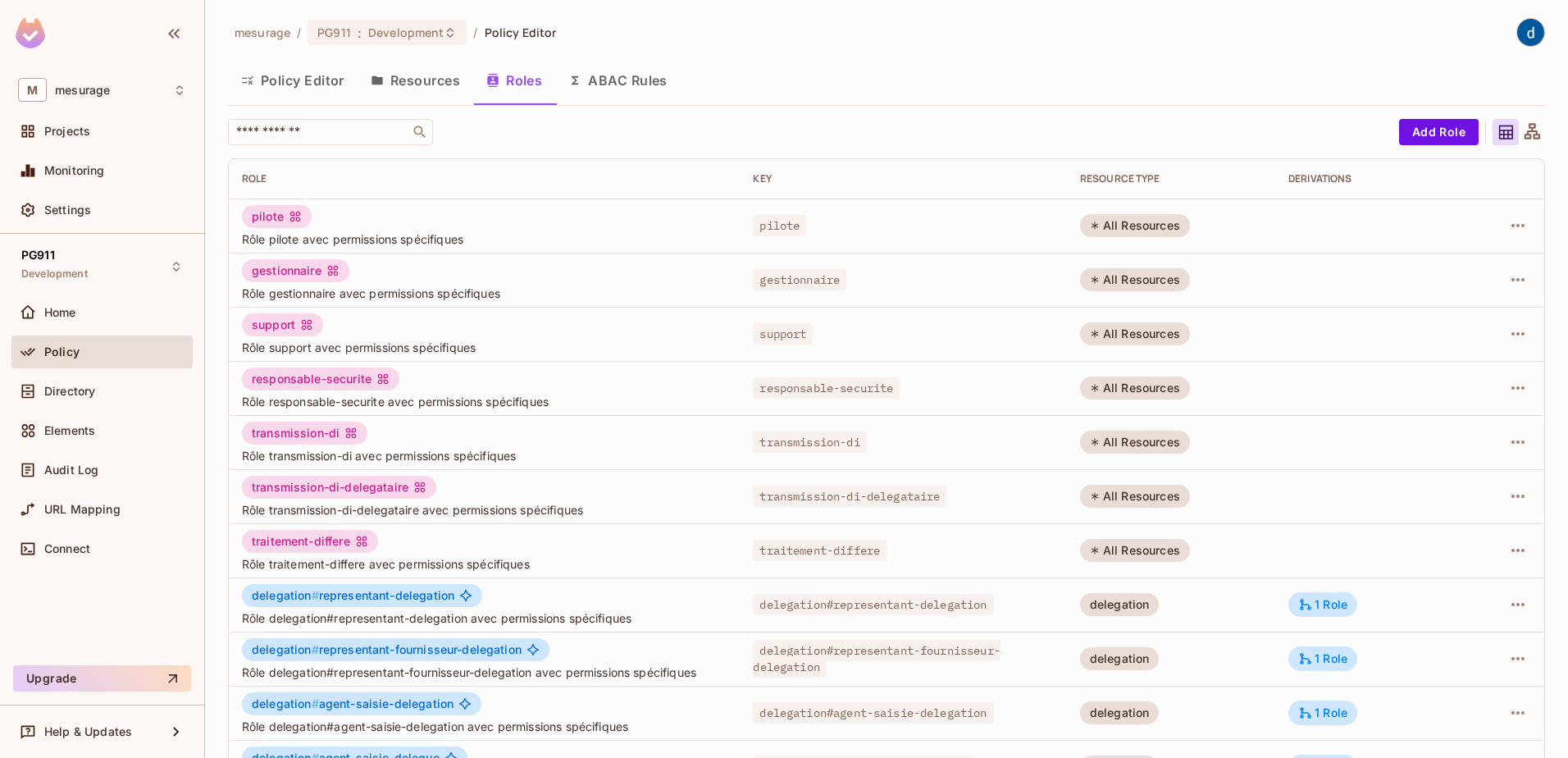
click at [450, 87] on button "Resources" at bounding box center [416, 80] width 116 height 41
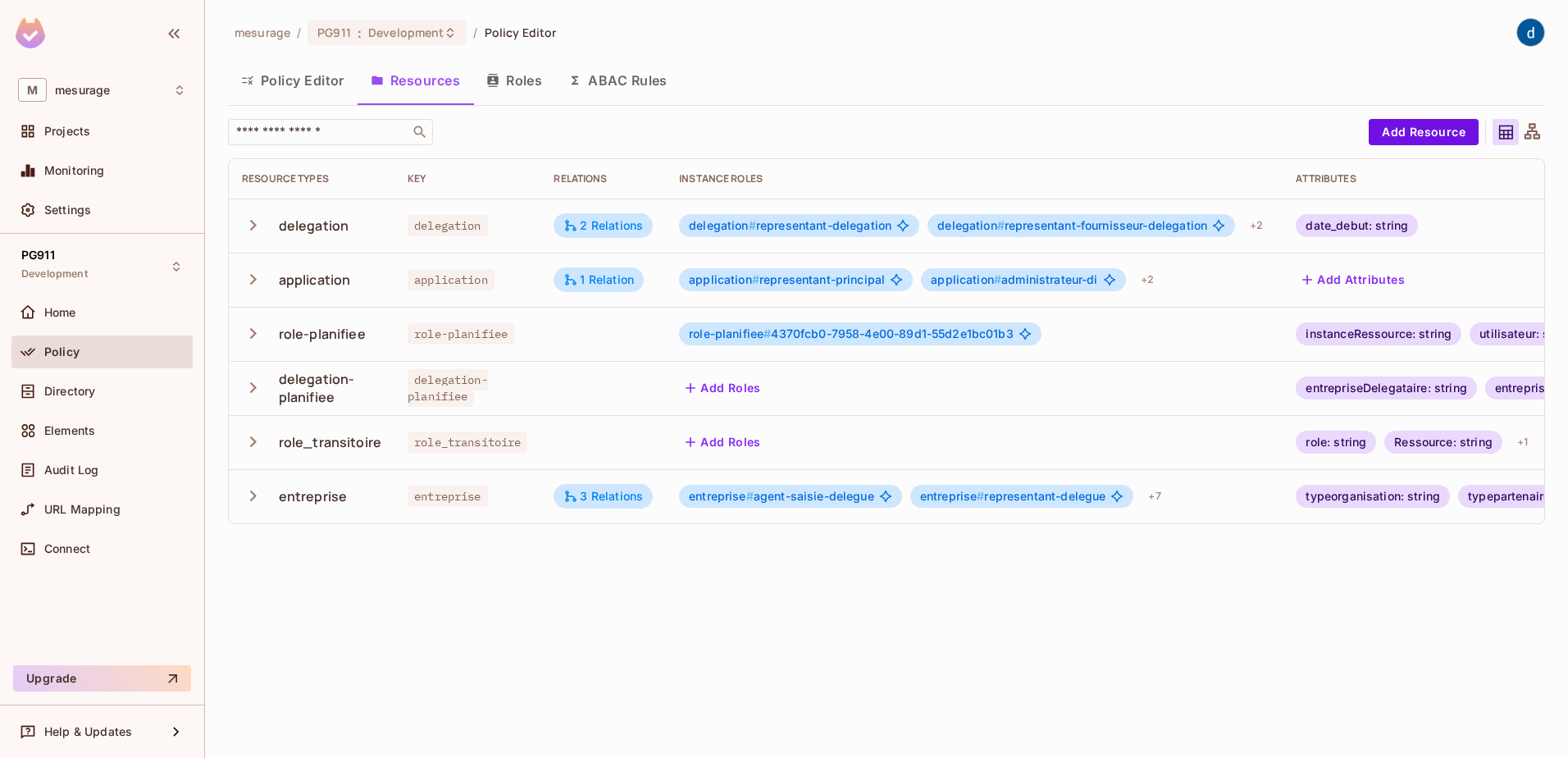
click at [517, 76] on button "Roles" at bounding box center [513, 80] width 82 height 41
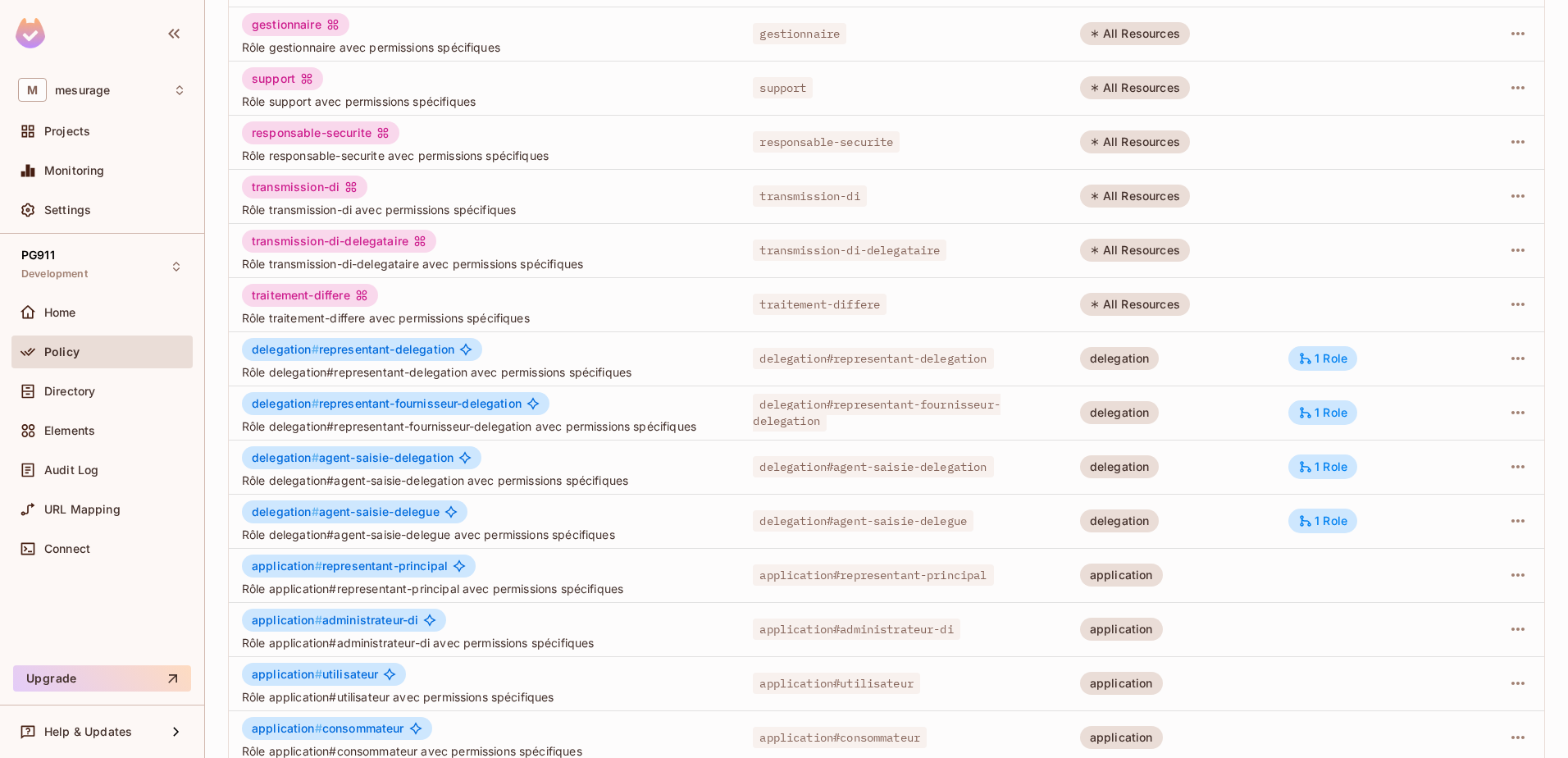
scroll to position [320, 0]
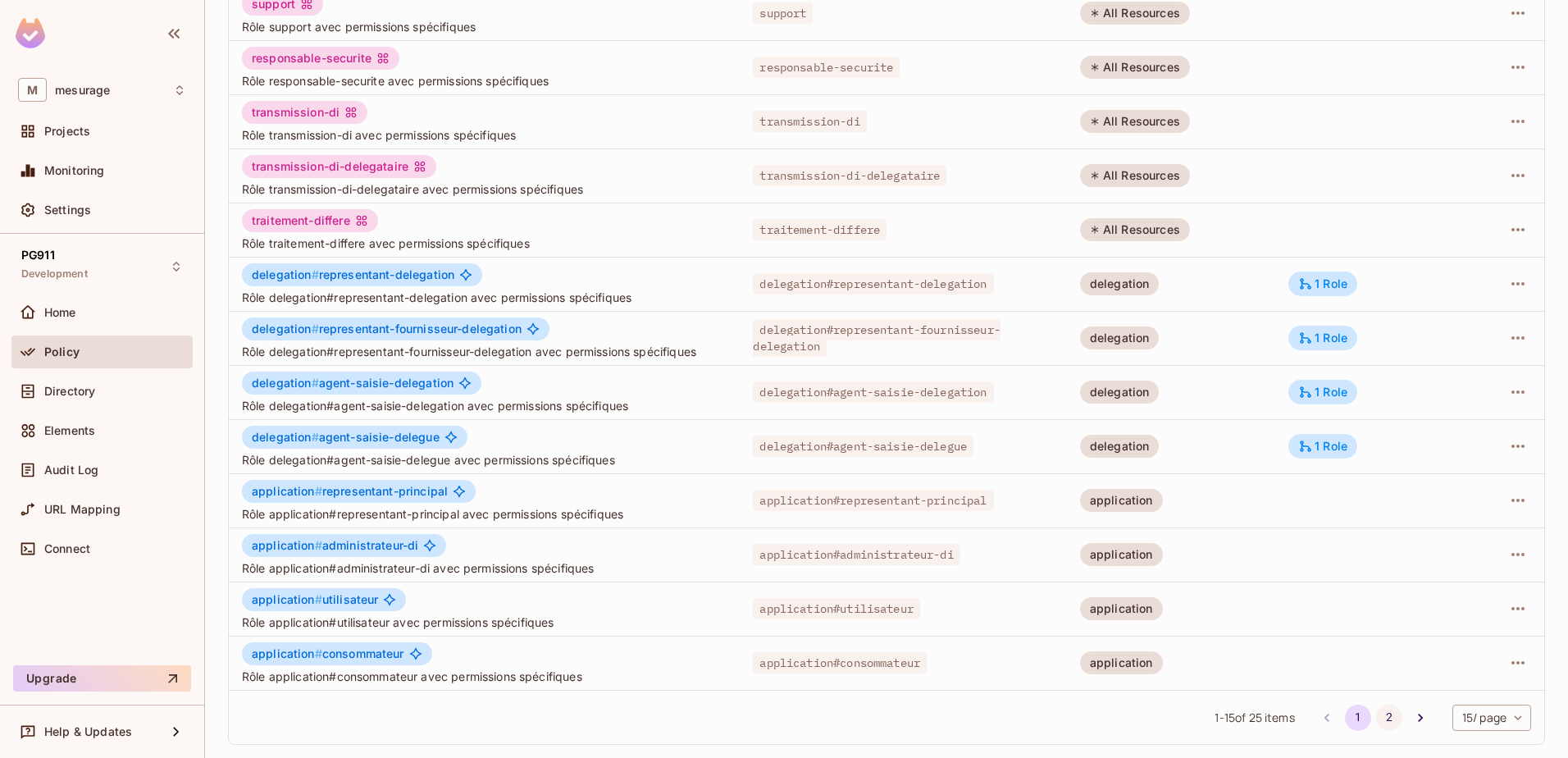
click at [1380, 715] on button "2" at bounding box center [1389, 717] width 26 height 26
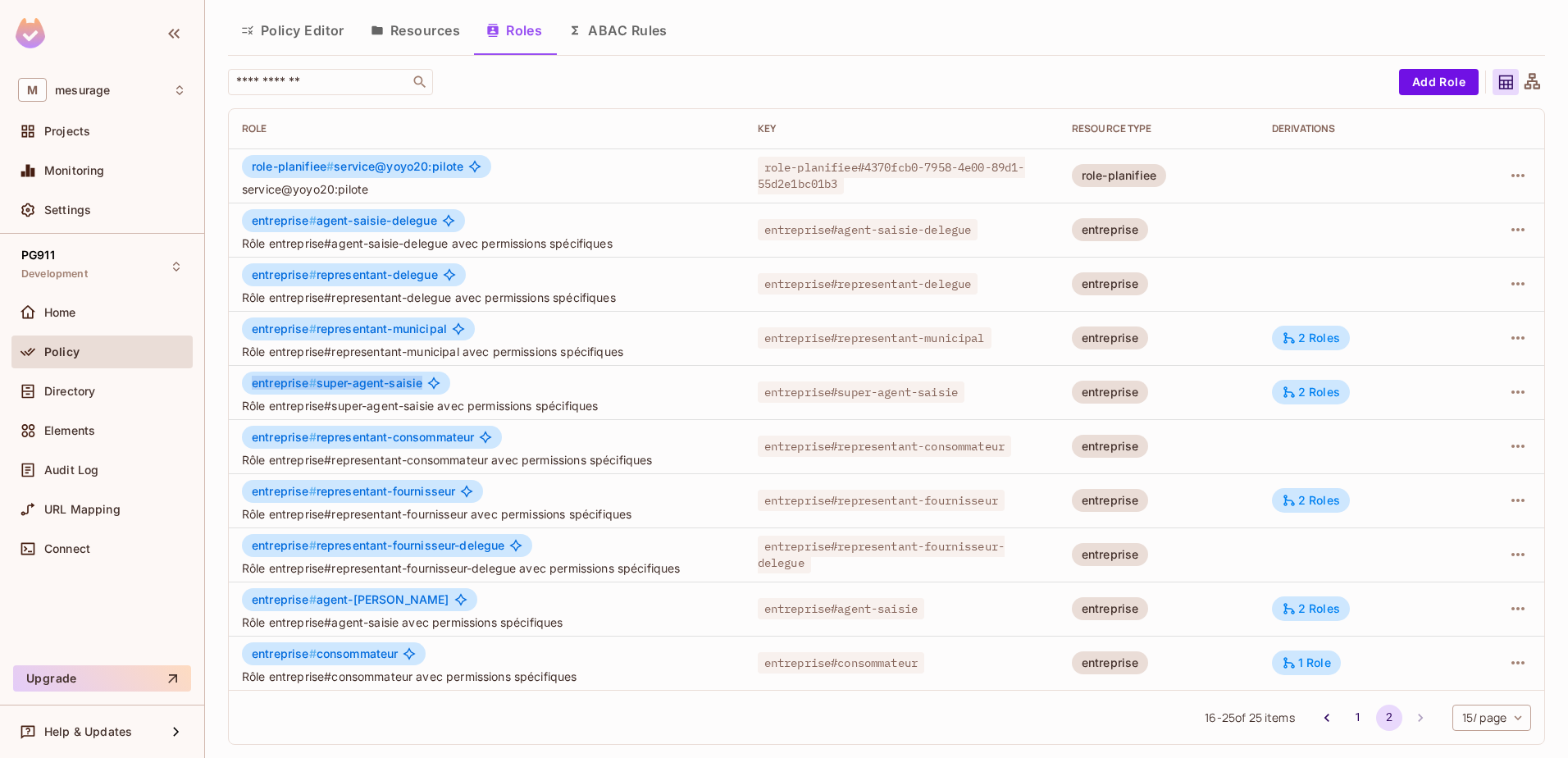
drag, startPoint x: 422, startPoint y: 381, endPoint x: 251, endPoint y: 387, distance: 171.1
click at [251, 387] on span "entreprise # super-agent-saisie" at bounding box center [337, 383] width 171 height 13
copy span "entreprise # super-agent-saisie"
drag, startPoint x: 437, startPoint y: 218, endPoint x: 318, endPoint y: 218, distance: 119.0
click at [318, 218] on div "entreprise # agent-saisie-delegue" at bounding box center [353, 221] width 223 height 23
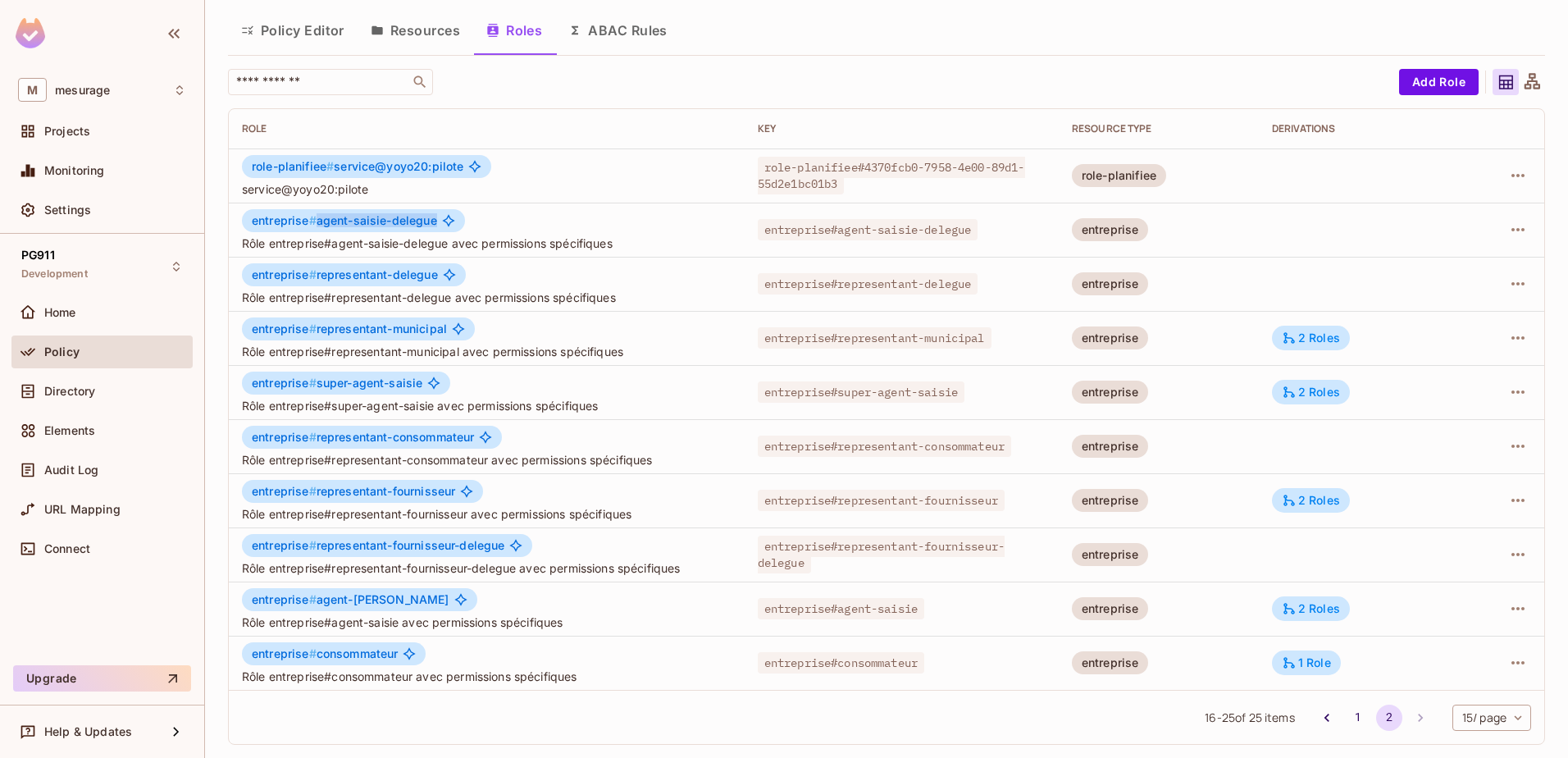
copy span "agent-saisie-delegue"
click at [522, 247] on span "Rôle entreprise#agent-saisie-delegue avec permissions spécifiques" at bounding box center [487, 243] width 489 height 15
click at [549, 242] on span "Rôle entreprise#agent-saisie-delegue avec permissions spécifiques" at bounding box center [487, 243] width 489 height 15
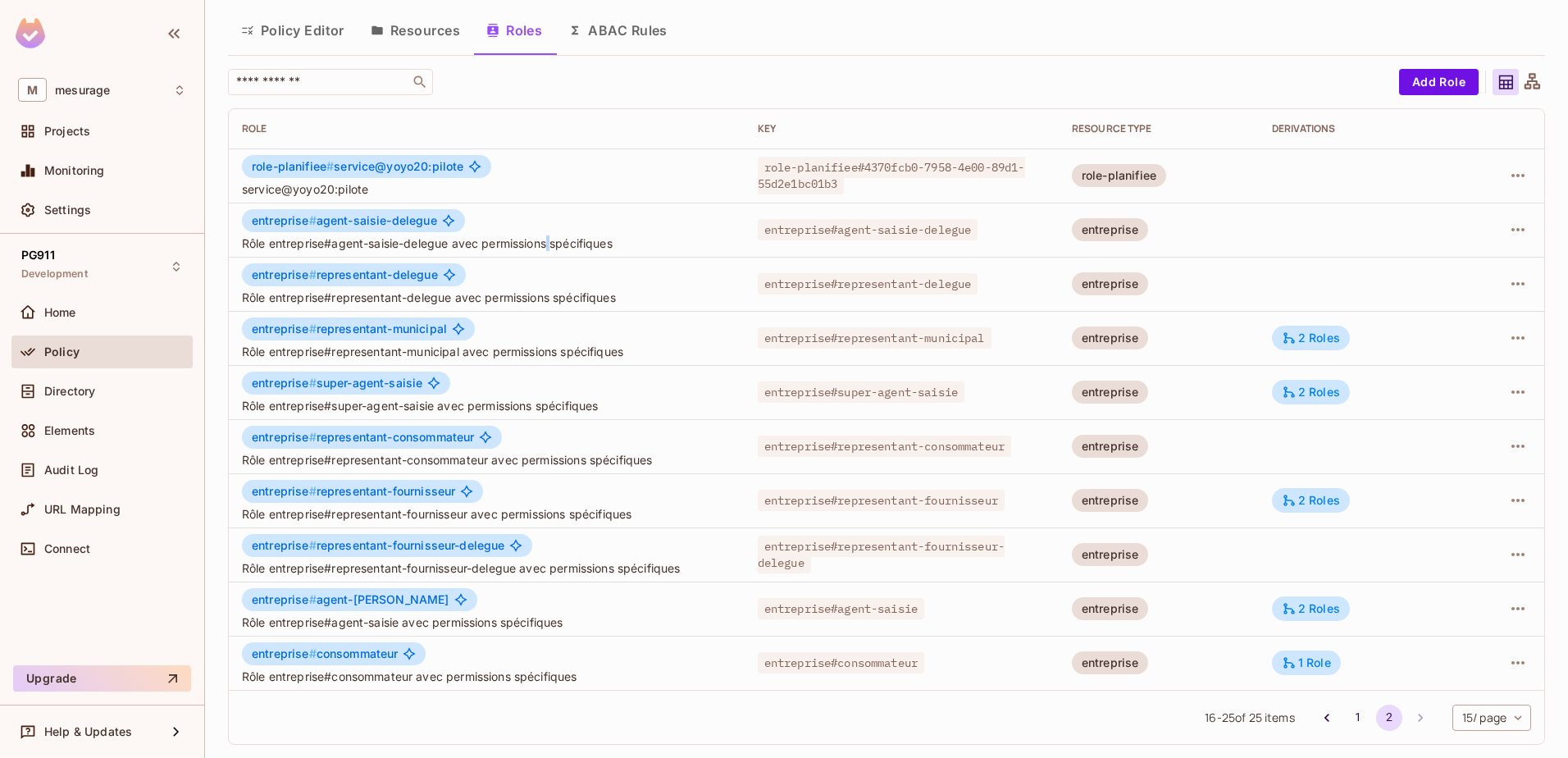
click at [549, 241] on span "Rôle entreprise#agent-saisie-delegue avec permissions spécifiques" at bounding box center [487, 243] width 489 height 15
click at [94, 399] on div "Directory" at bounding box center [102, 391] width 168 height 20
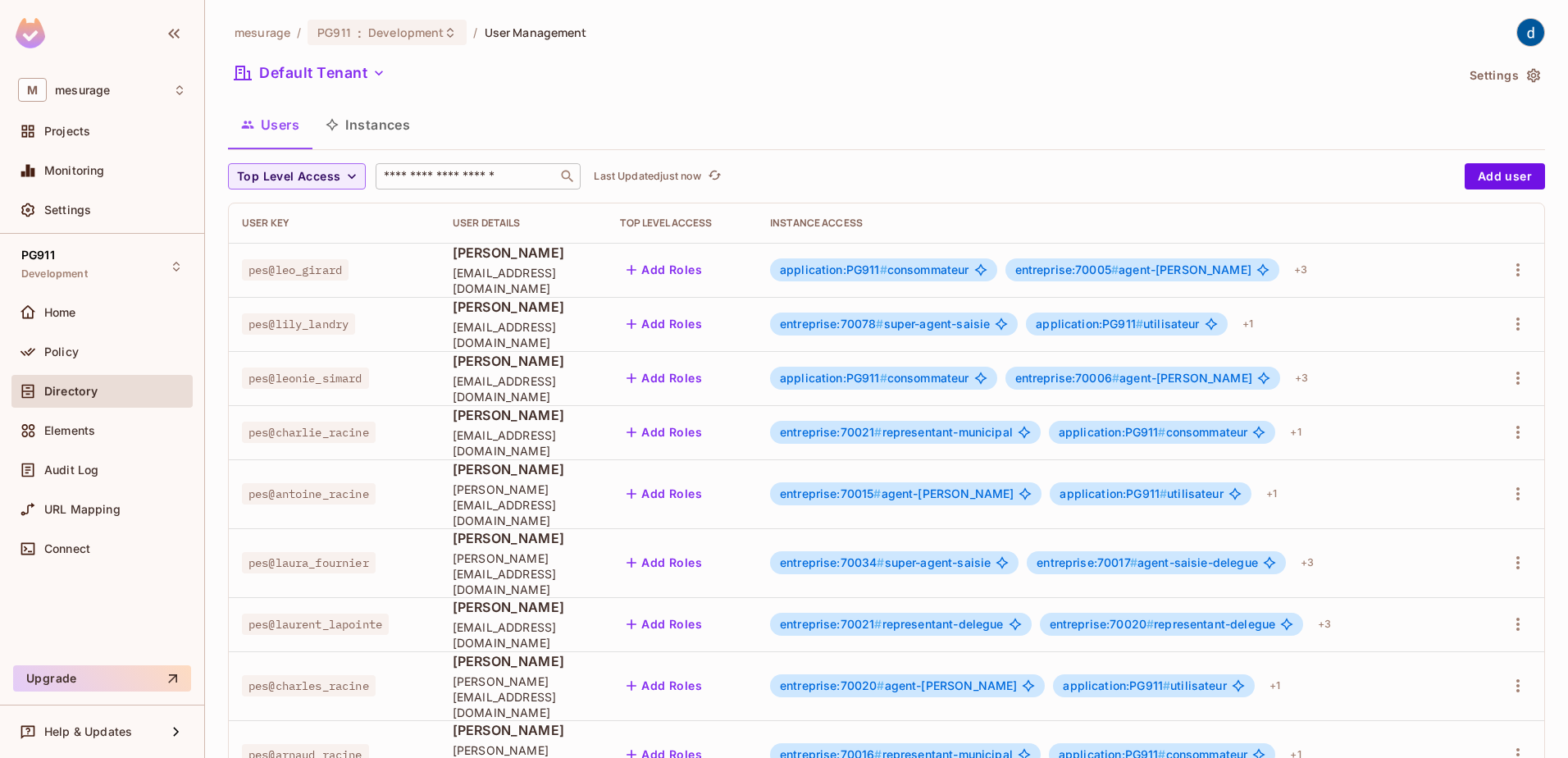
click at [453, 189] on div "​" at bounding box center [478, 176] width 205 height 26
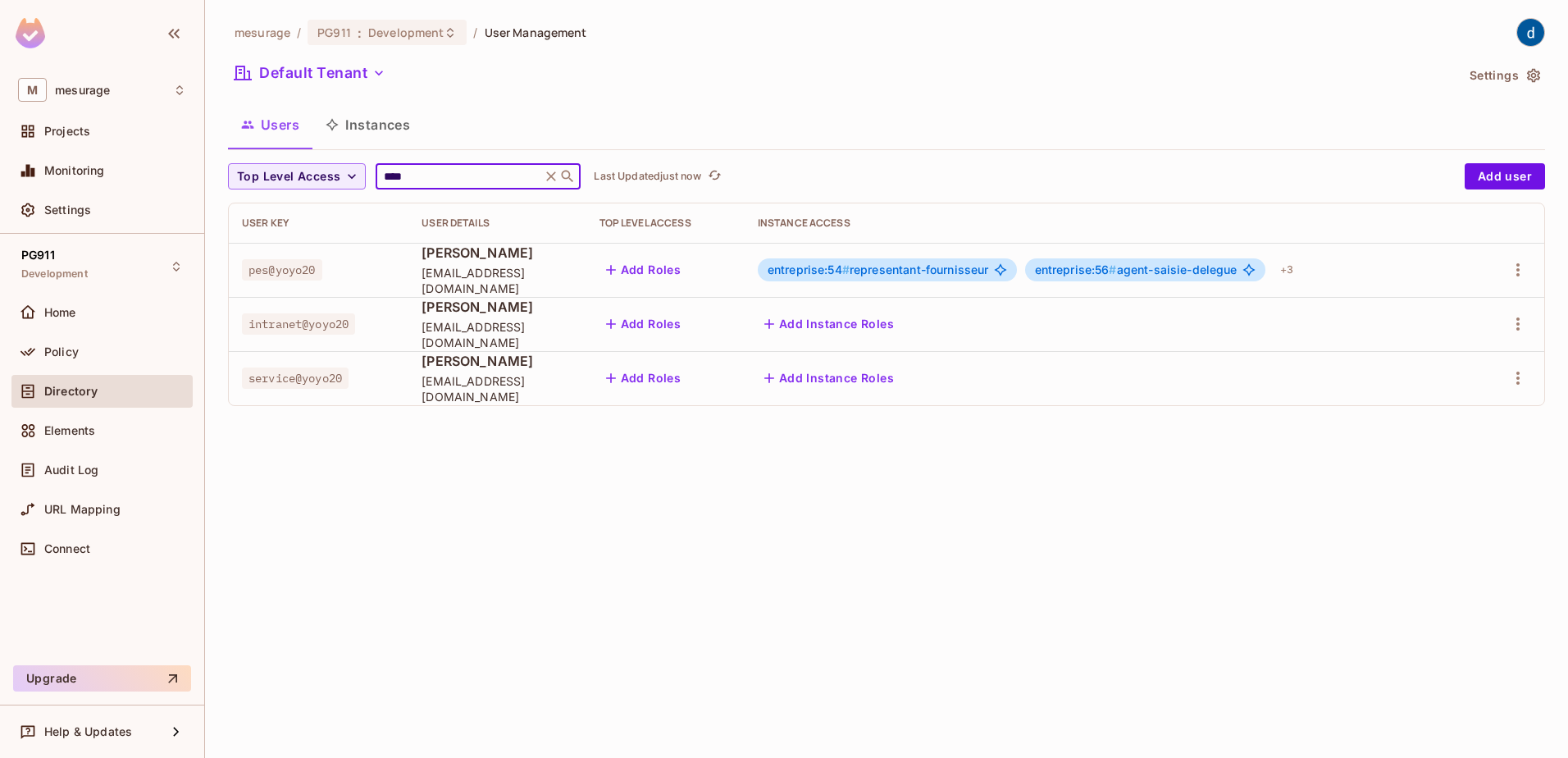
type input "****"
click at [75, 343] on div "Policy" at bounding box center [102, 351] width 168 height 20
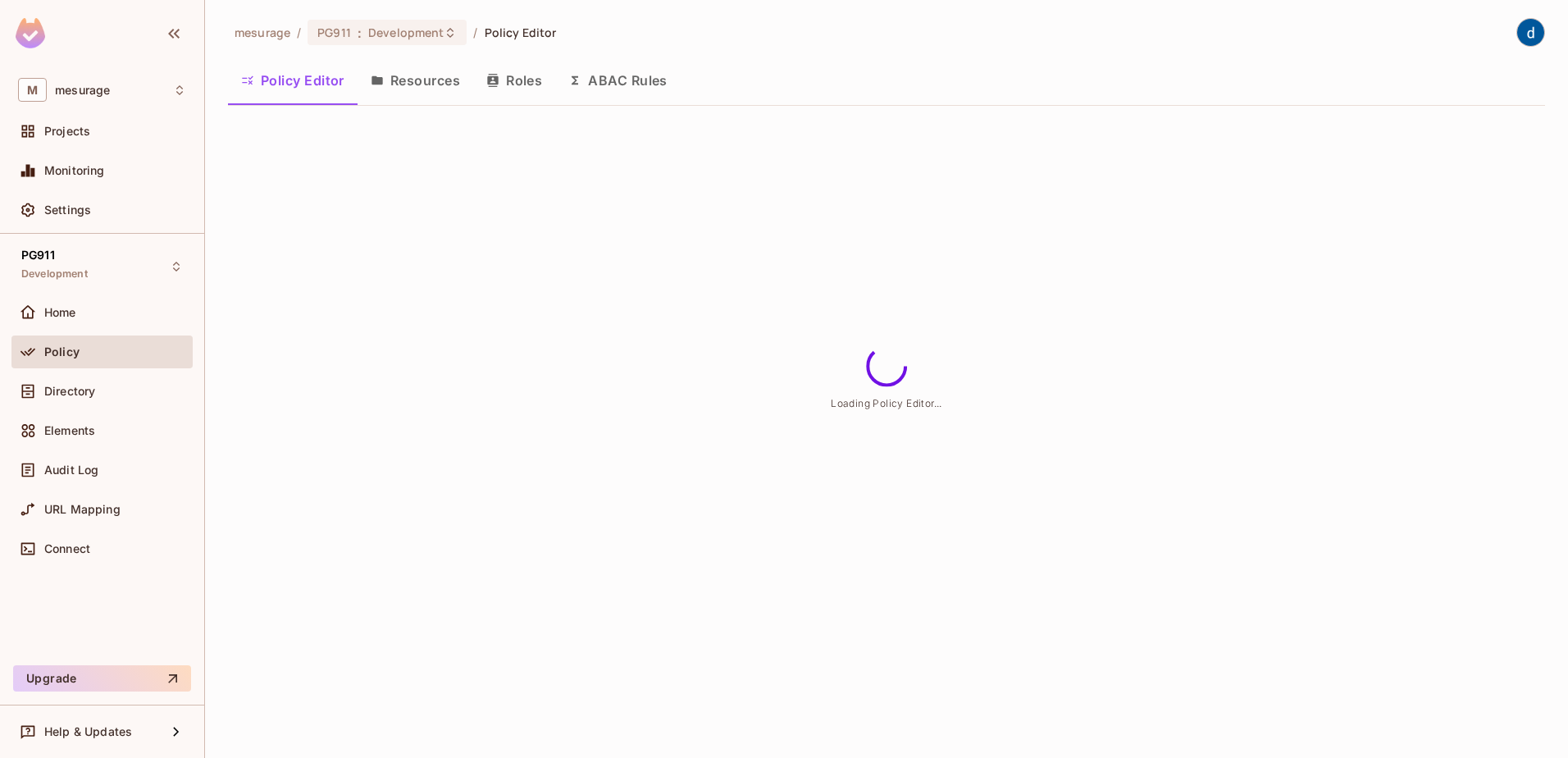
click at [539, 72] on button "Roles" at bounding box center [513, 80] width 82 height 41
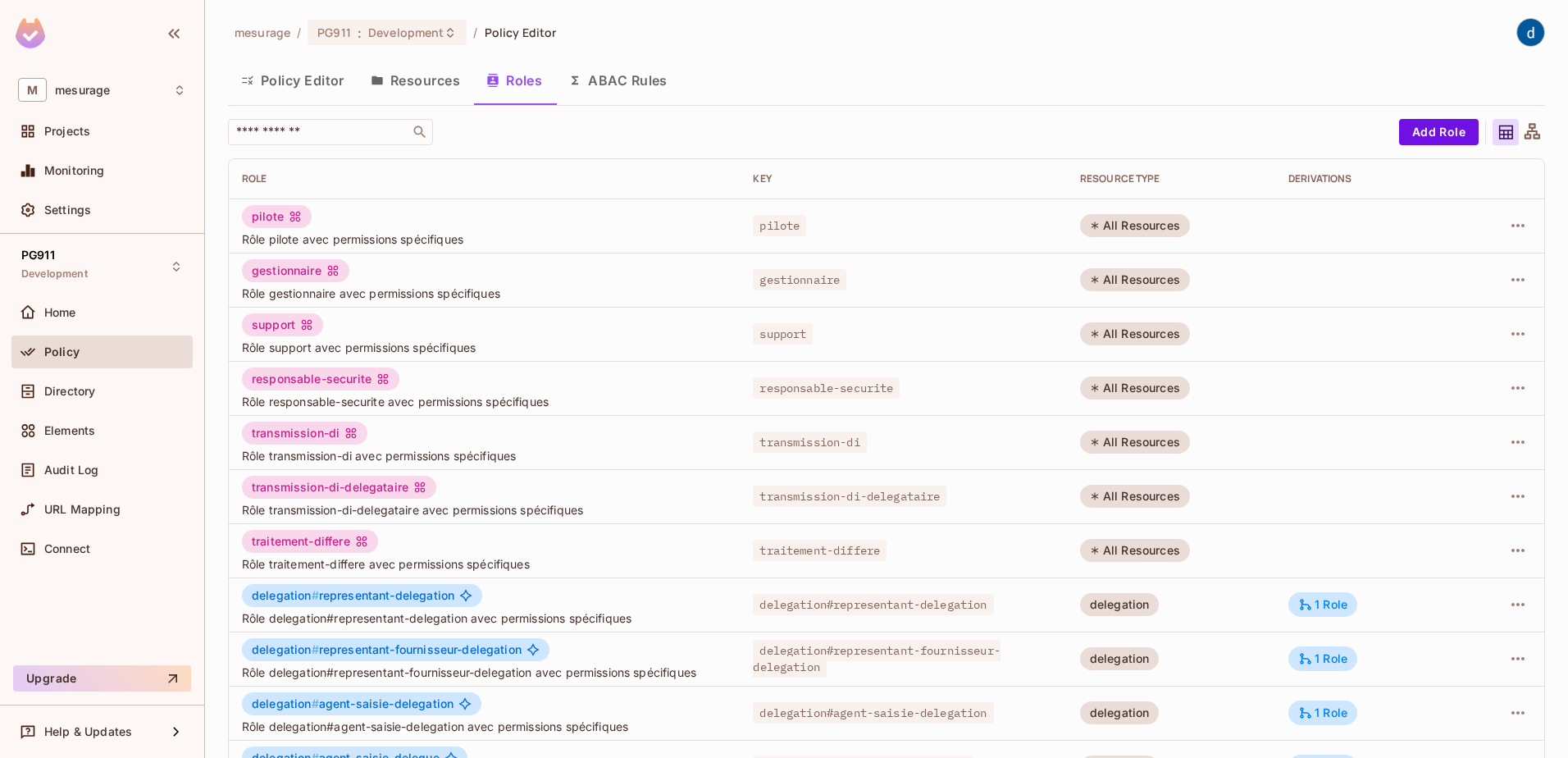
scroll to position [320, 0]
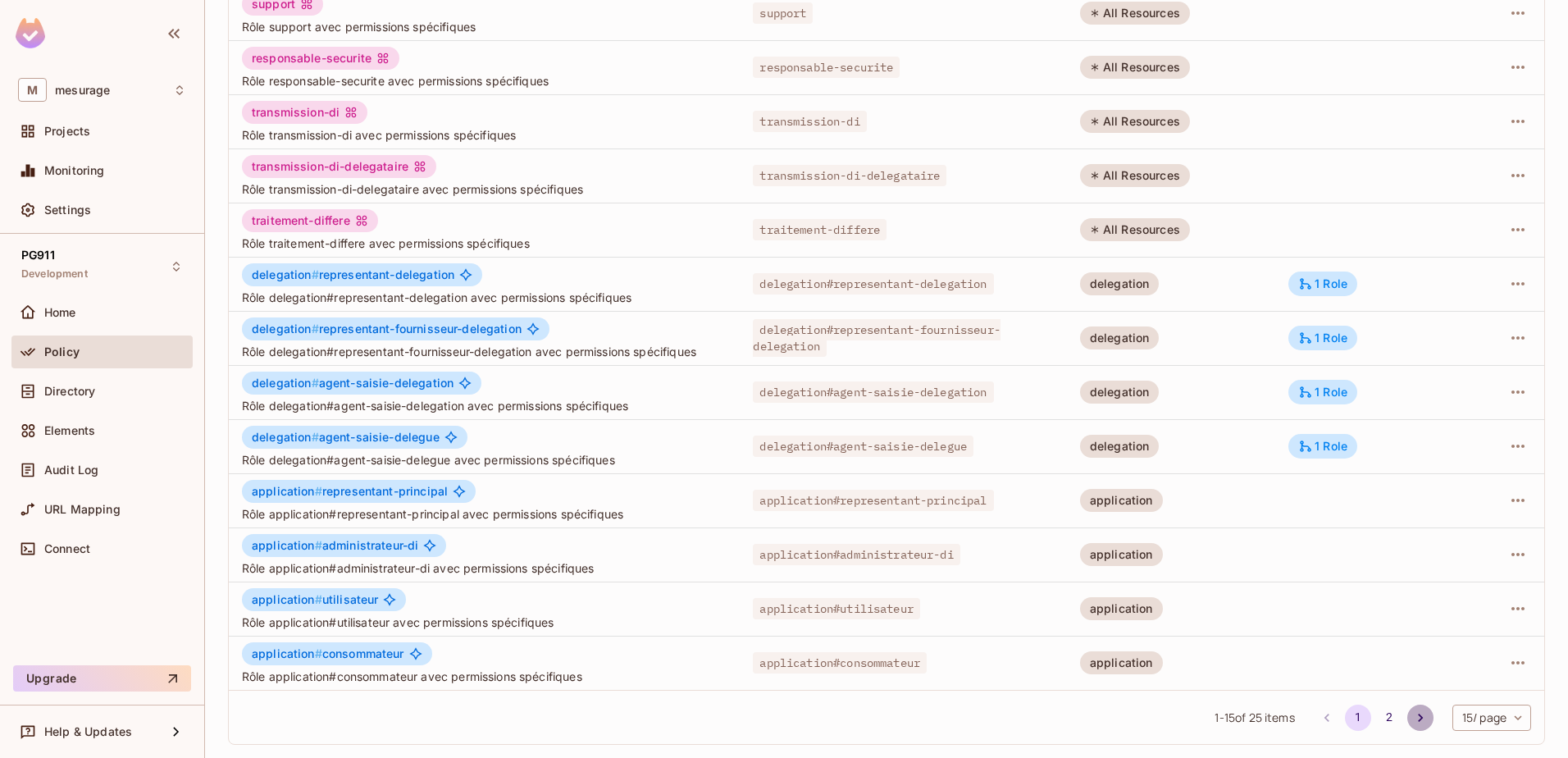
click at [1413, 718] on icon "Go to next page" at bounding box center [1420, 717] width 16 height 16
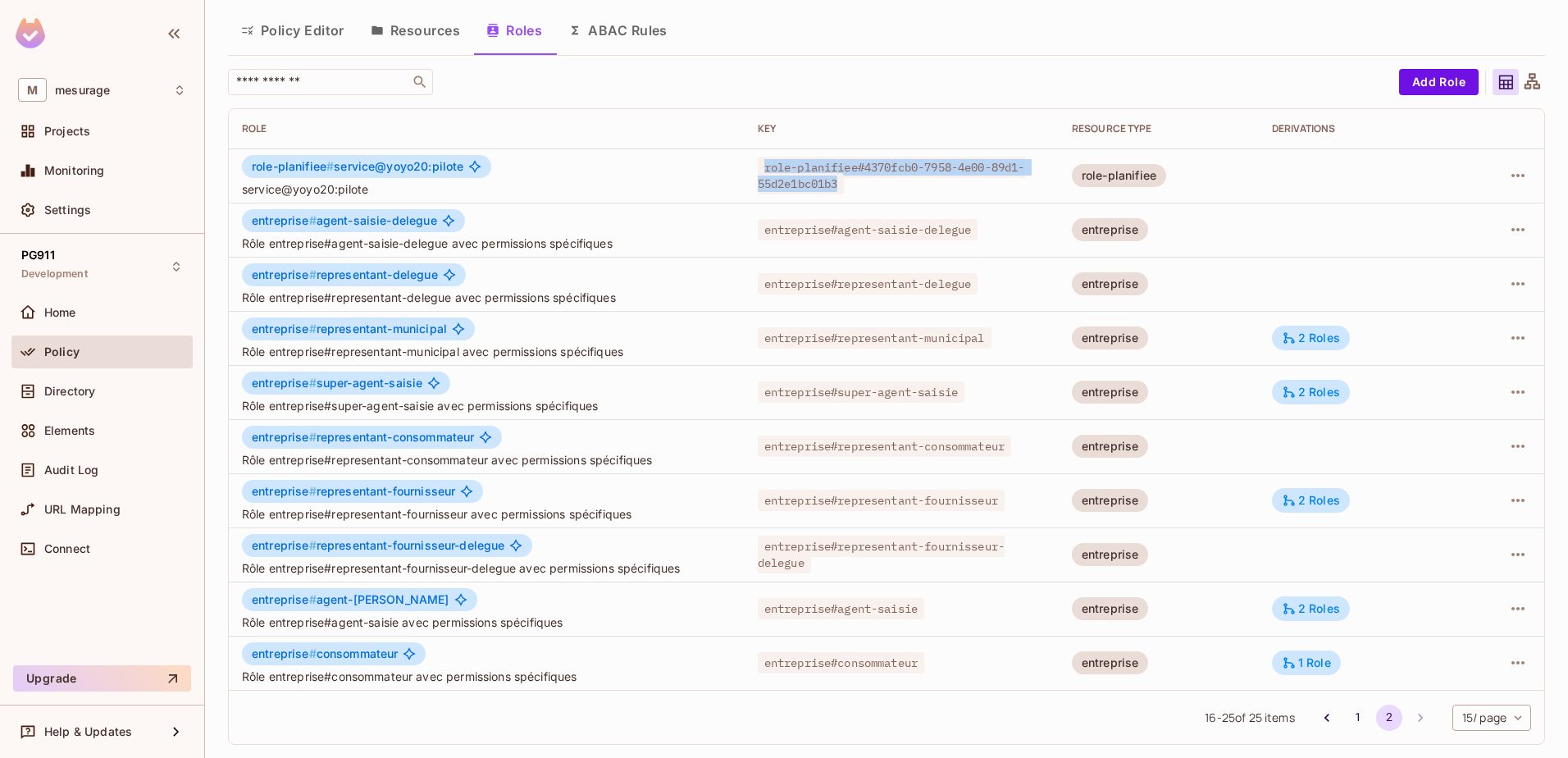
drag, startPoint x: 836, startPoint y: 179, endPoint x: 745, endPoint y: 167, distance: 91.8
click at [745, 167] on td "role-planifiee#4370fcb0-7958-4e00-89d1-55d2e1bc01b3" at bounding box center [901, 176] width 314 height 54
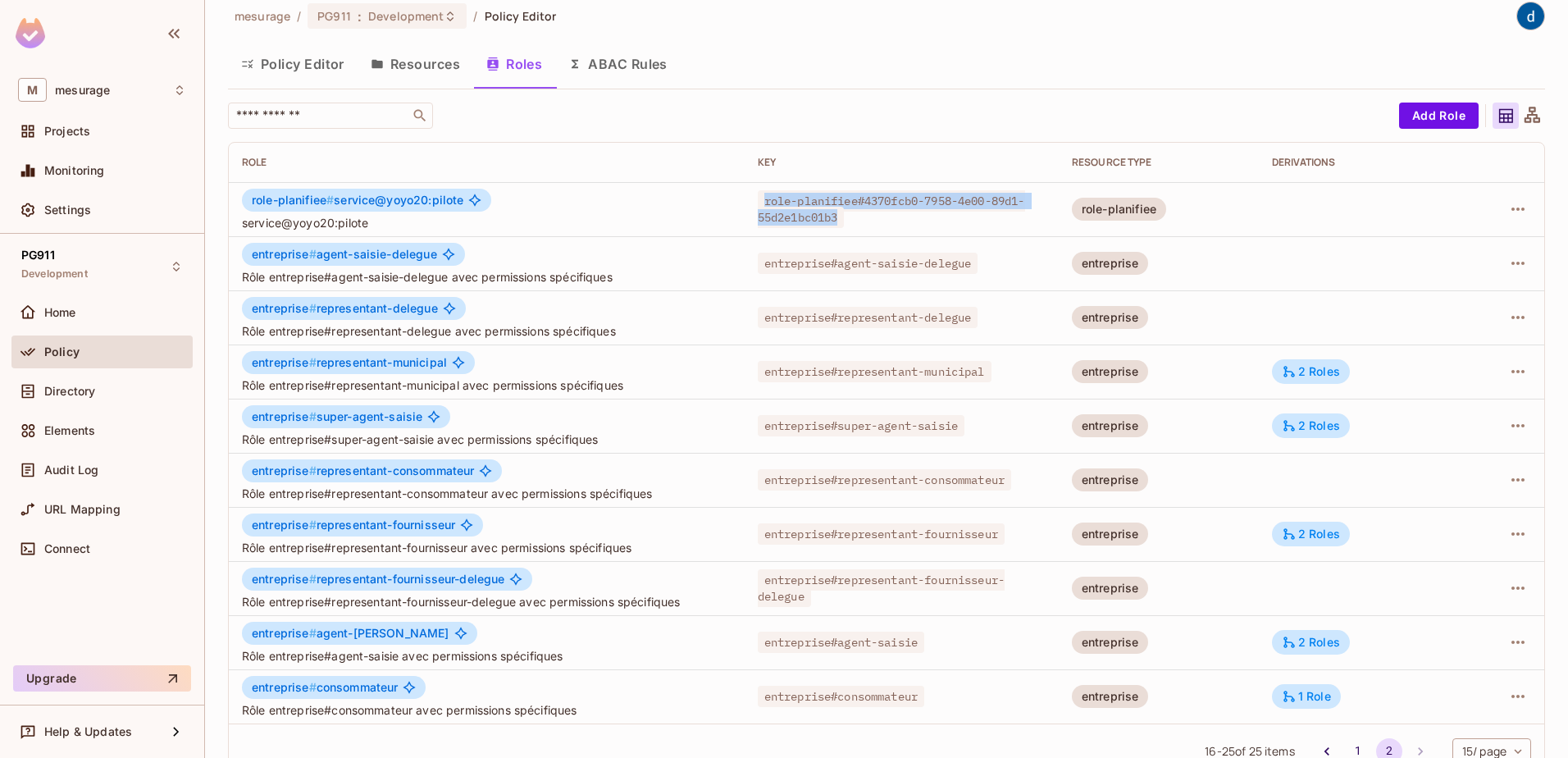
scroll to position [0, 0]
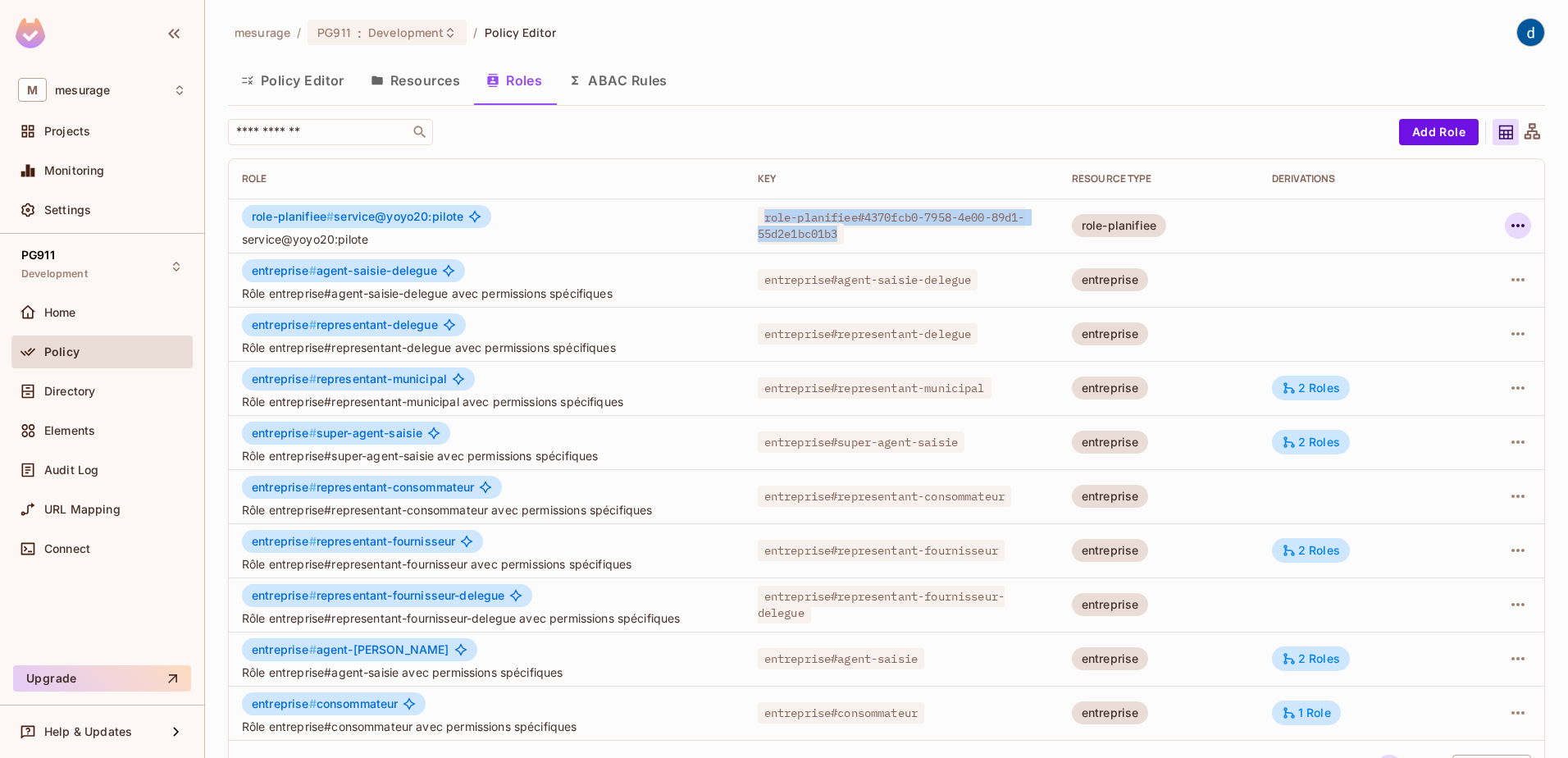
click at [1510, 221] on icon "button" at bounding box center [1518, 225] width 20 height 20
click at [1440, 289] on span "Edit Attributes" at bounding box center [1448, 298] width 91 height 26
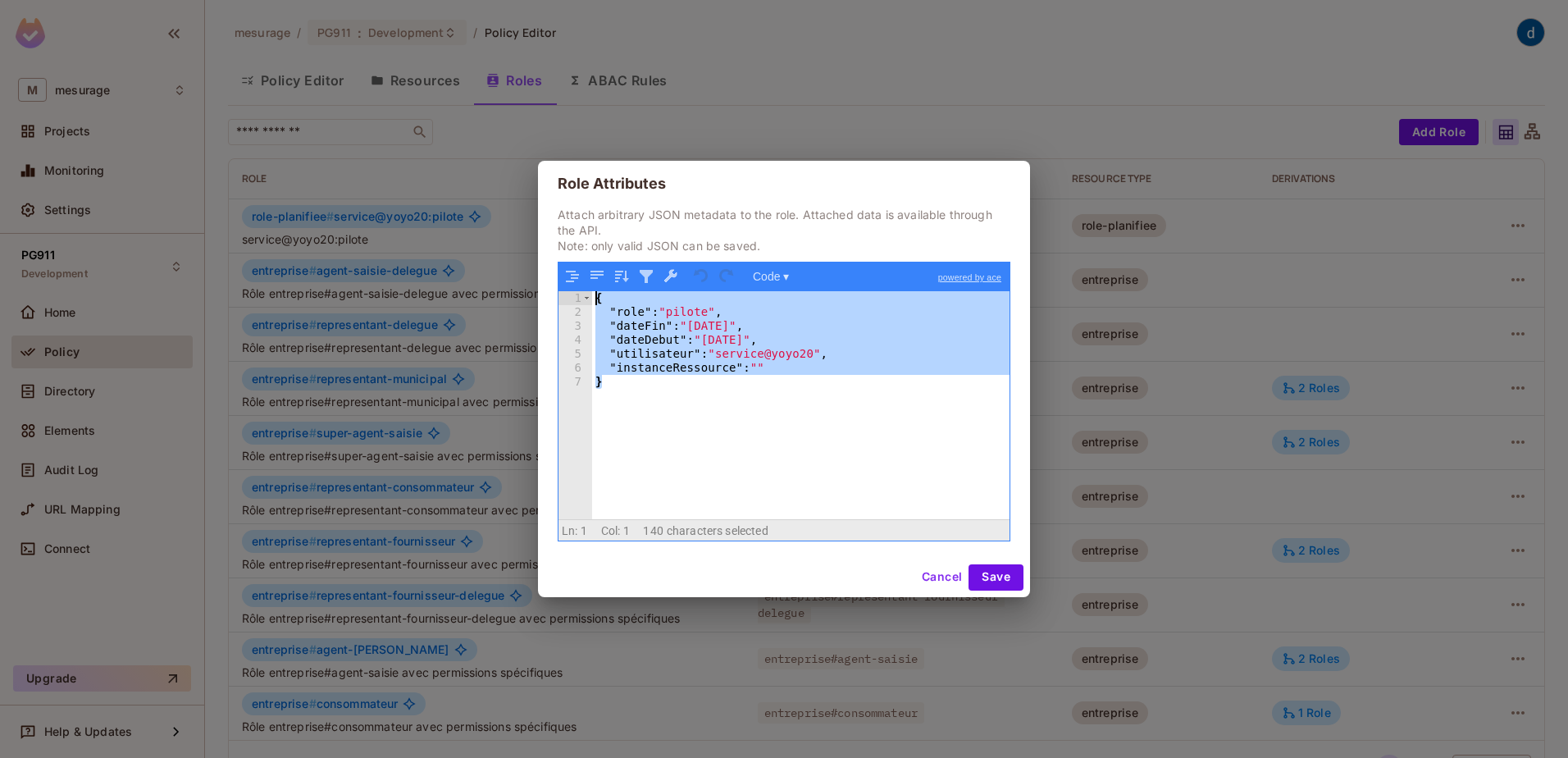
drag, startPoint x: 627, startPoint y: 383, endPoint x: 561, endPoint y: 292, distance: 112.4
click at [561, 292] on div "1 2 3 4 5 6 7 { "role" : "pilote" , "dateFin" : "2025-12-31" , "dateDebut" : "2…" at bounding box center [784, 404] width 451 height 227
click at [650, 309] on div "{ "role" : "pilote" , "dateFin" : "2025-12-31" , "dateDebut" : "2025-01-01" , "…" at bounding box center [800, 404] width 417 height 227
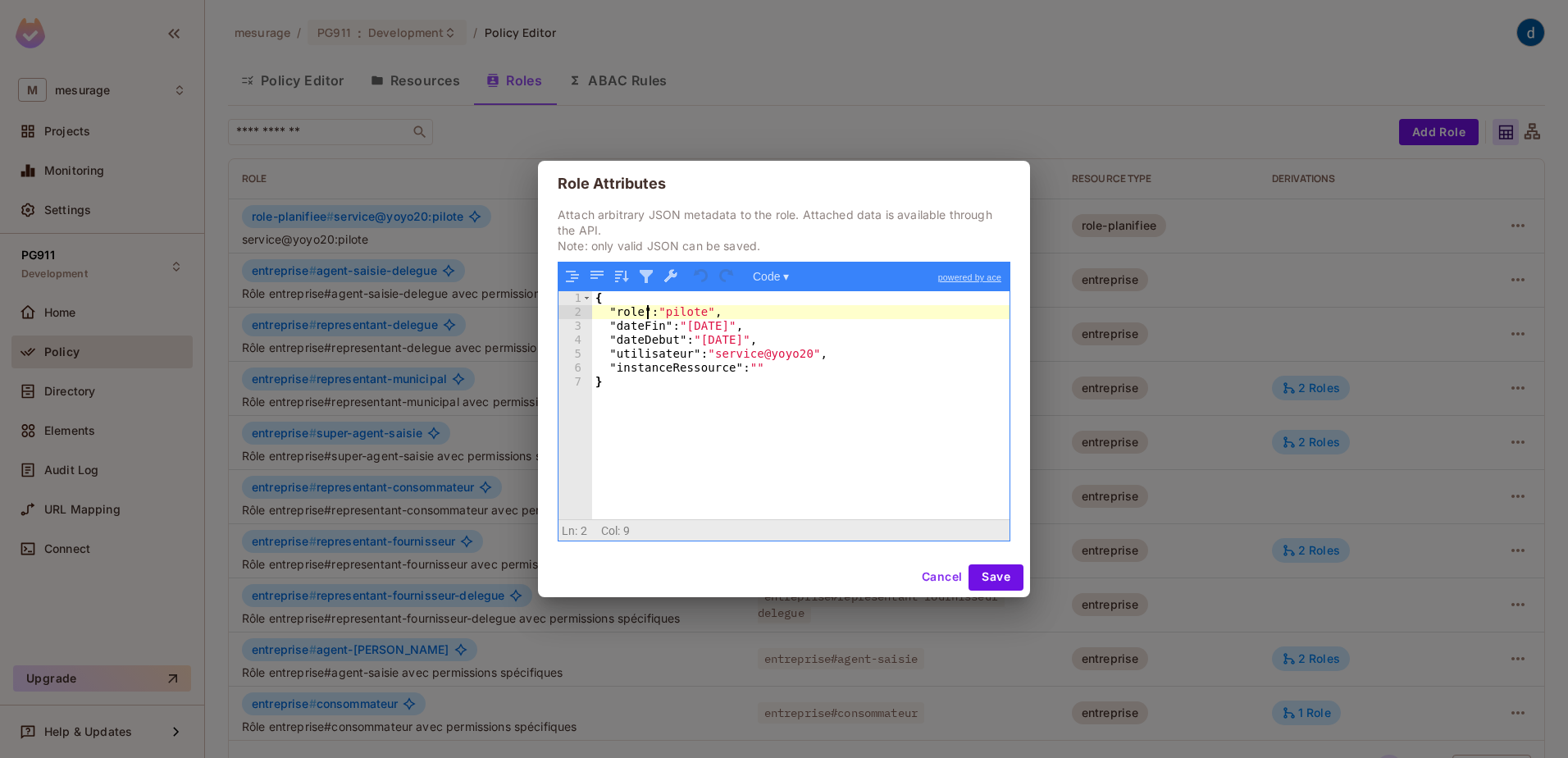
click at [661, 355] on div "{ "role" : "pilote" , "dateFin" : "2025-12-31" , "dateDebut" : "2025-01-01" , "…" at bounding box center [800, 418] width 417 height 255
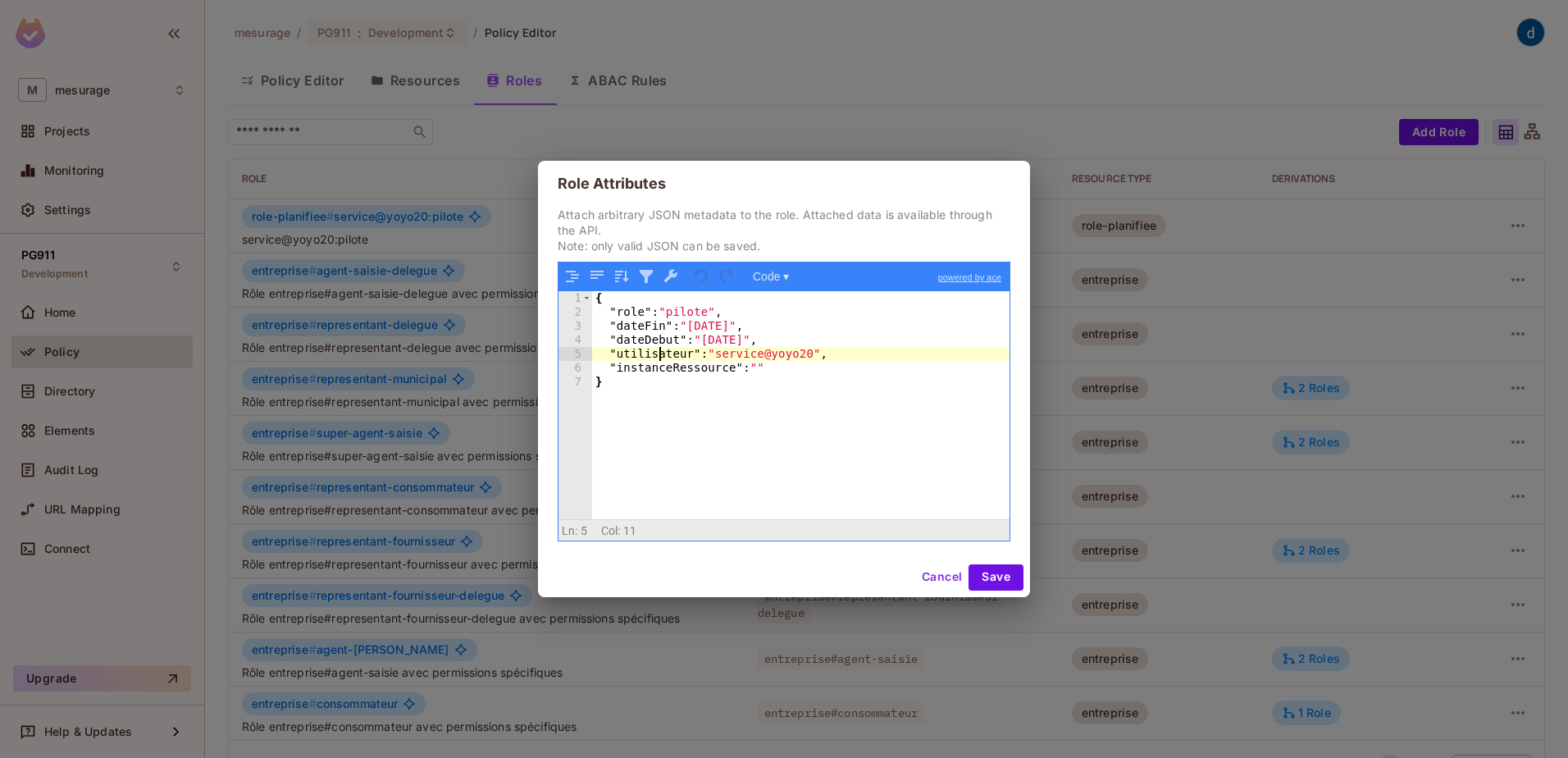
click at [682, 362] on div "{ "role" : "pilote" , "dateFin" : "2025-12-31" , "dateDebut" : "2025-01-01" , "…" at bounding box center [800, 418] width 417 height 255
click at [931, 576] on button "Cancel" at bounding box center [942, 577] width 54 height 26
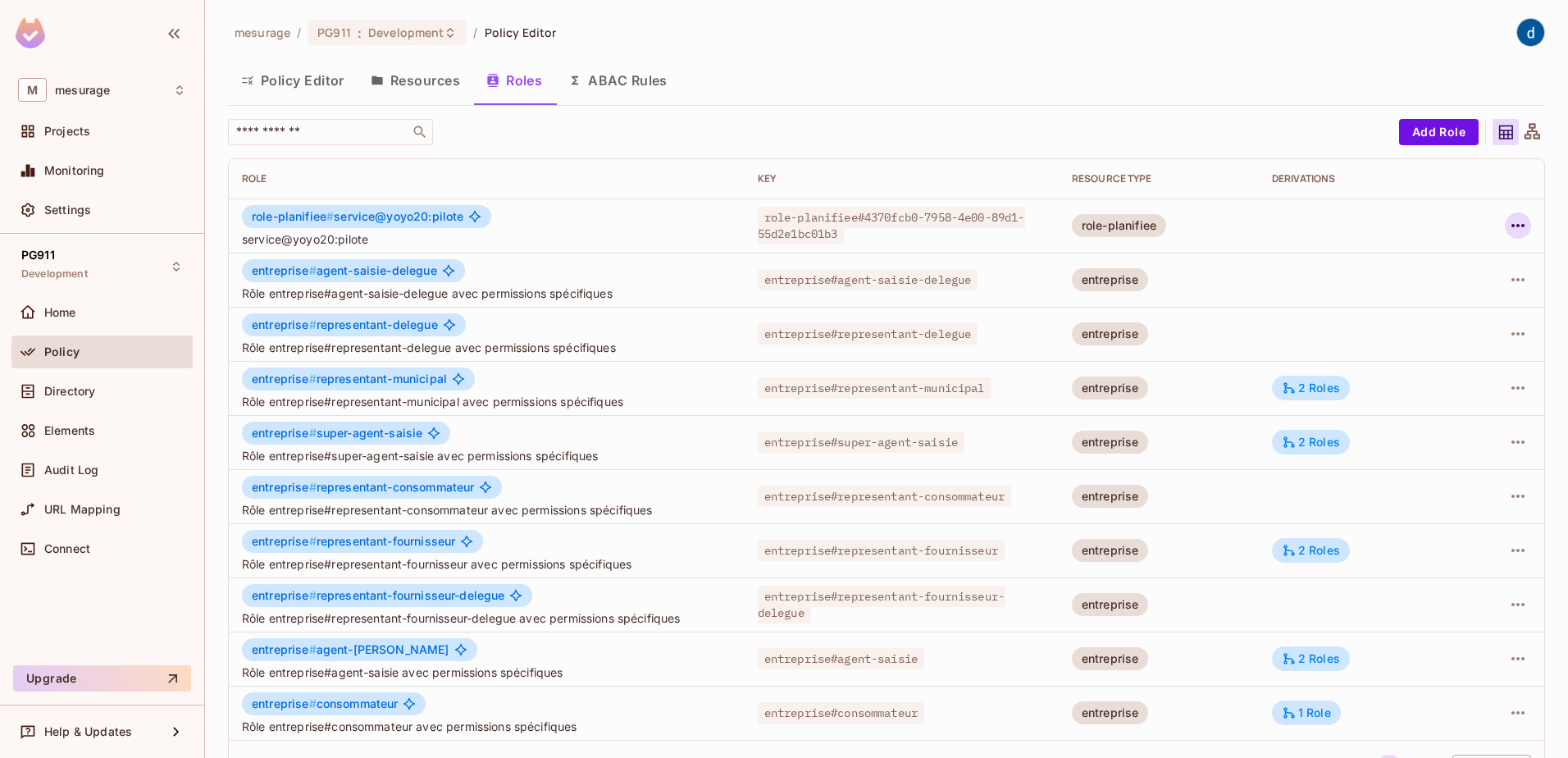
click at [1509, 228] on icon "button" at bounding box center [1518, 225] width 20 height 20
click at [1444, 308] on span "Edit Attributes" at bounding box center [1448, 298] width 91 height 26
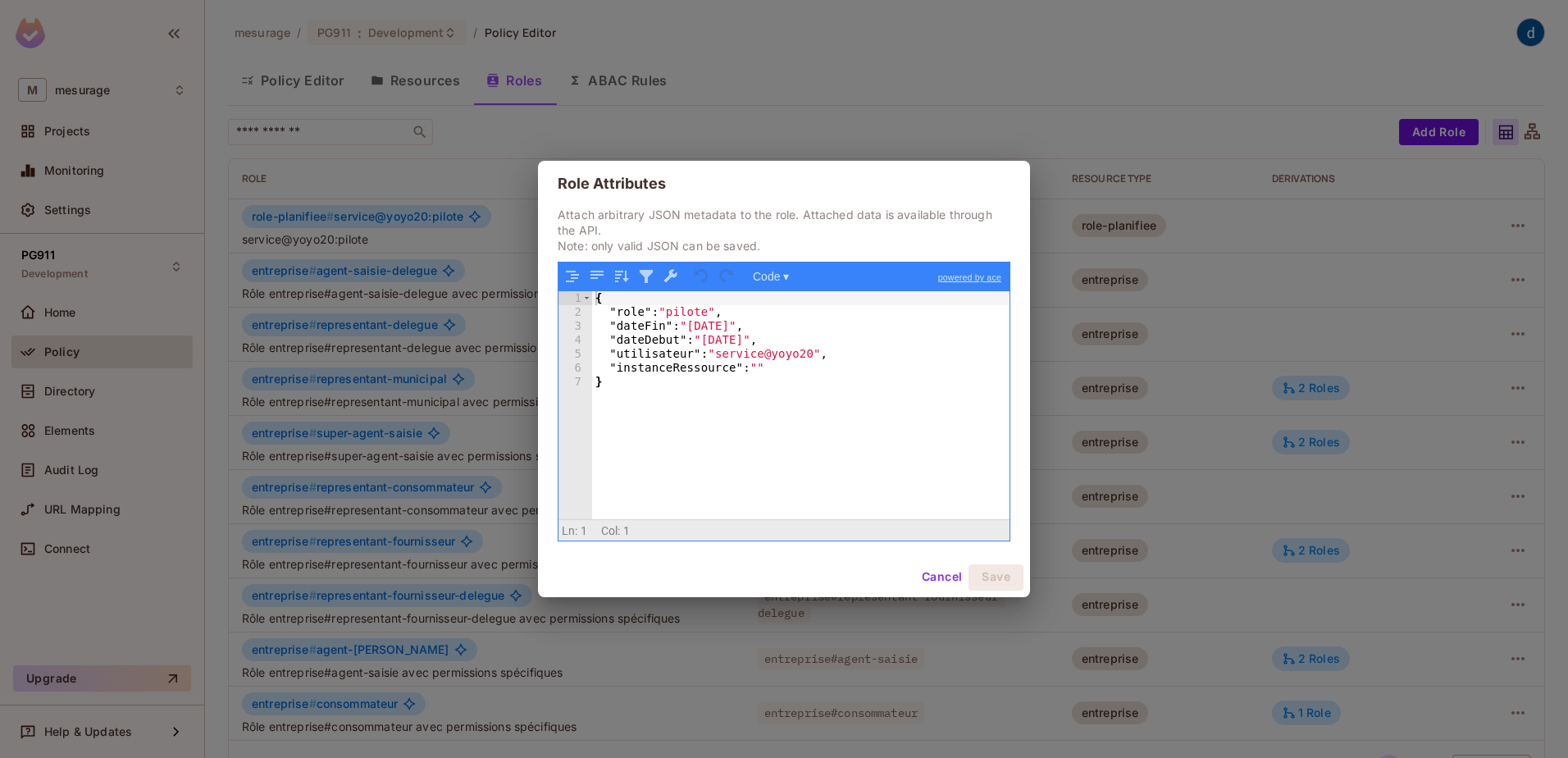
click at [954, 576] on button "Cancel" at bounding box center [942, 577] width 54 height 26
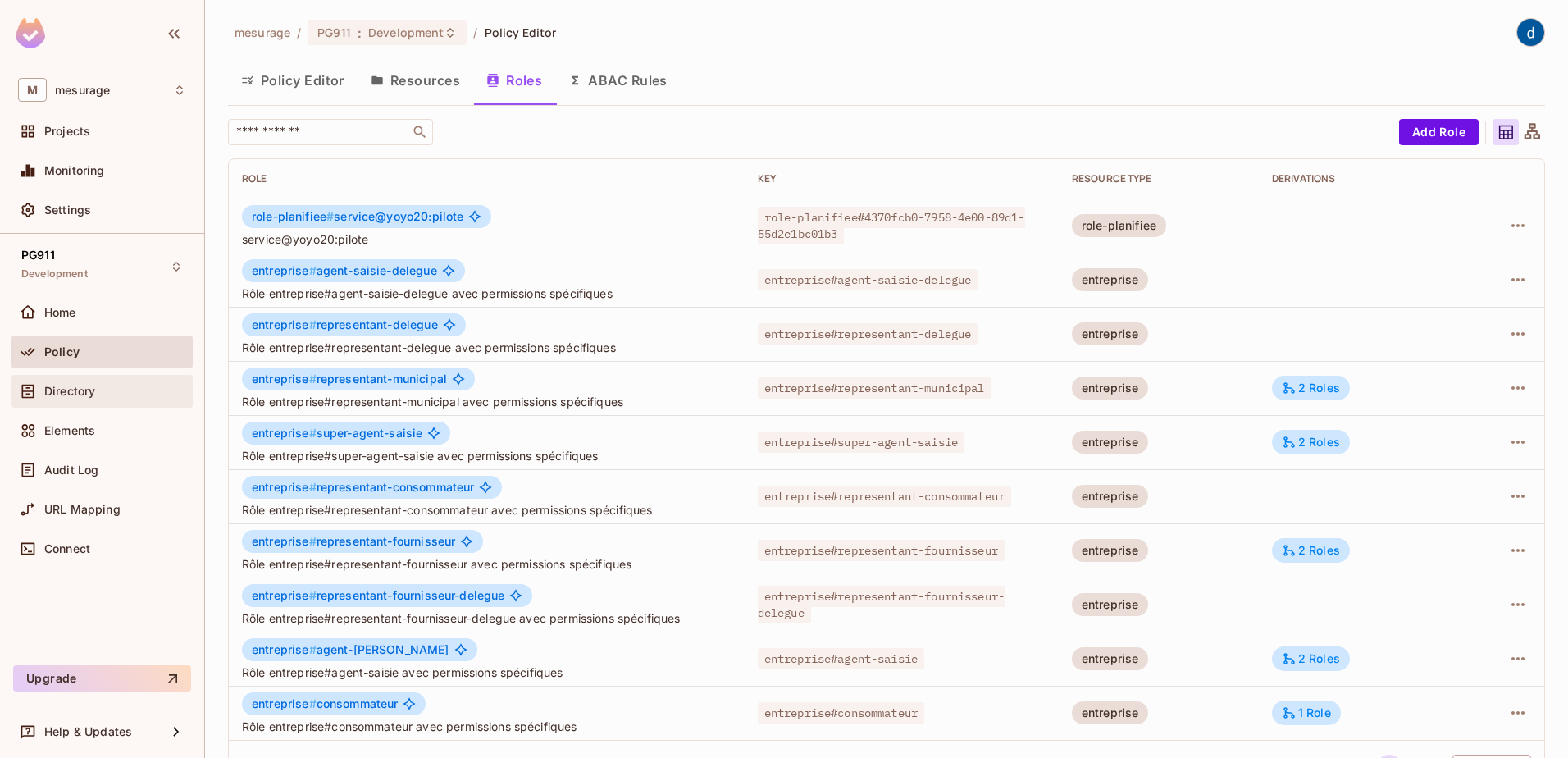
click at [72, 396] on span "Directory" at bounding box center [69, 391] width 51 height 13
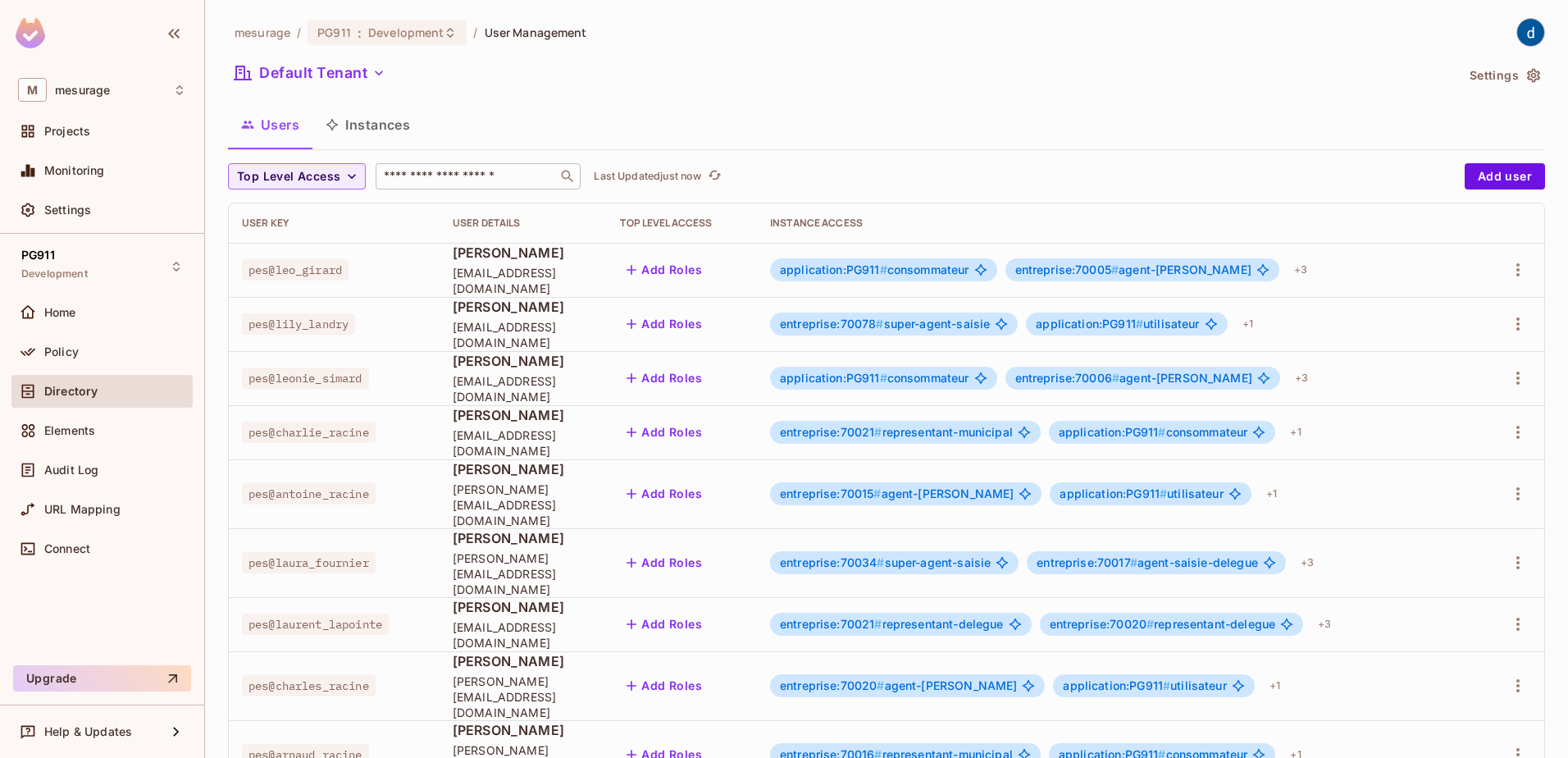
click at [405, 179] on input "text" at bounding box center [466, 176] width 172 height 16
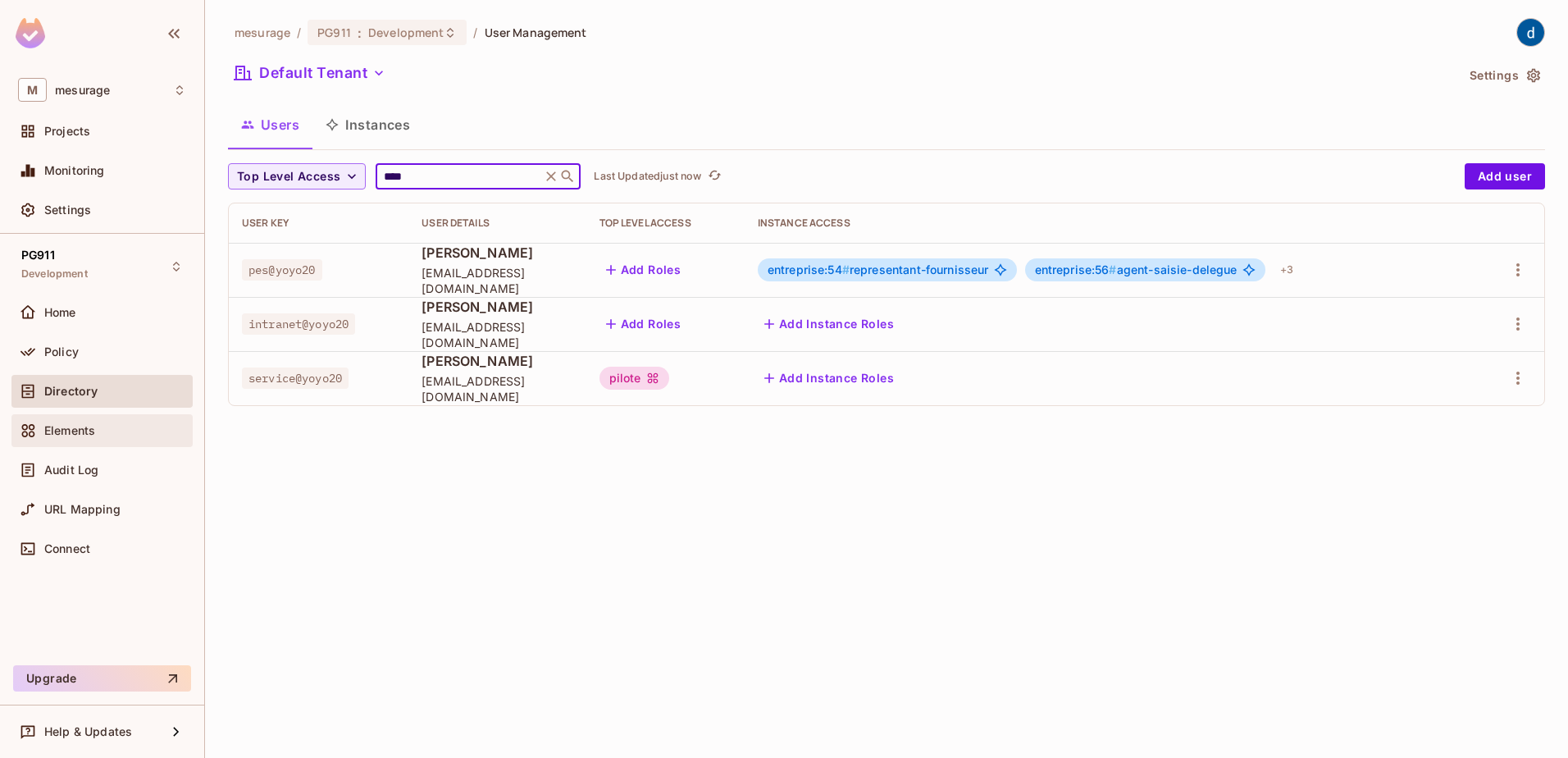
type input "****"
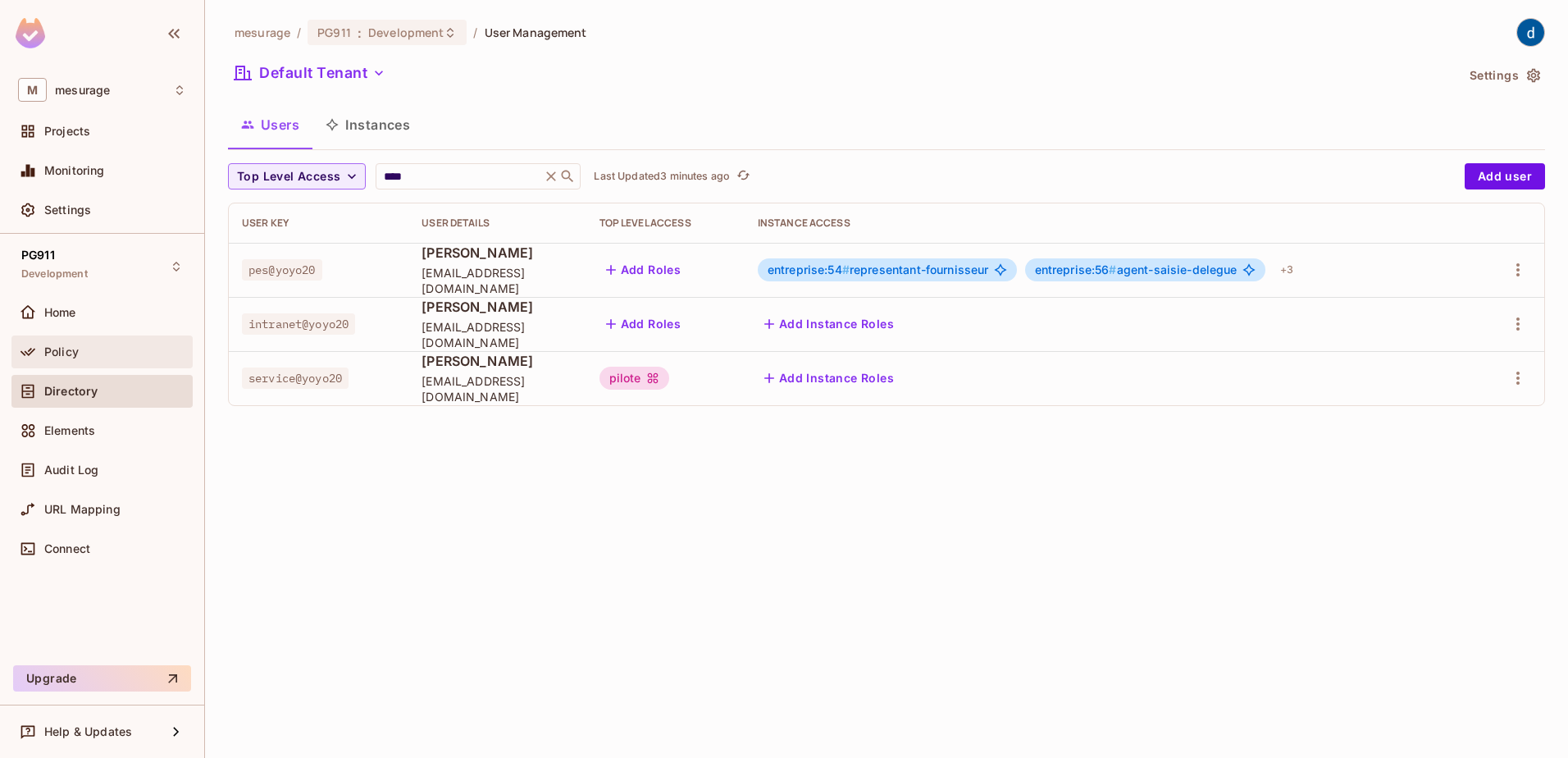
click at [71, 349] on span "Policy" at bounding box center [61, 352] width 35 height 13
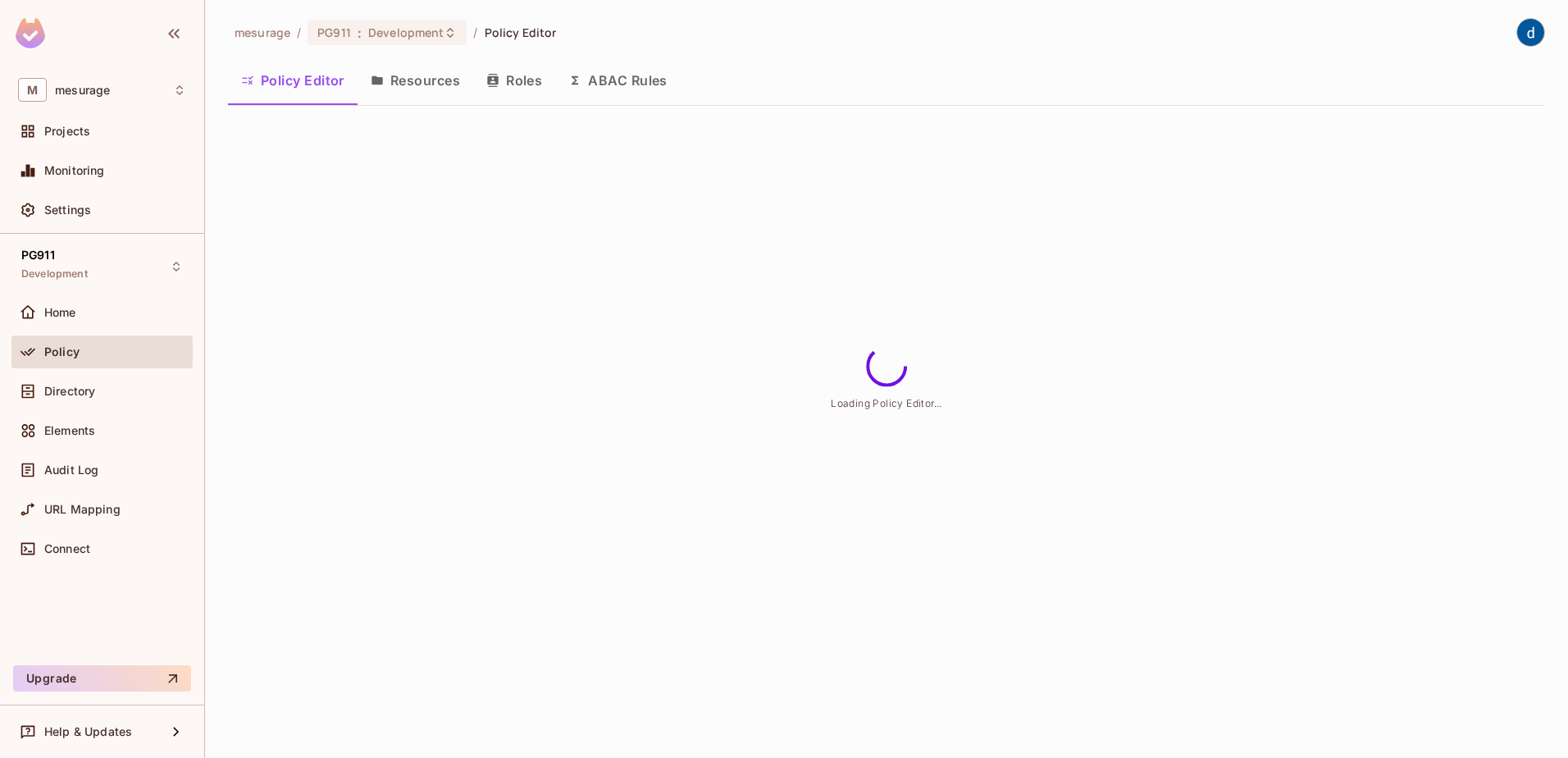
click at [536, 78] on button "Roles" at bounding box center [513, 80] width 82 height 41
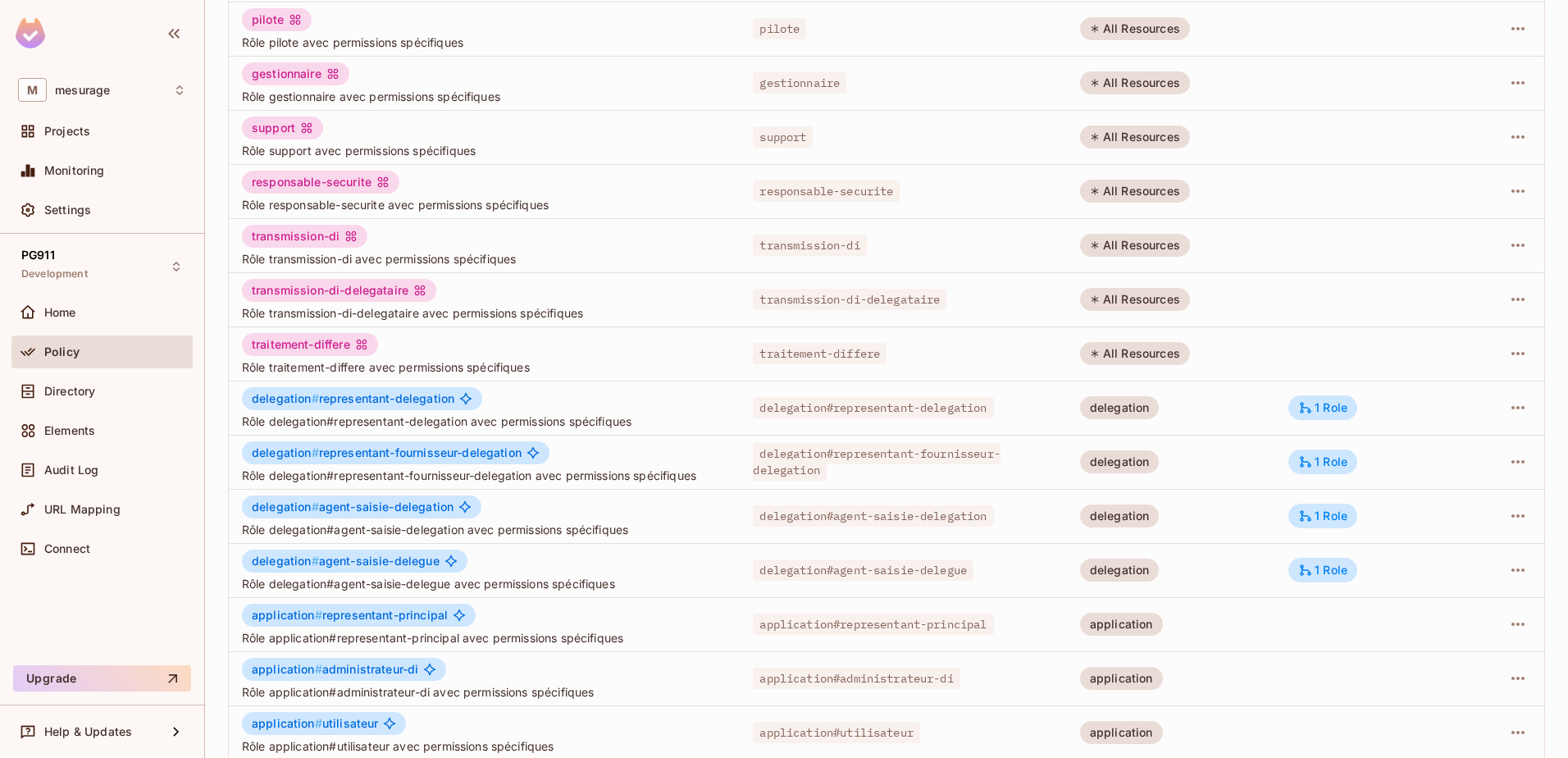
scroll to position [320, 0]
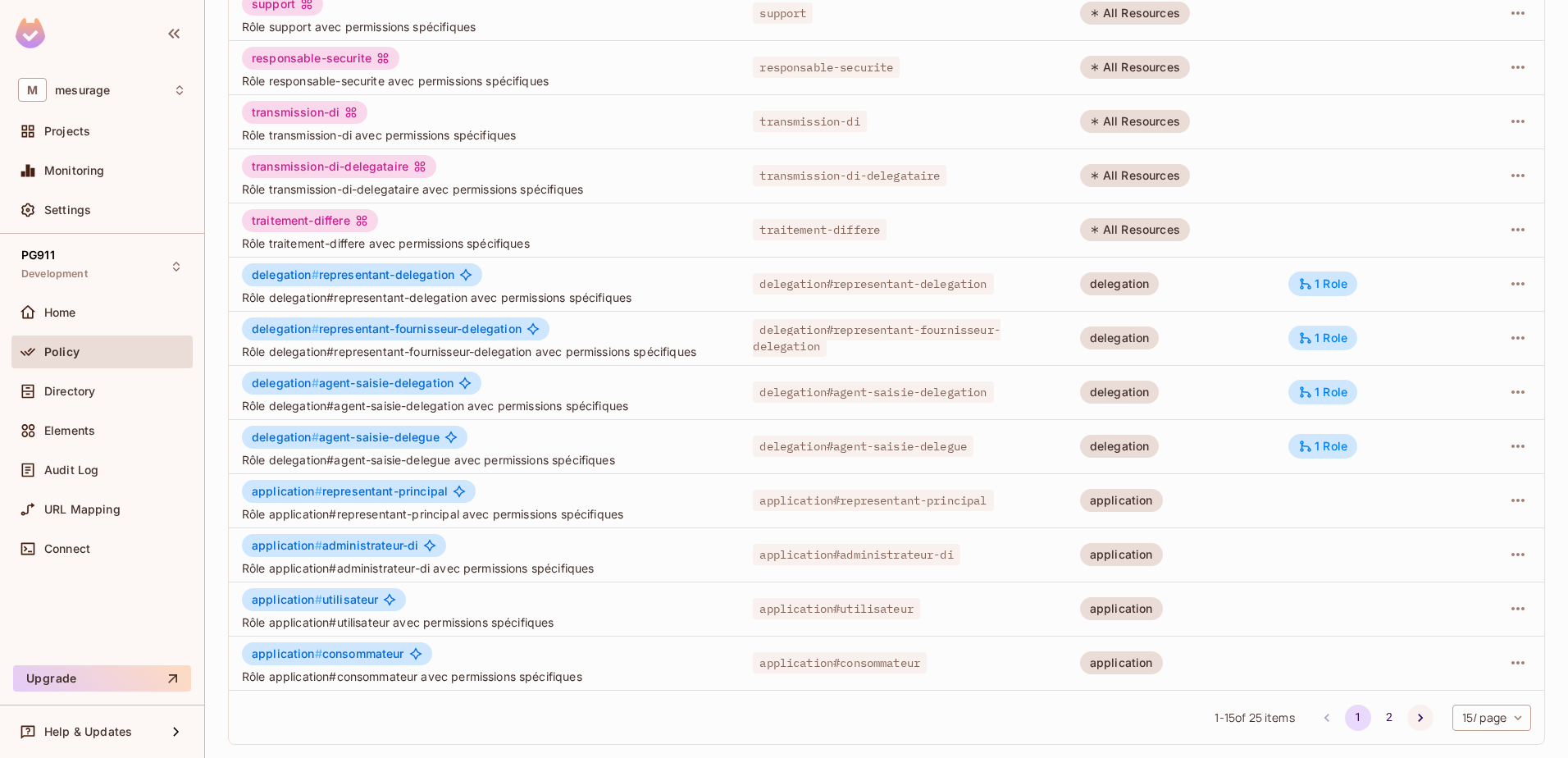
click at [1418, 718] on icon "Go to next page" at bounding box center [1420, 718] width 5 height 9
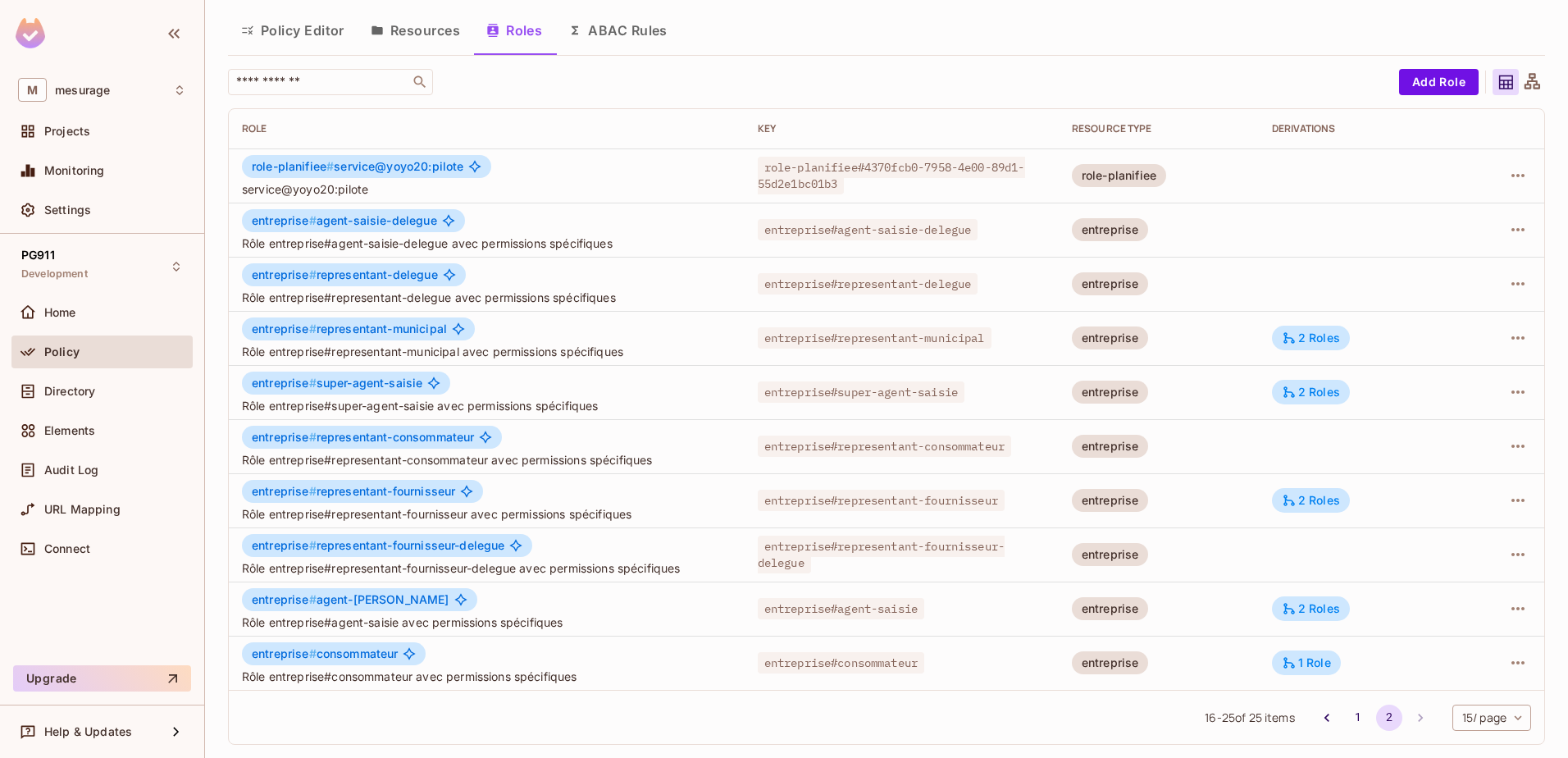
scroll to position [50, 0]
drag, startPoint x: 832, startPoint y: 183, endPoint x: 864, endPoint y: 166, distance: 36.2
click at [864, 166] on span "role-planifiee#4370fcb0-7958-4e00-89d1-55d2e1bc01b3" at bounding box center [891, 175] width 268 height 37
copy span "4370fcb0-7958-4e00-89d1-55d2e1bc01b3"
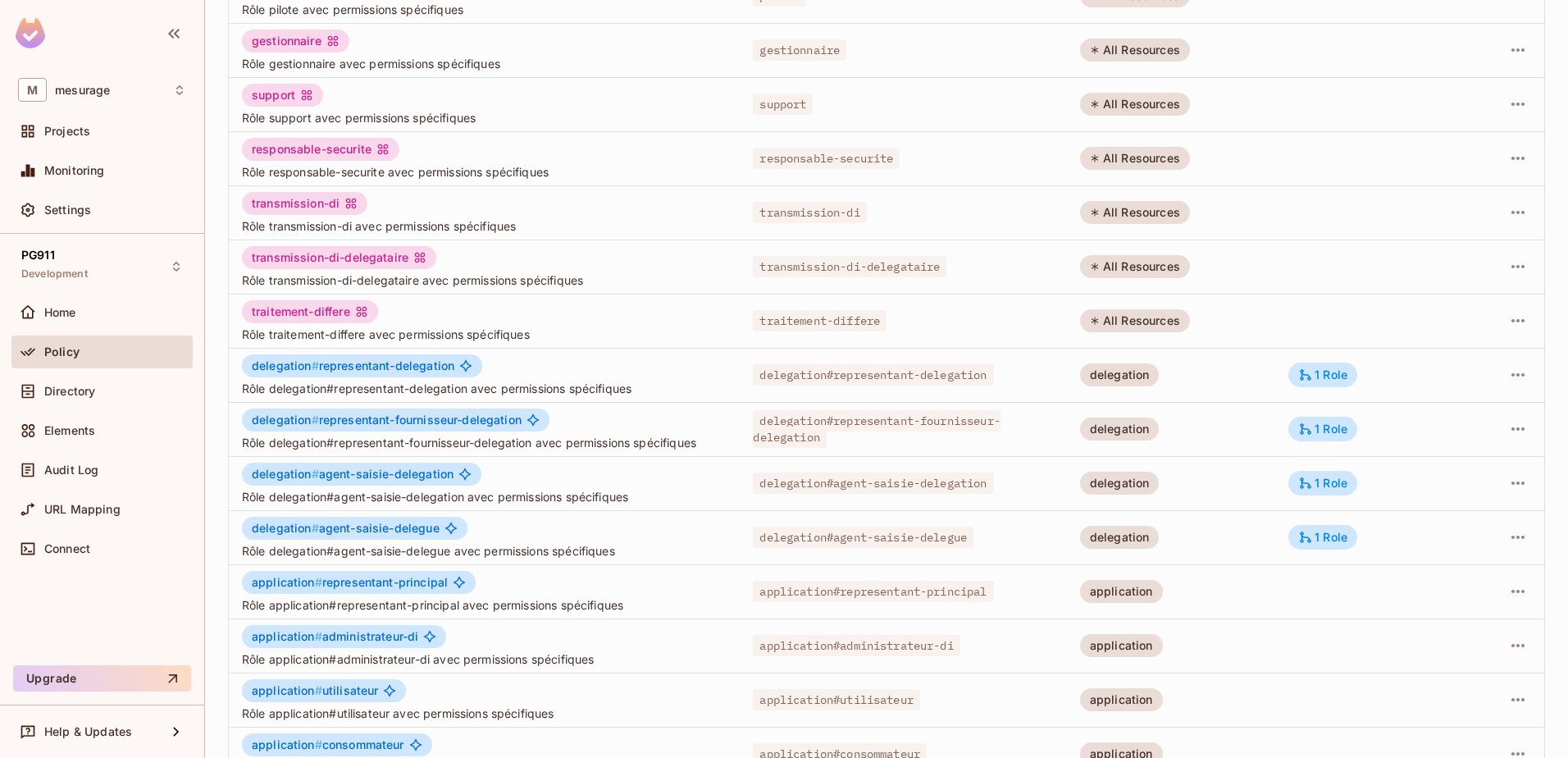
scroll to position [320, 0]
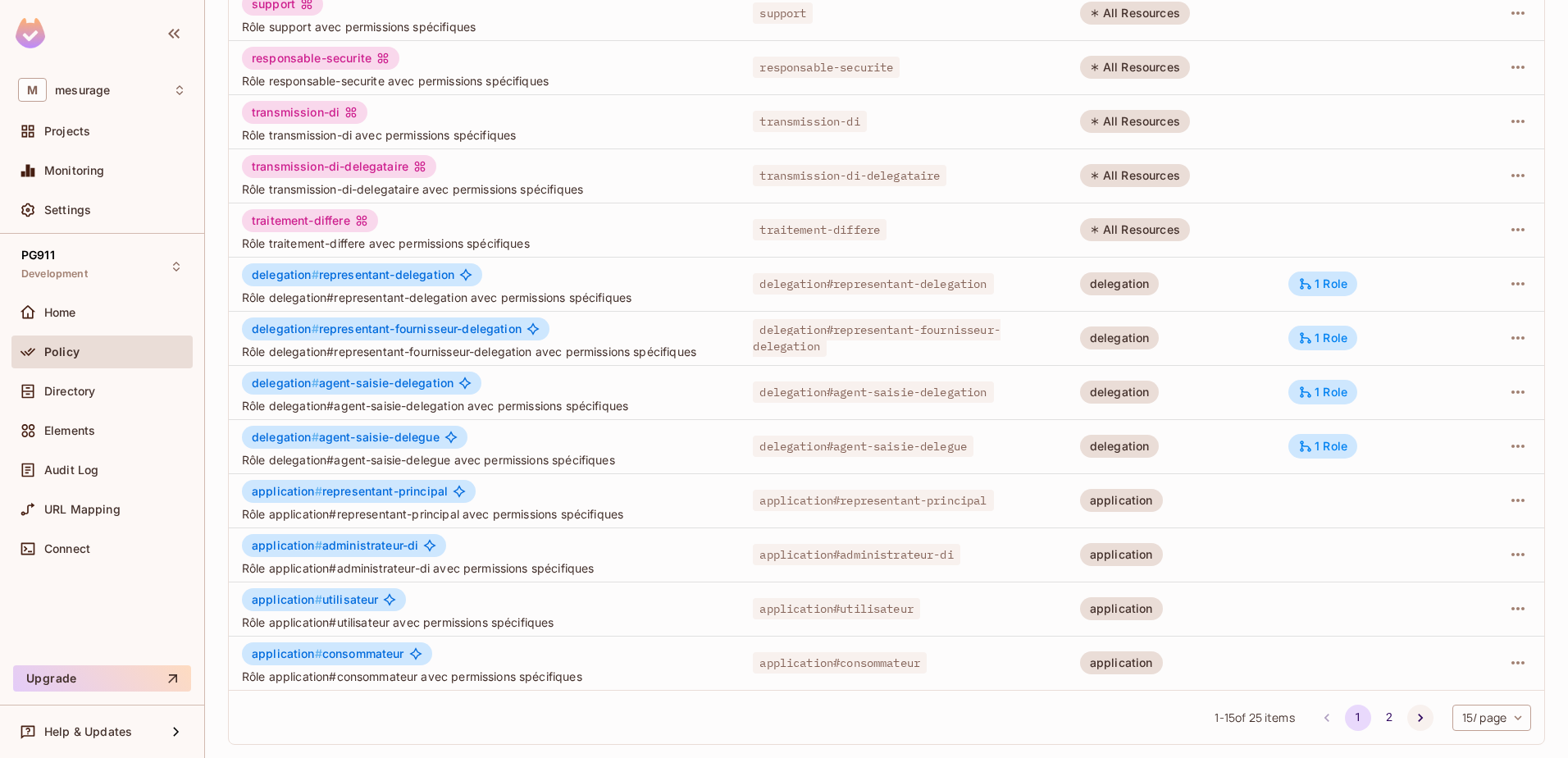
click at [1413, 719] on icon "Go to next page" at bounding box center [1420, 717] width 16 height 16
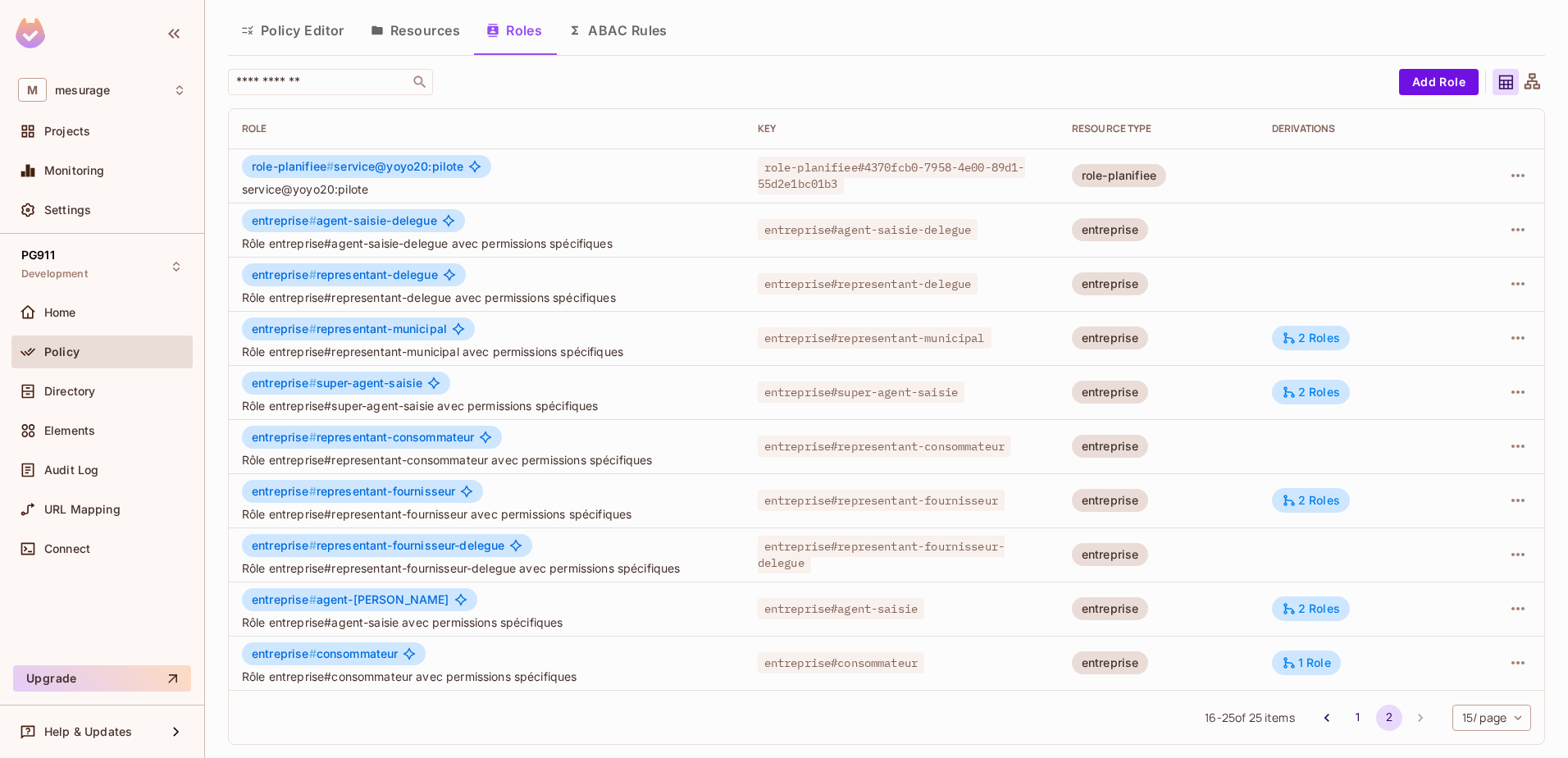
scroll to position [50, 0]
click at [1513, 170] on icon "button" at bounding box center [1518, 176] width 20 height 20
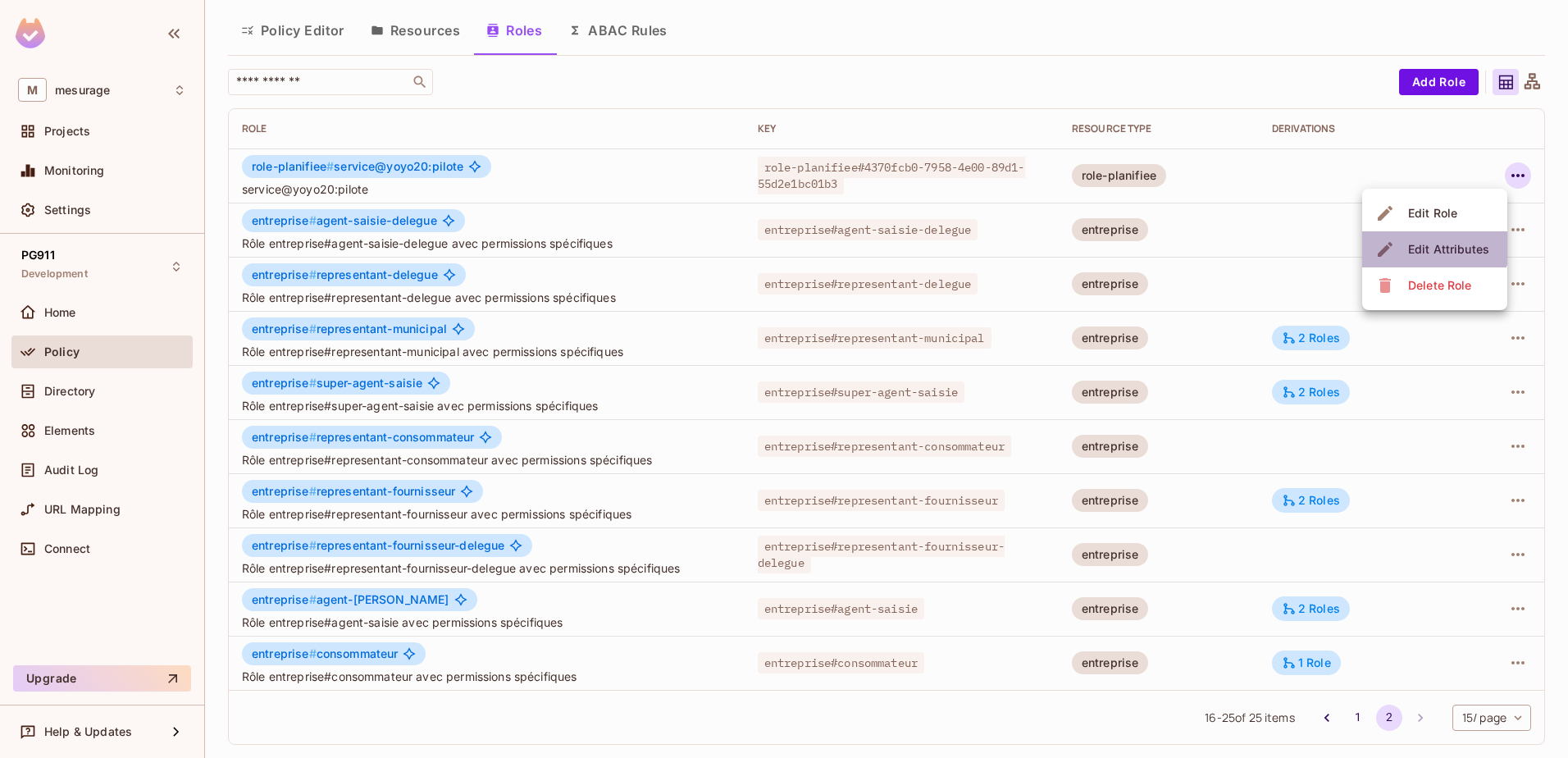
click at [1420, 240] on span "Edit Attributes" at bounding box center [1448, 249] width 91 height 26
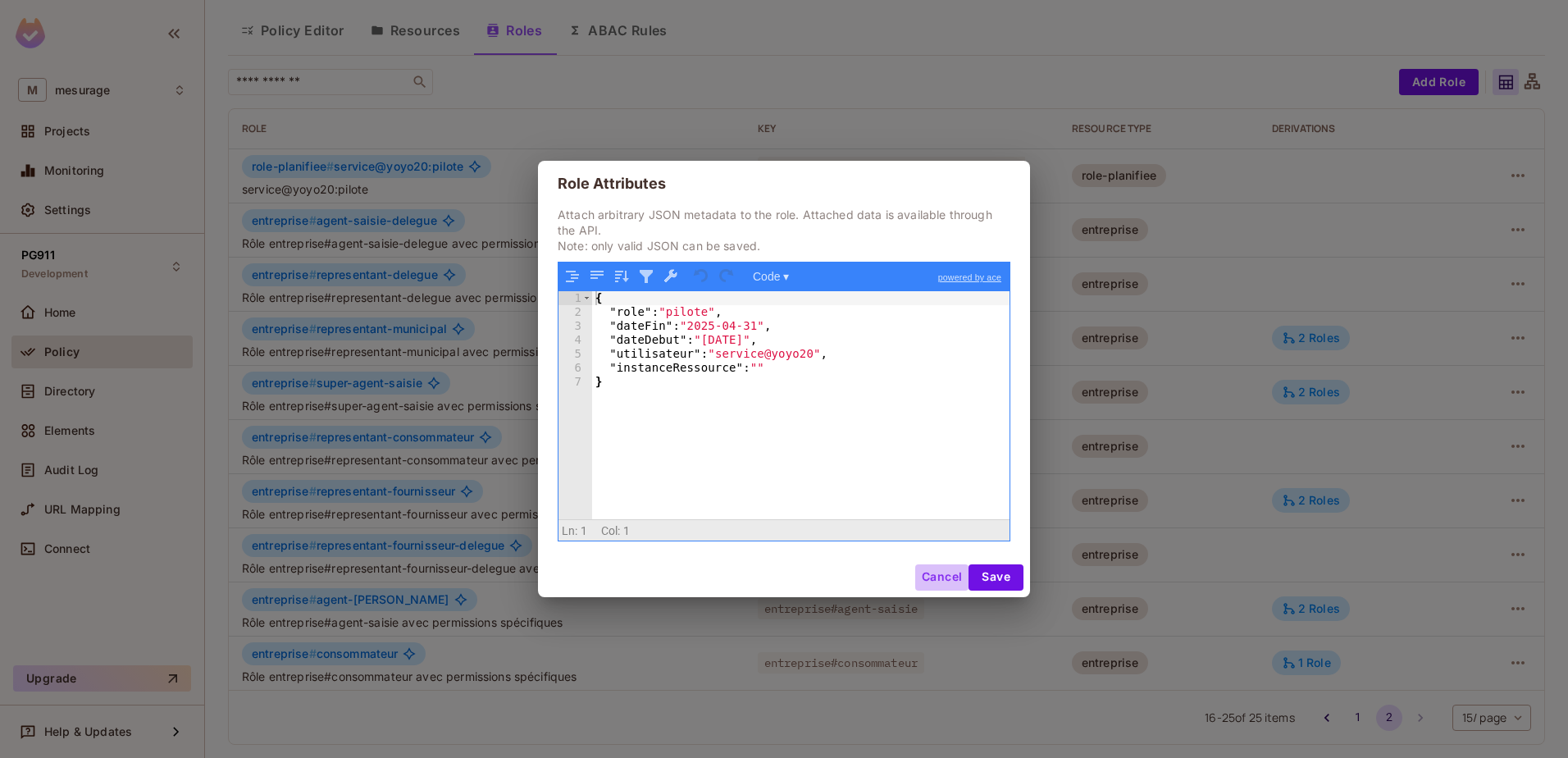
click at [953, 578] on button "Cancel" at bounding box center [942, 577] width 54 height 26
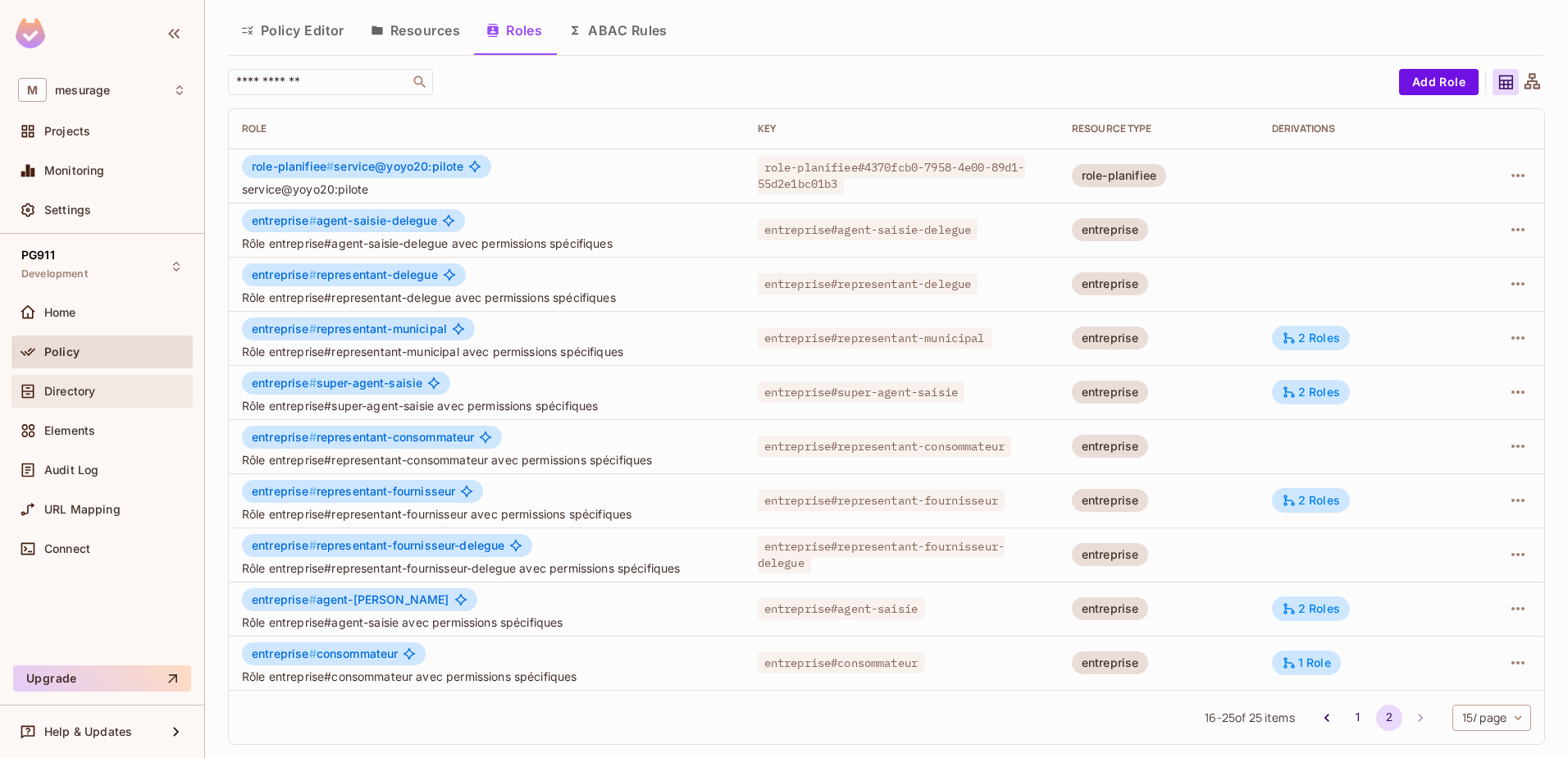
click at [100, 391] on div "Directory" at bounding box center [115, 391] width 142 height 13
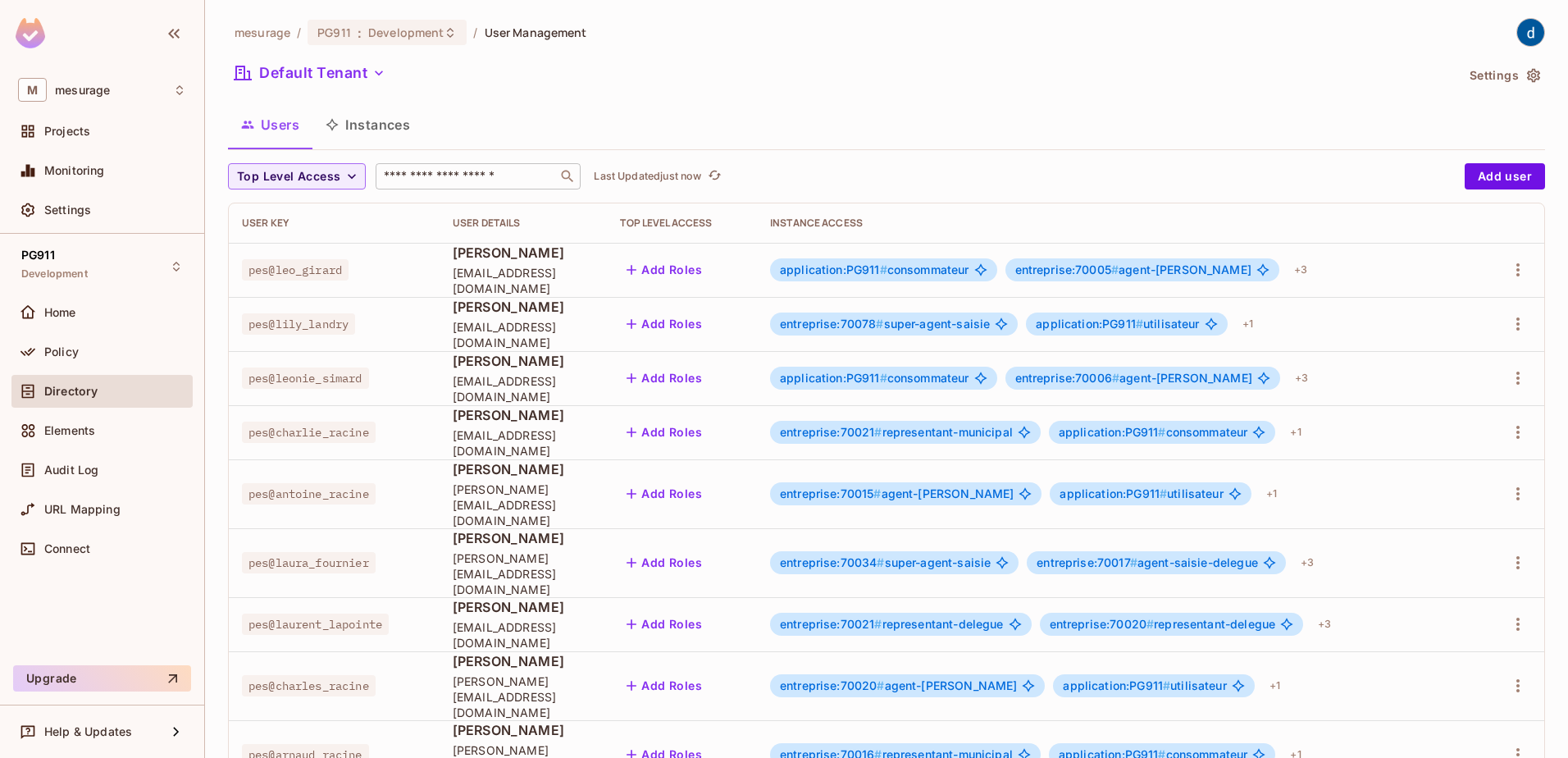
click at [409, 172] on input "text" at bounding box center [466, 176] width 172 height 16
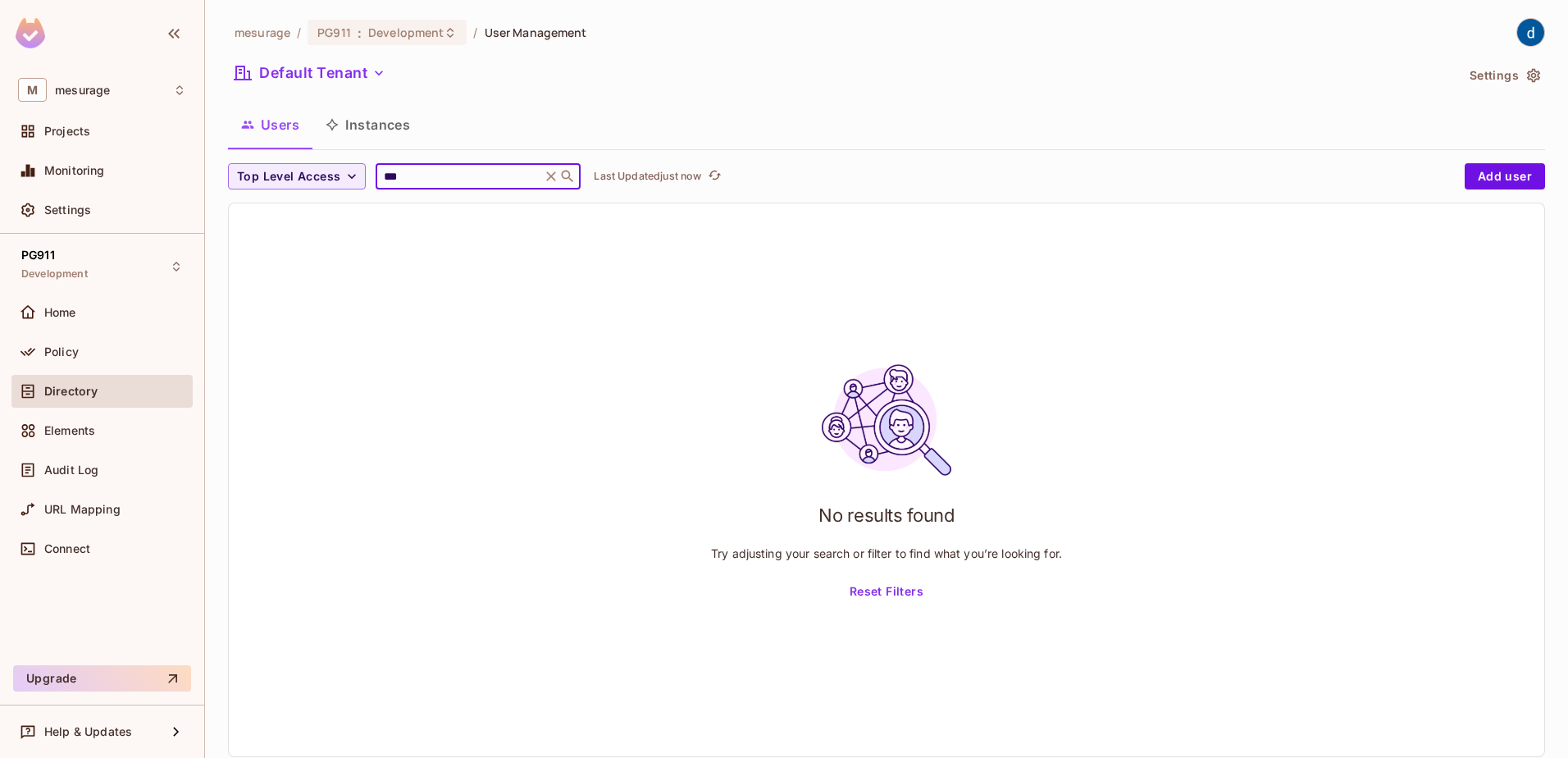
click at [409, 172] on input "***" at bounding box center [459, 176] width 155 height 16
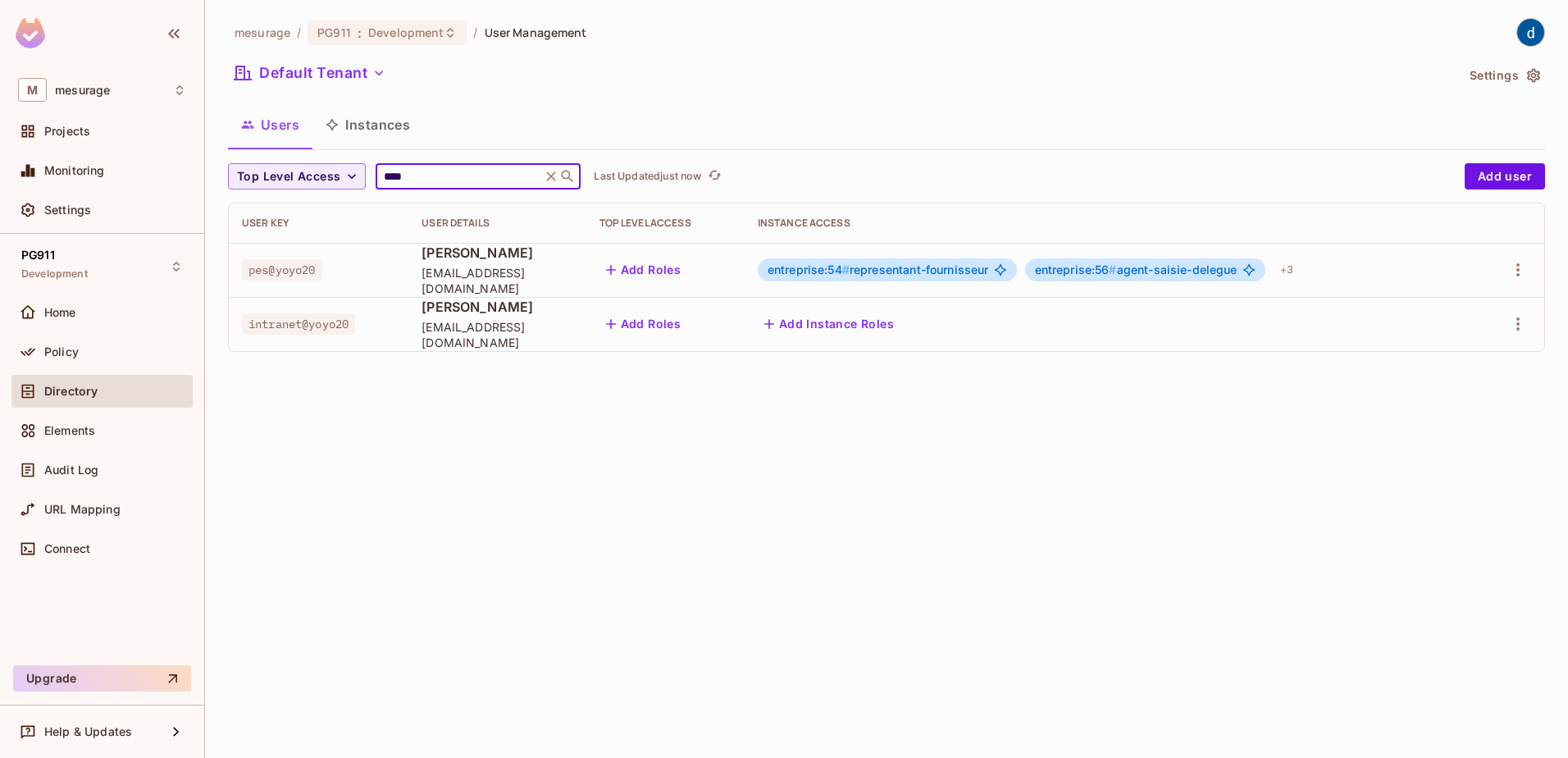
type input "****"
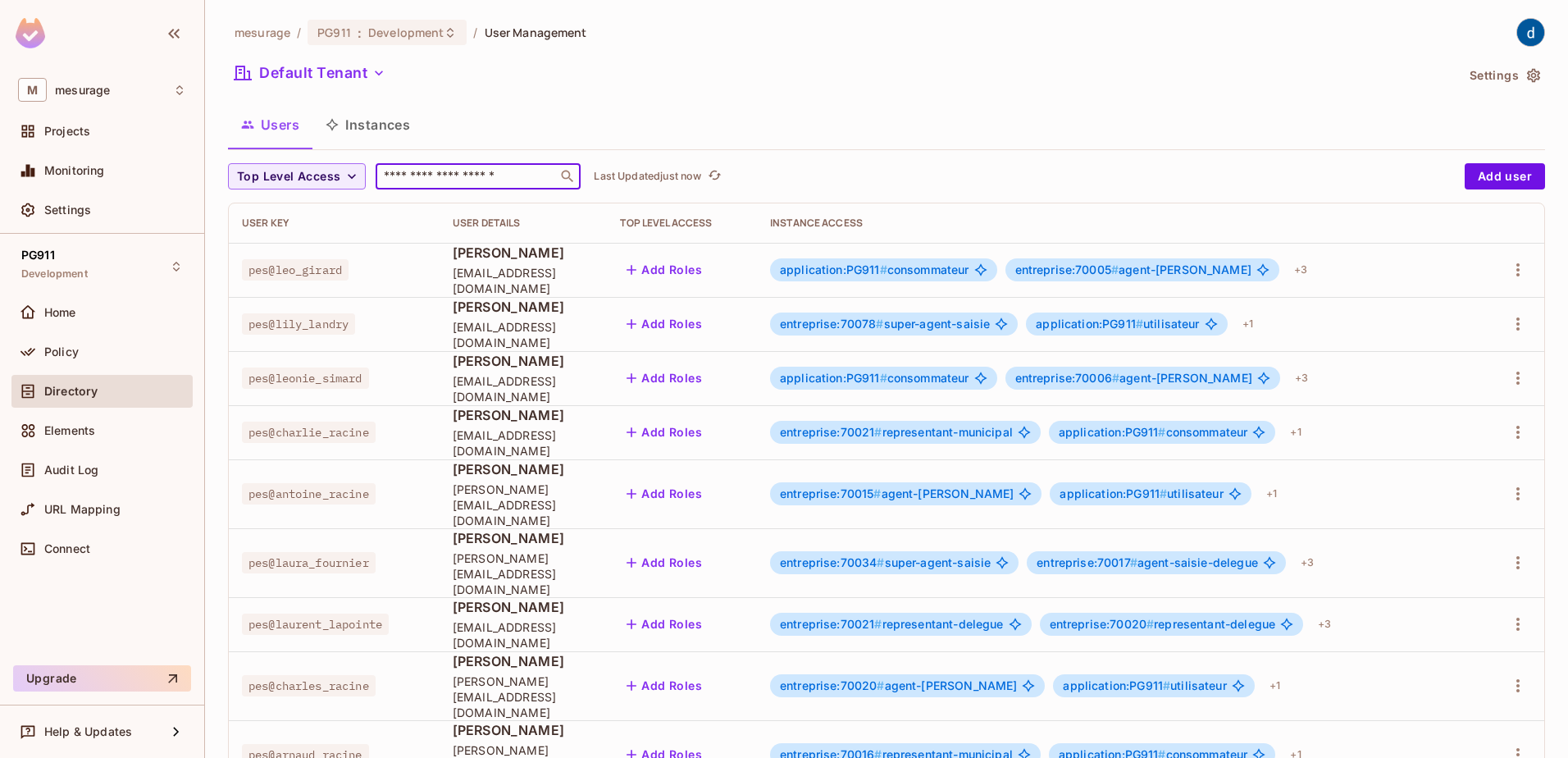
click at [451, 173] on input "text" at bounding box center [466, 176] width 172 height 16
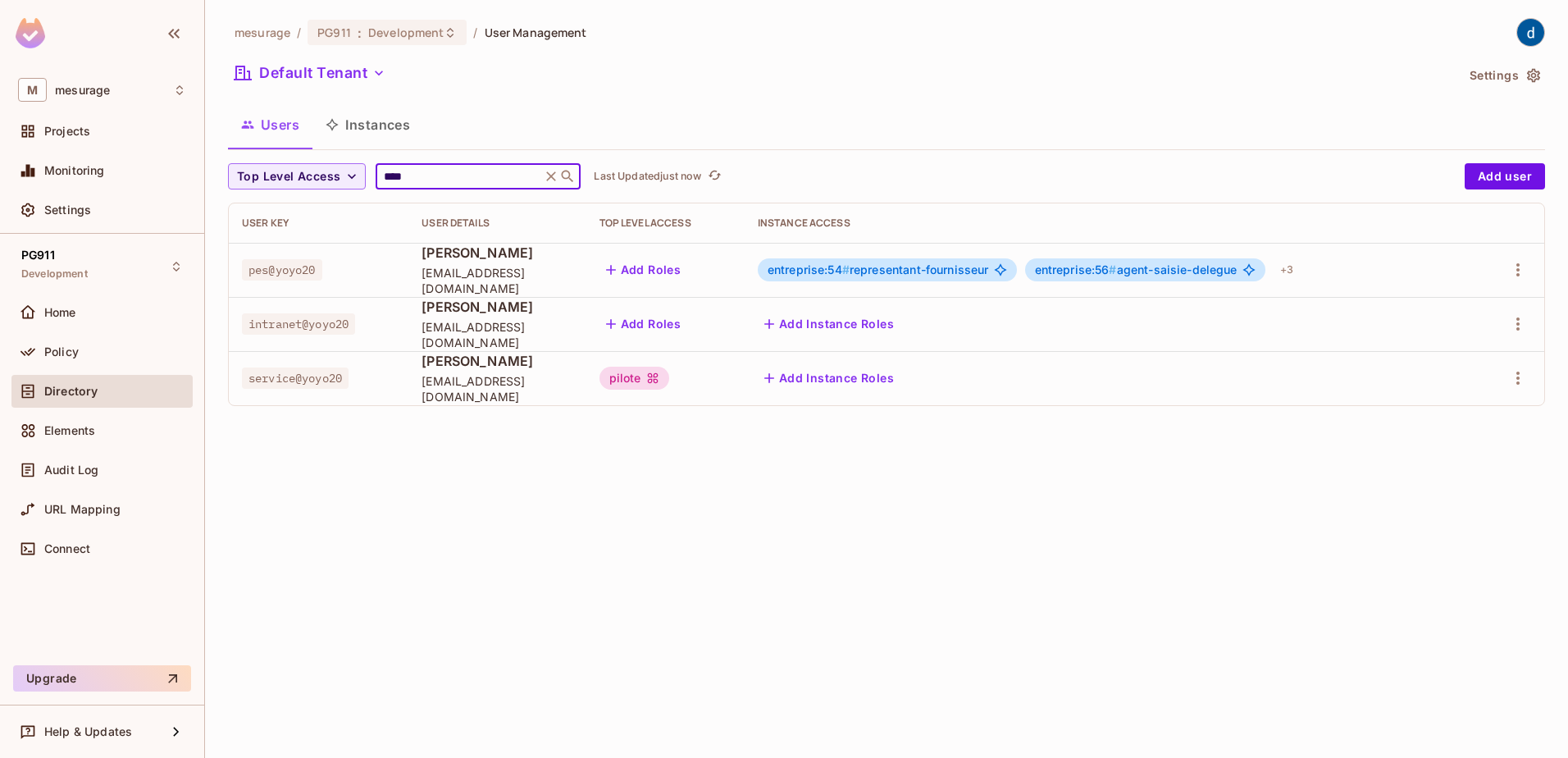
type input "****"
